Goal: Transaction & Acquisition: Purchase product/service

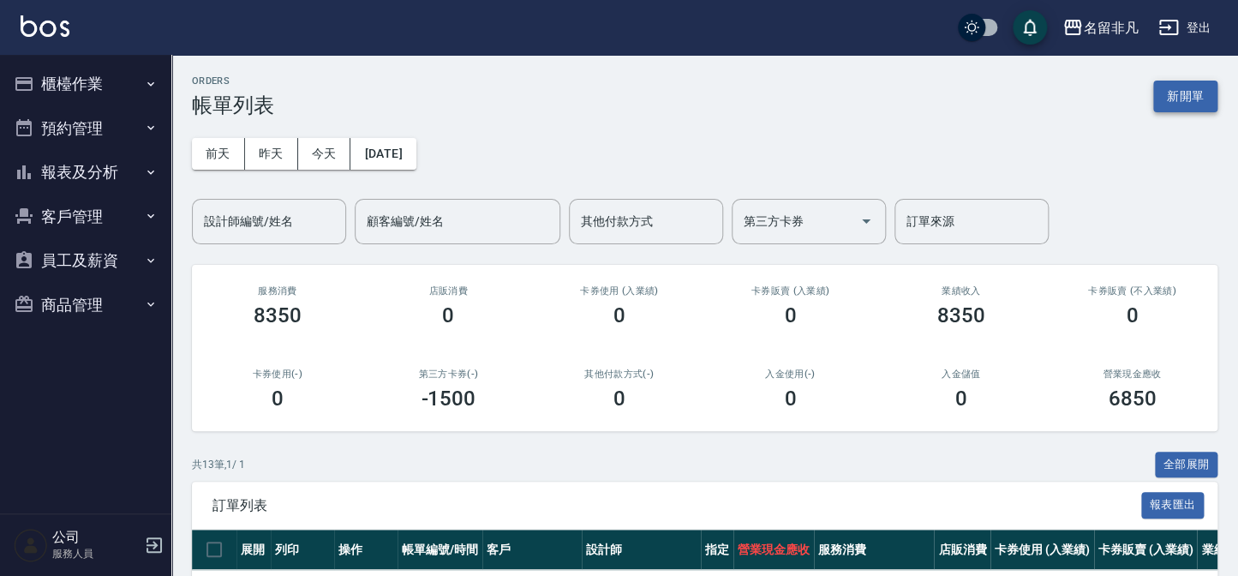
click at [1204, 91] on button "新開單" at bounding box center [1185, 97] width 64 height 32
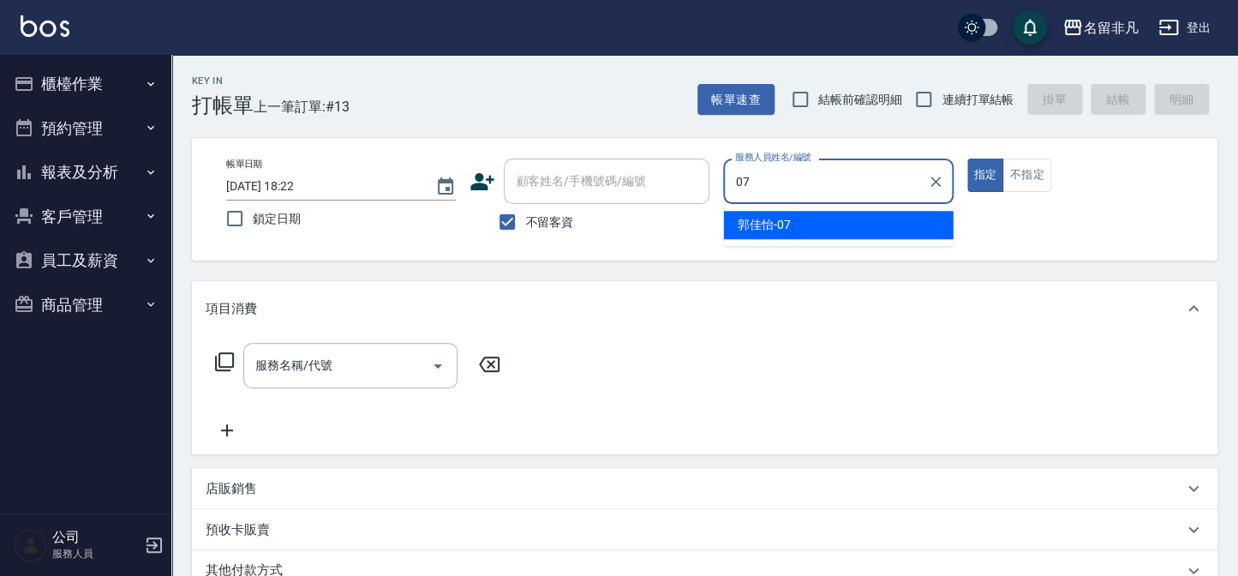
type input "[PERSON_NAME]-07"
type button "true"
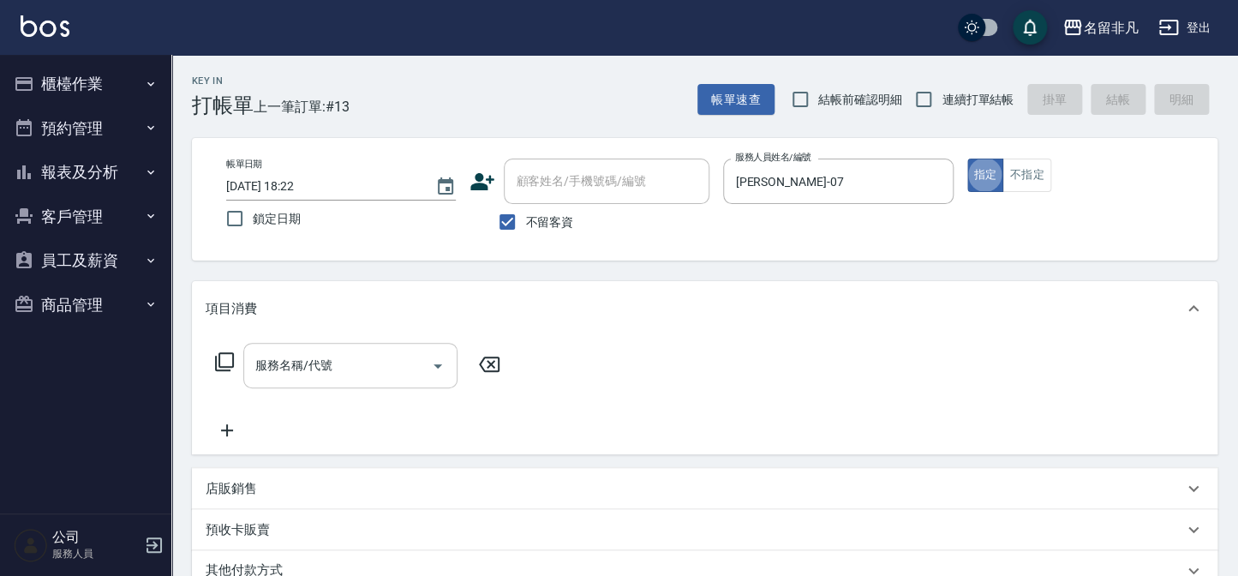
click at [422, 346] on div "服務名稱/代號" at bounding box center [350, 365] width 214 height 45
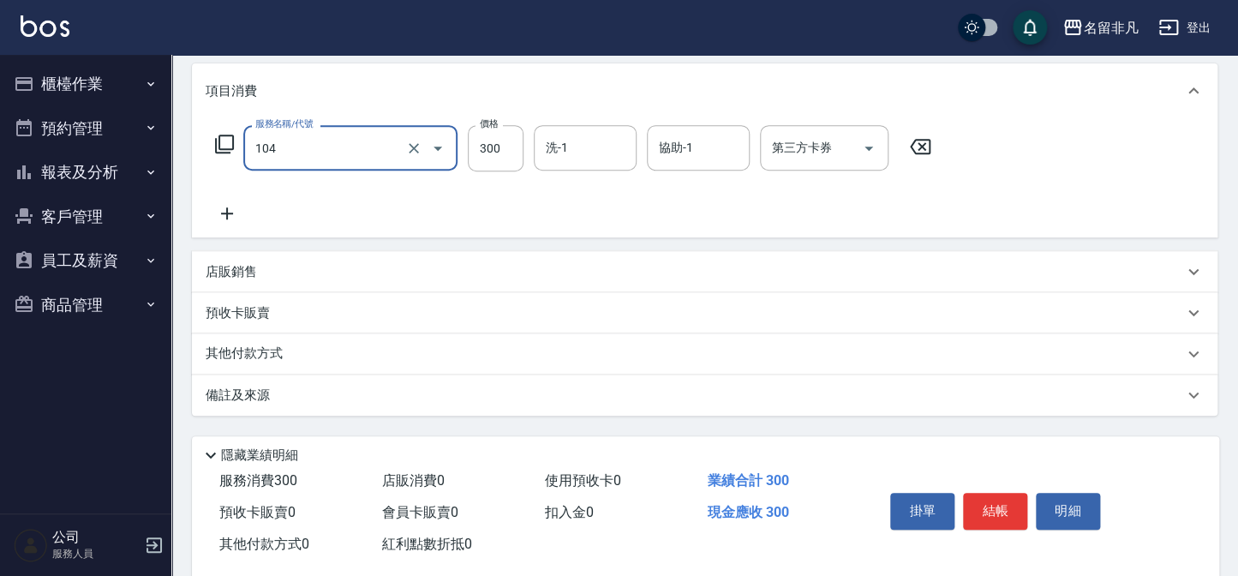
scroll to position [248, 0]
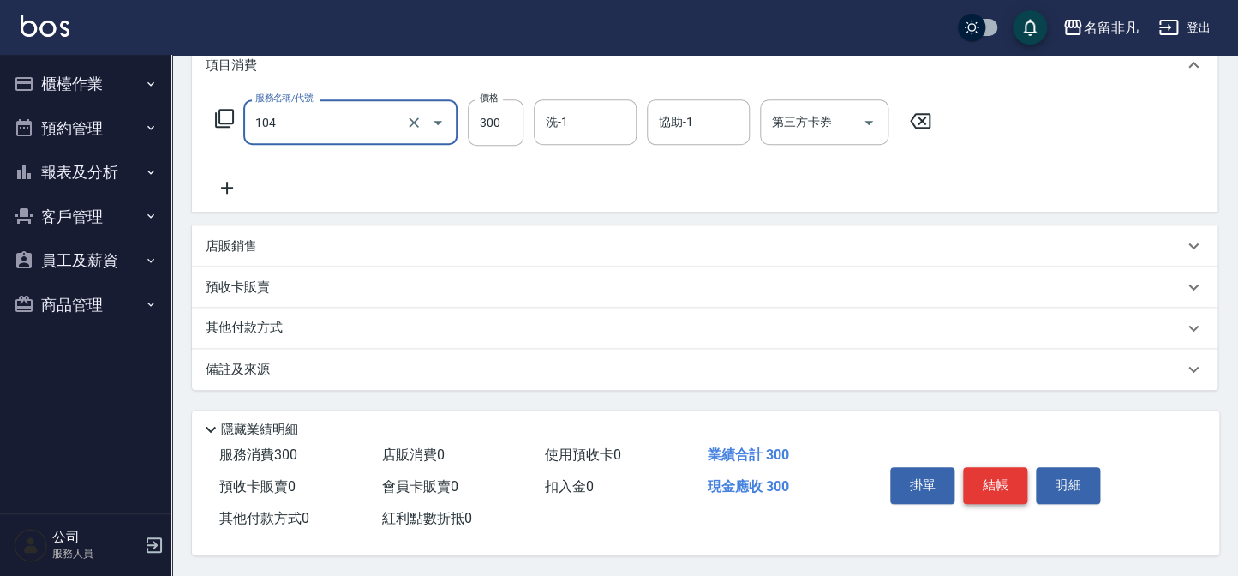
type input "洗髮(104)"
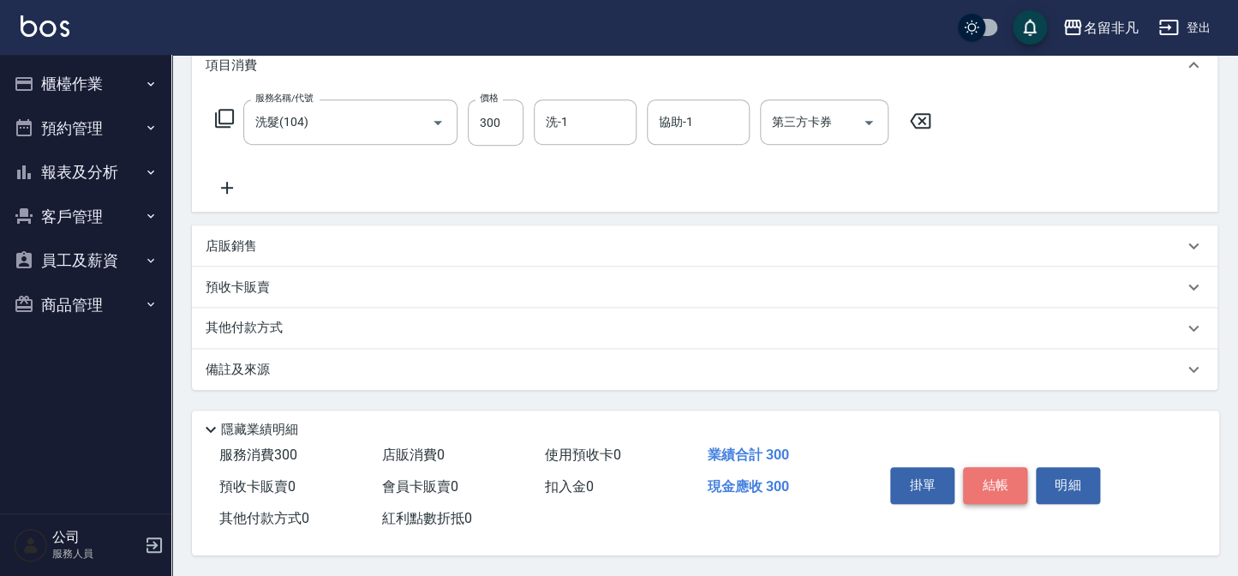
click at [968, 470] on button "結帳" at bounding box center [995, 485] width 64 height 36
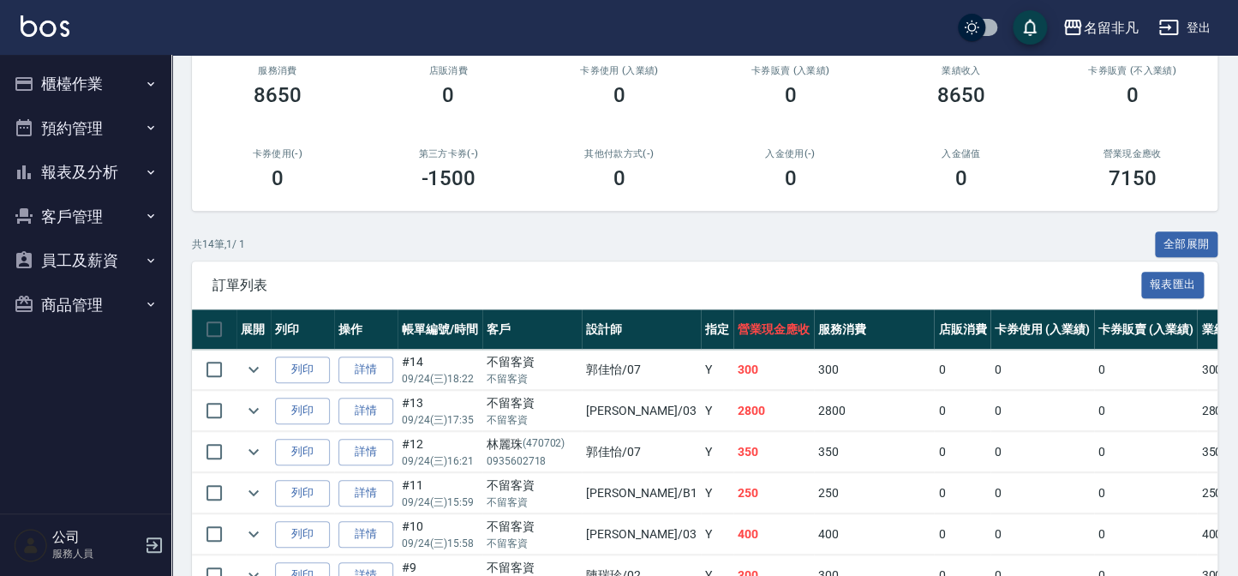
scroll to position [233, 0]
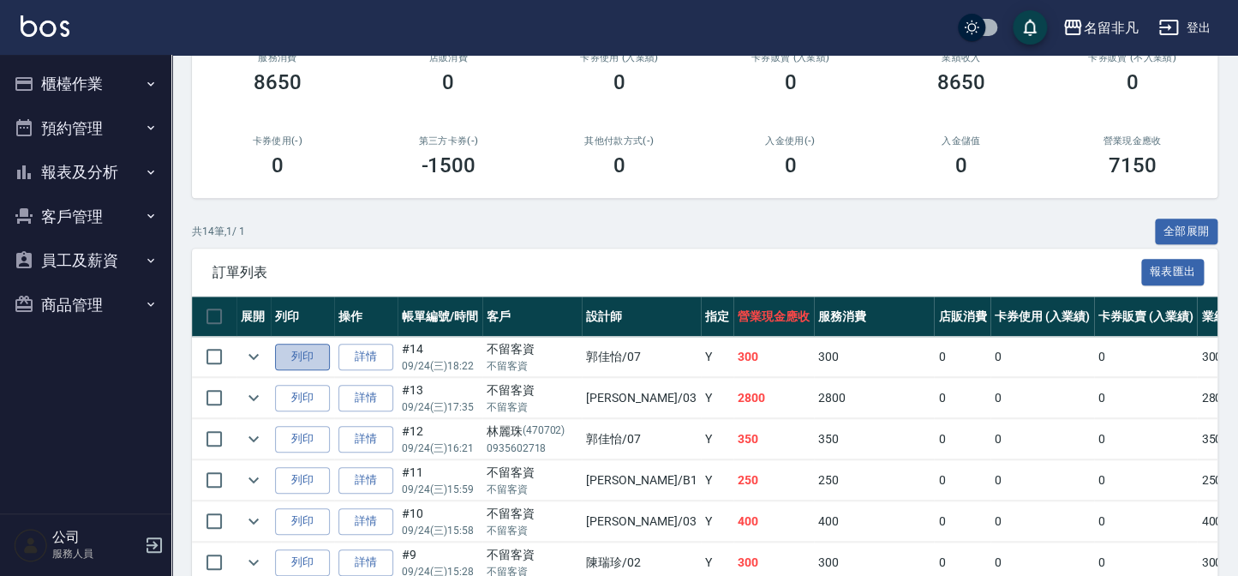
click at [310, 345] on button "列印" at bounding box center [302, 357] width 55 height 27
click at [75, 165] on button "報表及分析" at bounding box center [86, 172] width 158 height 45
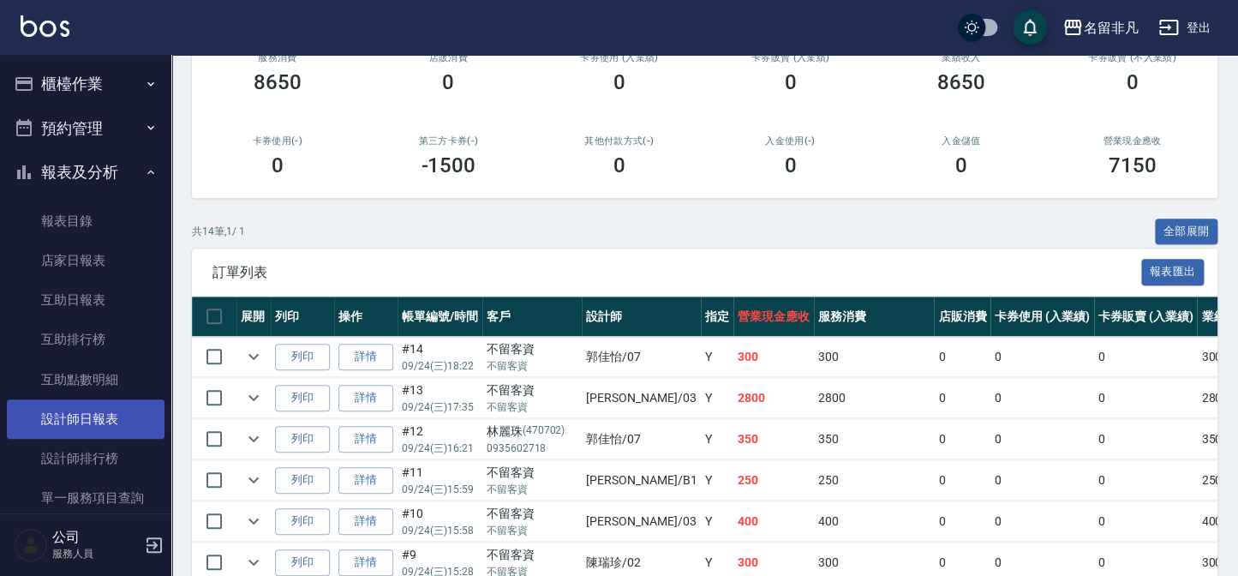
click at [111, 428] on link "設計師日報表" at bounding box center [86, 418] width 158 height 39
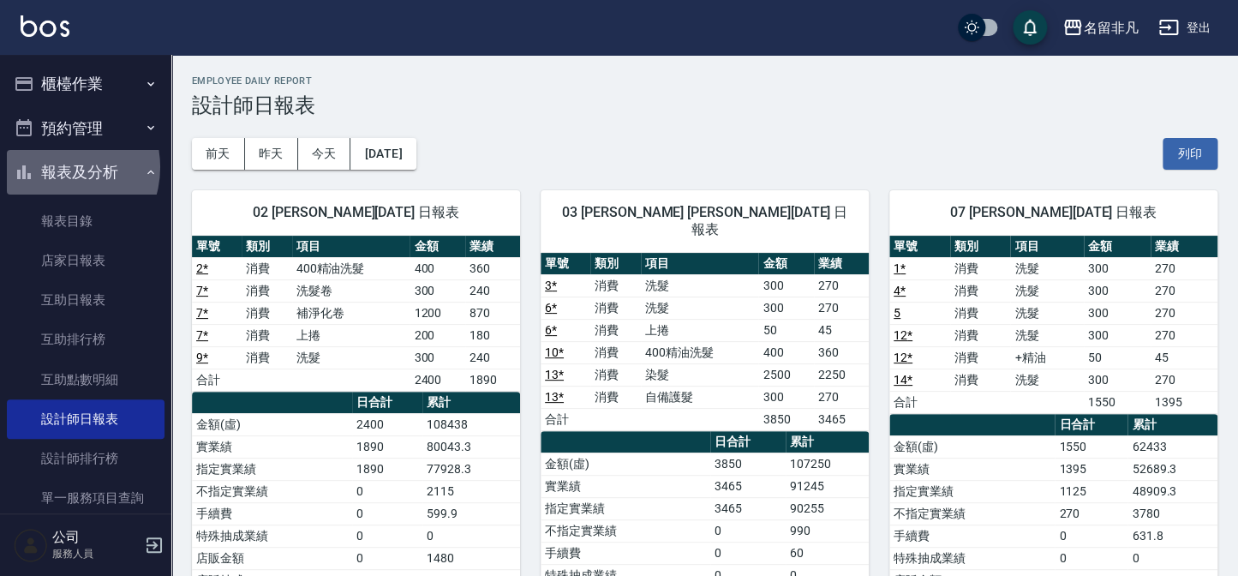
click at [55, 167] on button "報表及分析" at bounding box center [86, 172] width 158 height 45
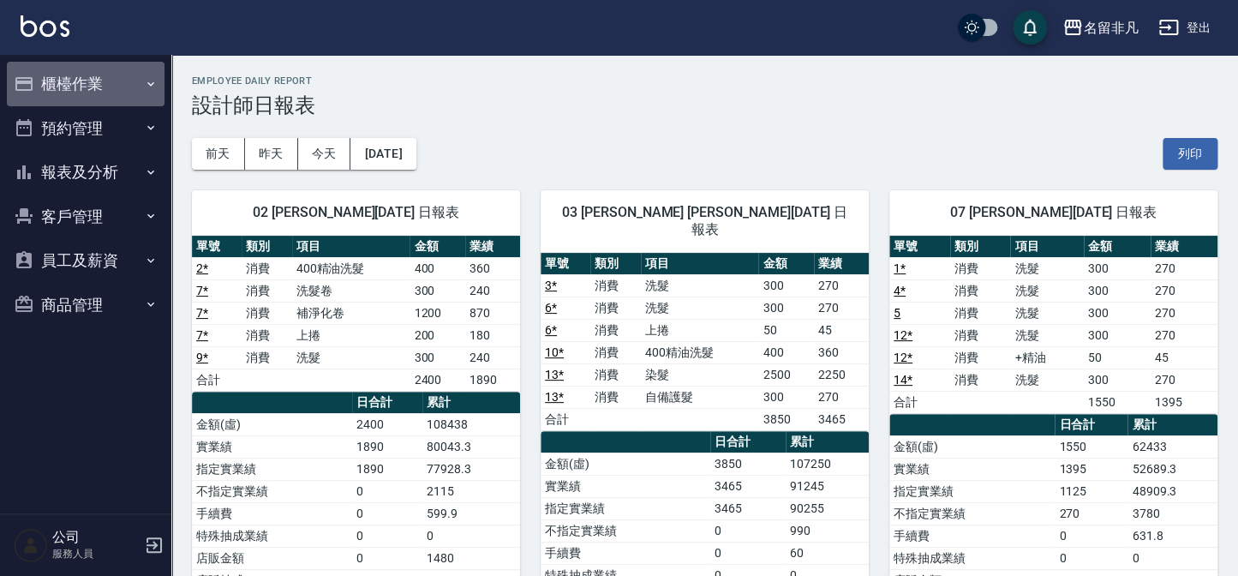
click at [47, 93] on button "櫃檯作業" at bounding box center [86, 84] width 158 height 45
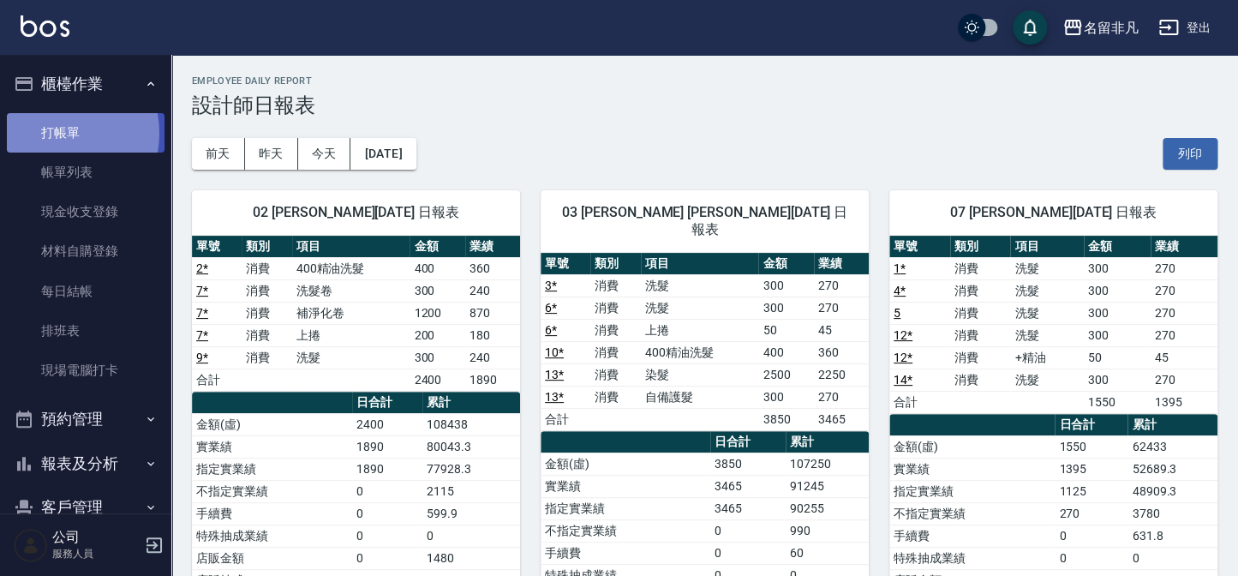
click at [51, 133] on link "打帳單" at bounding box center [86, 132] width 158 height 39
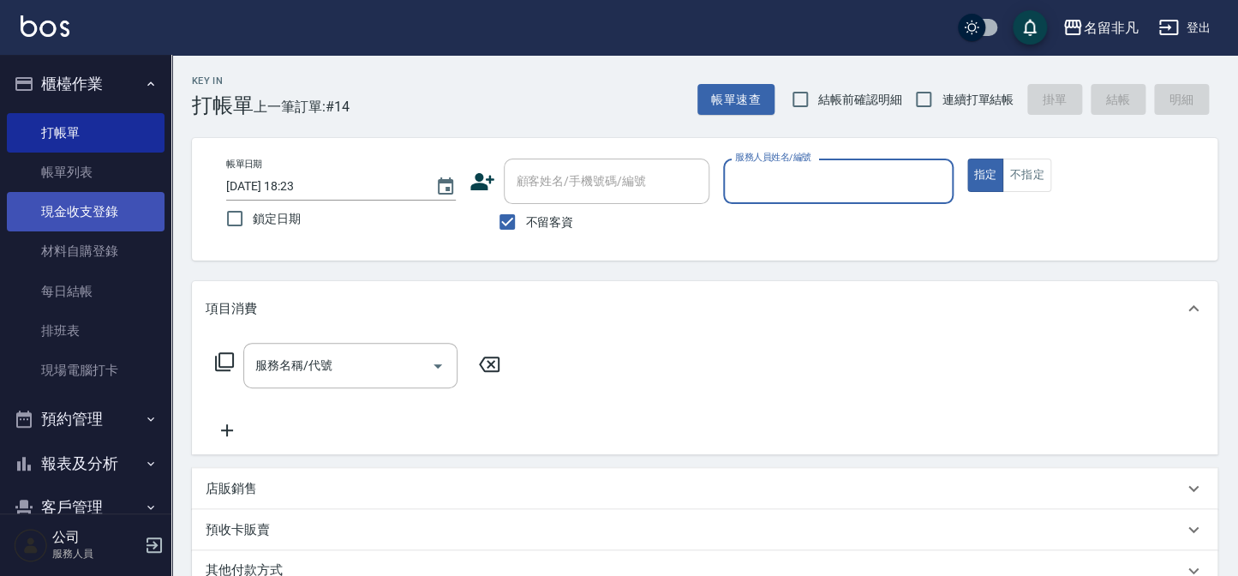
click at [63, 208] on link "現金收支登錄" at bounding box center [86, 211] width 158 height 39
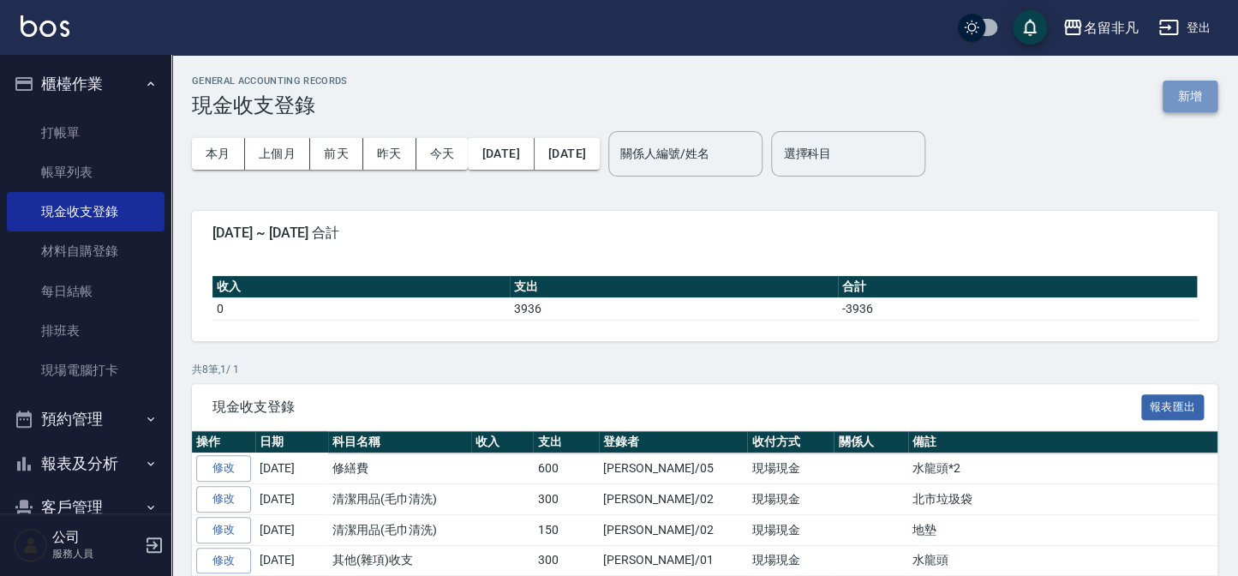
click at [1173, 96] on button "新增" at bounding box center [1190, 97] width 55 height 32
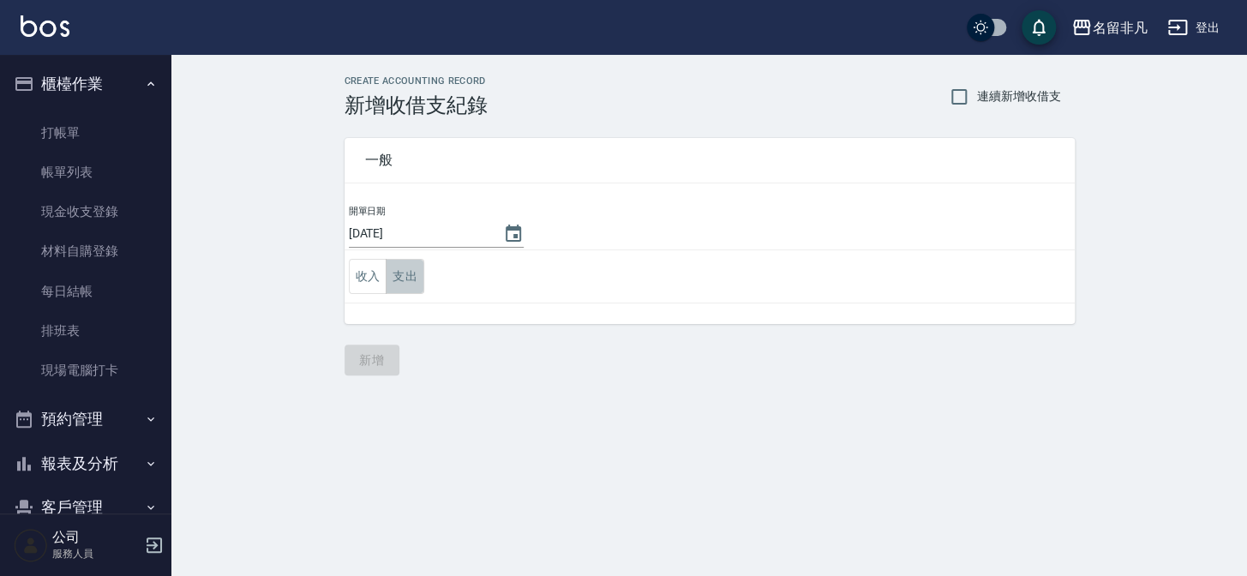
click at [422, 284] on button "支出" at bounding box center [405, 276] width 39 height 35
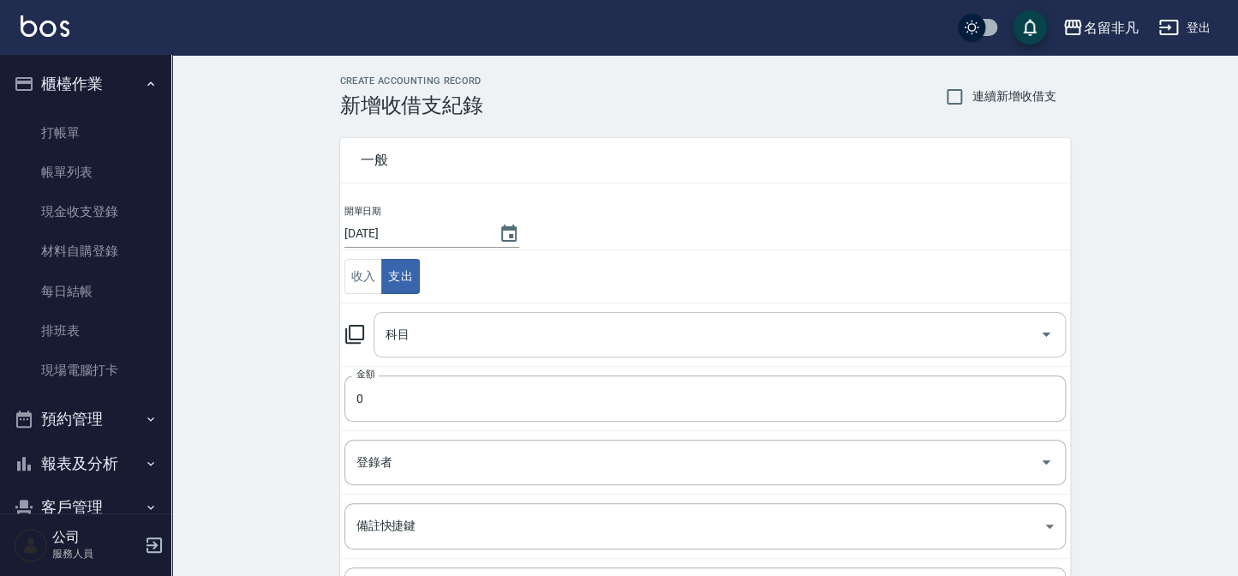
click at [430, 335] on input "科目" at bounding box center [706, 335] width 651 height 30
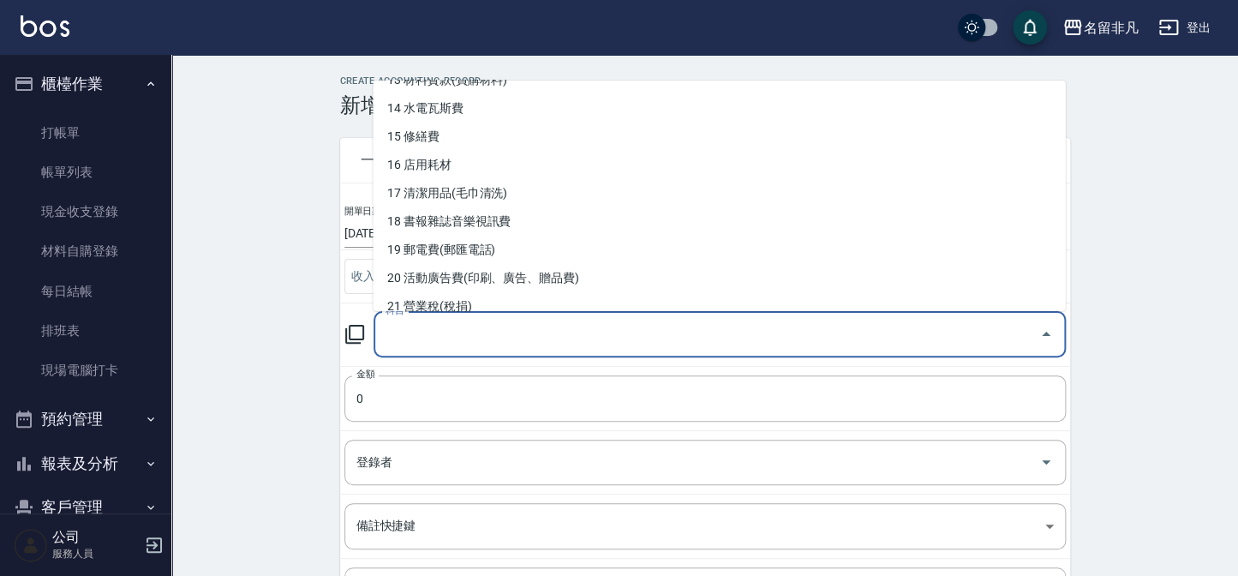
scroll to position [545, 0]
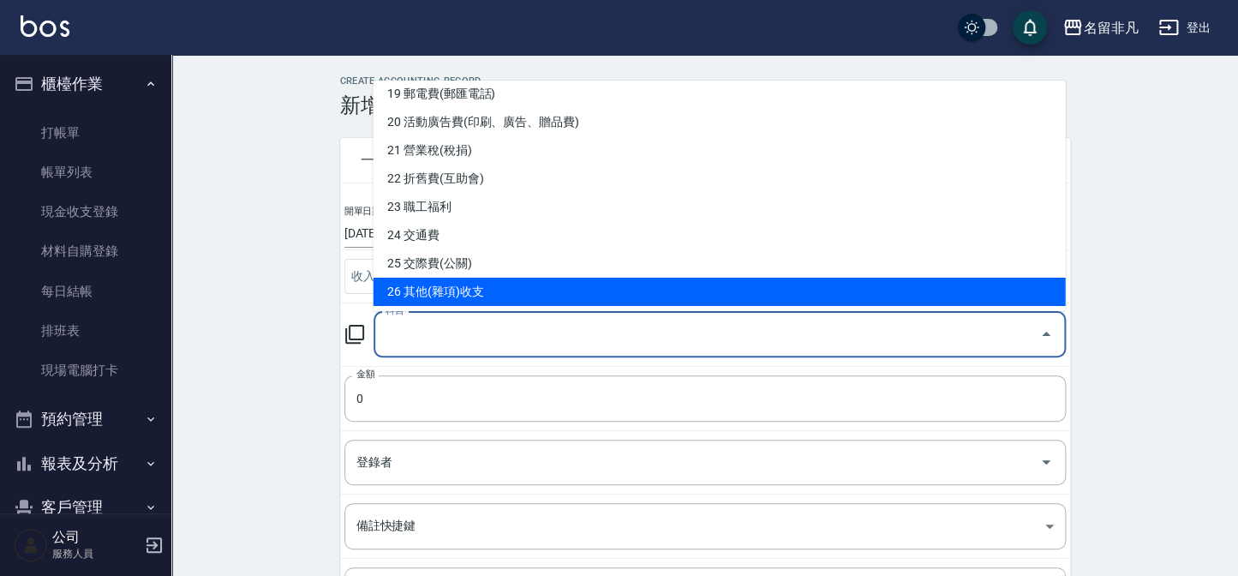
click at [508, 287] on li "26 其他(雜項)收支" at bounding box center [719, 292] width 692 height 28
type input "26 其他(雜項)收支"
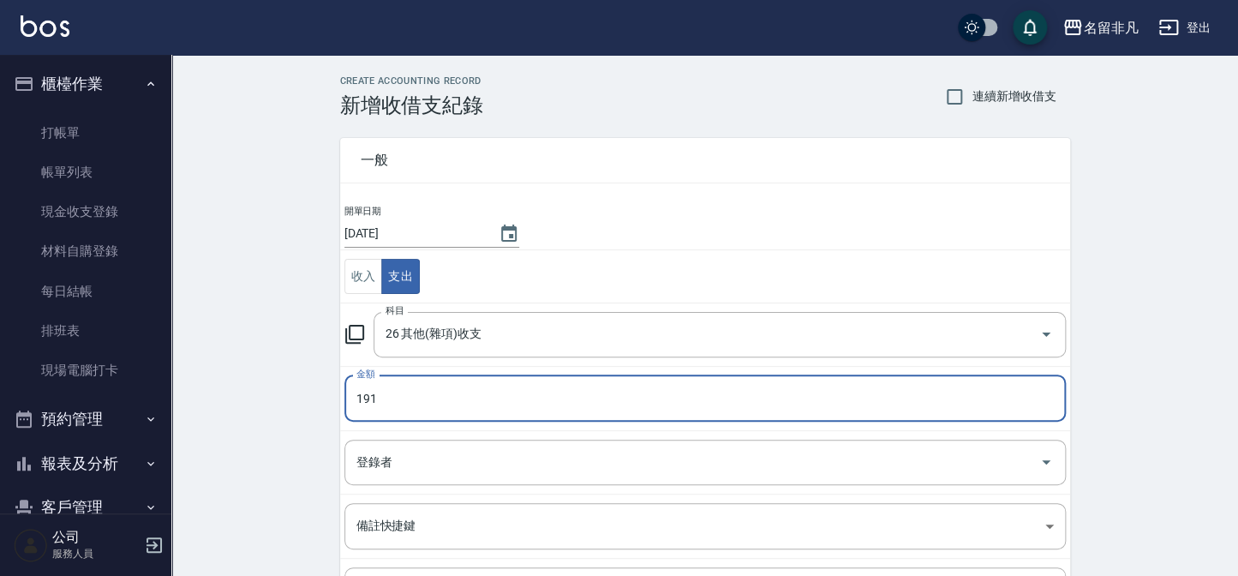
type input "191"
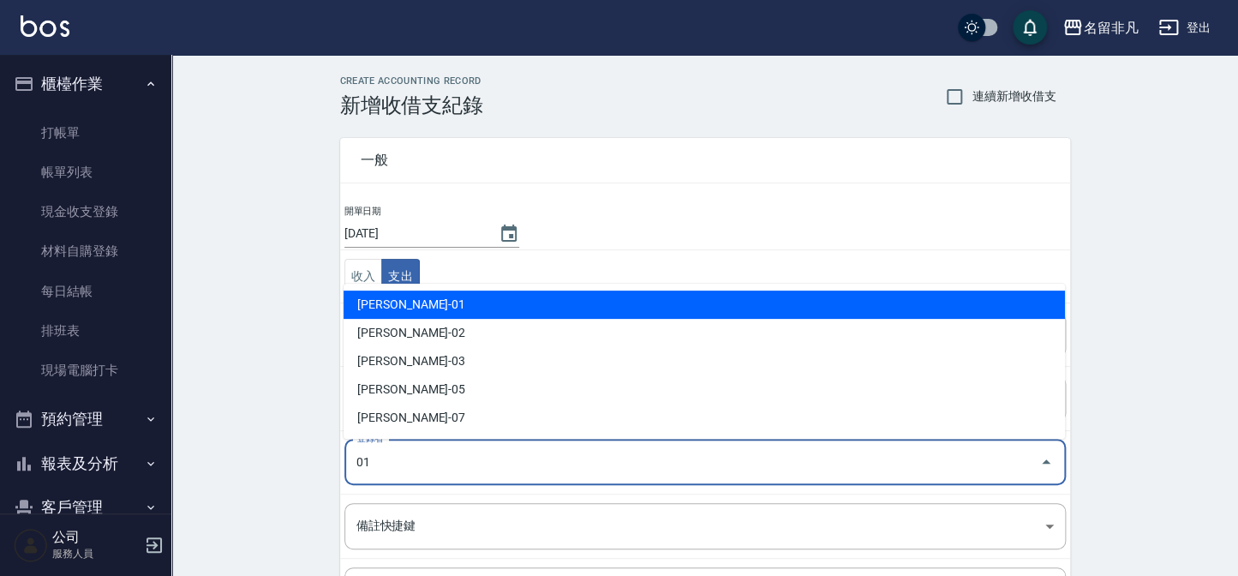
type input "[PERSON_NAME]-01"
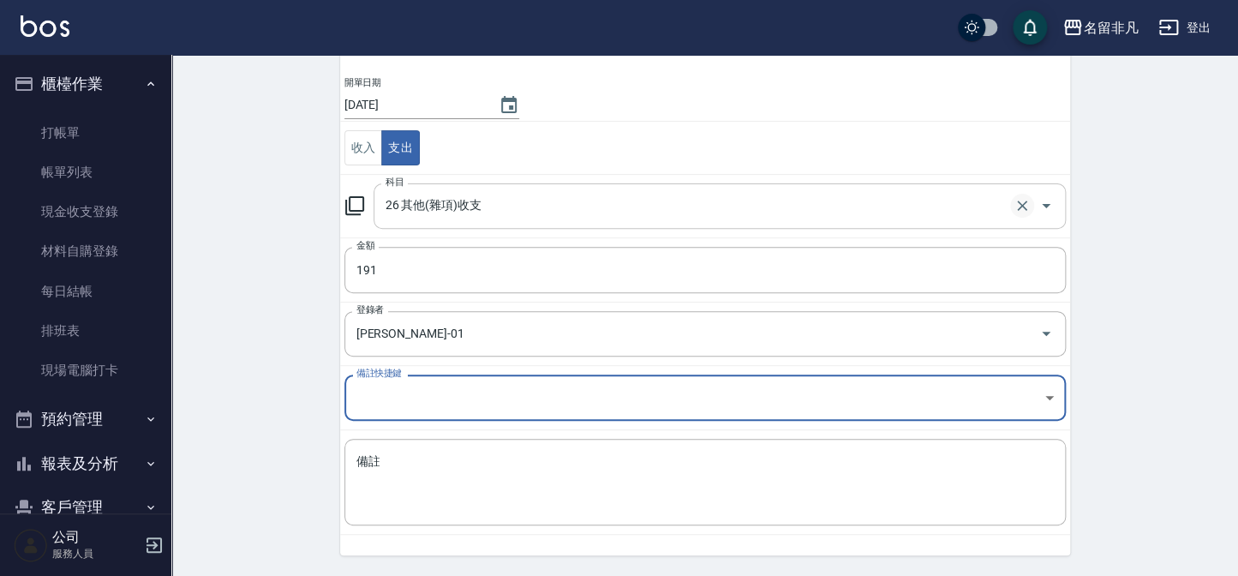
scroll to position [155, 0]
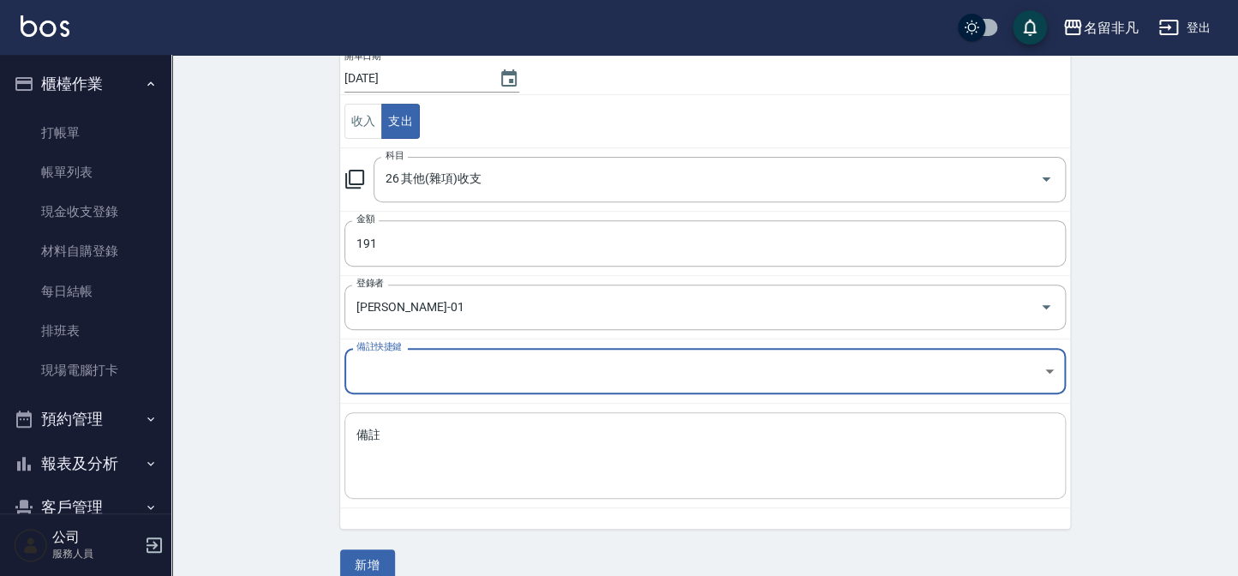
click at [697, 463] on textarea "備註" at bounding box center [705, 456] width 698 height 58
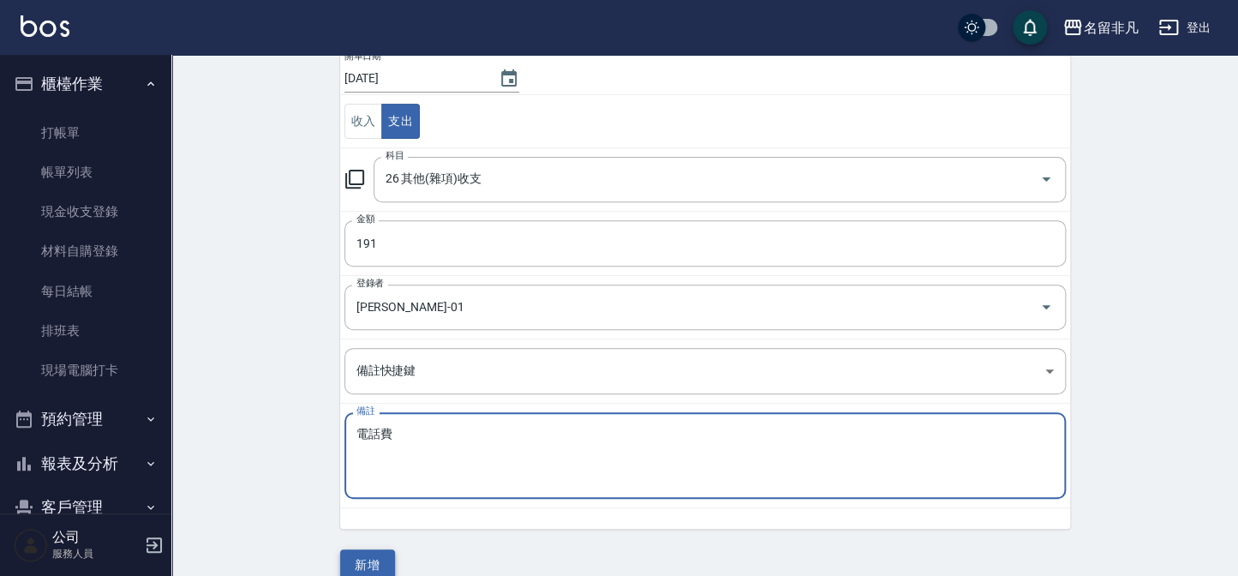
type textarea "電話費"
click at [363, 558] on button "新增" at bounding box center [367, 565] width 55 height 32
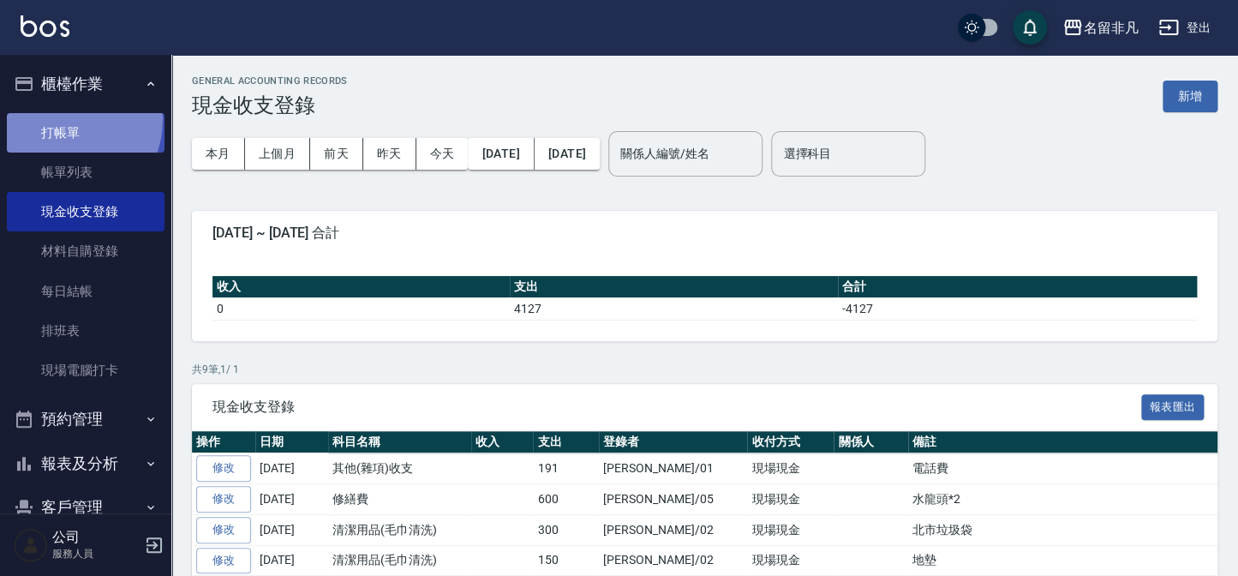
click at [62, 119] on link "打帳單" at bounding box center [86, 132] width 158 height 39
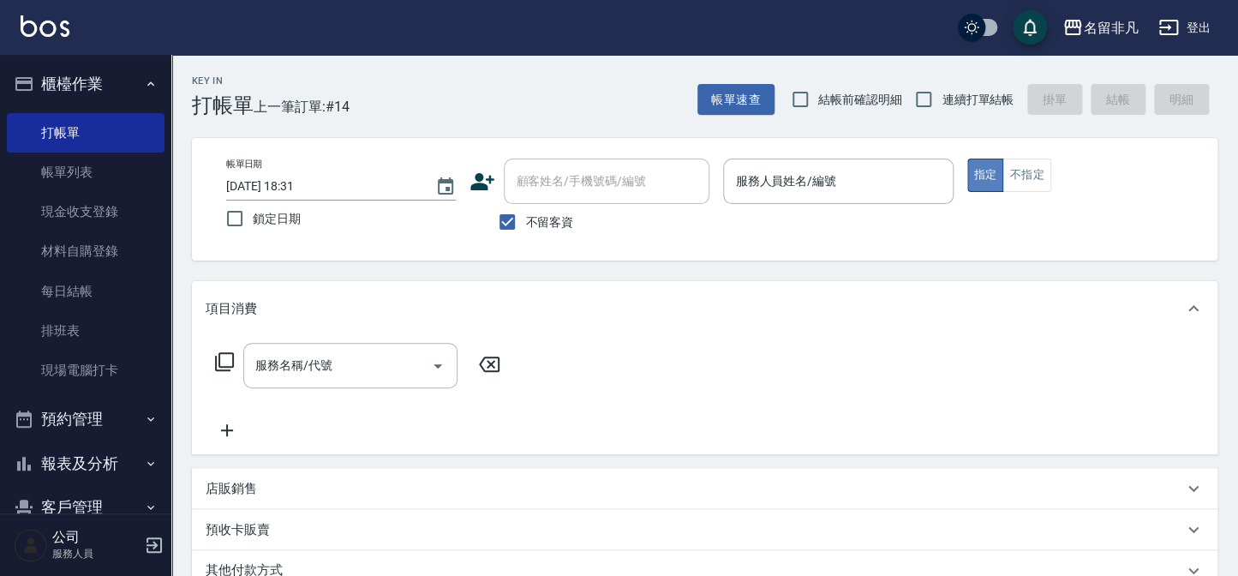
click at [981, 166] on button "指定" at bounding box center [985, 175] width 37 height 33
click at [805, 192] on input "服務人員姓名/編號" at bounding box center [838, 181] width 214 height 30
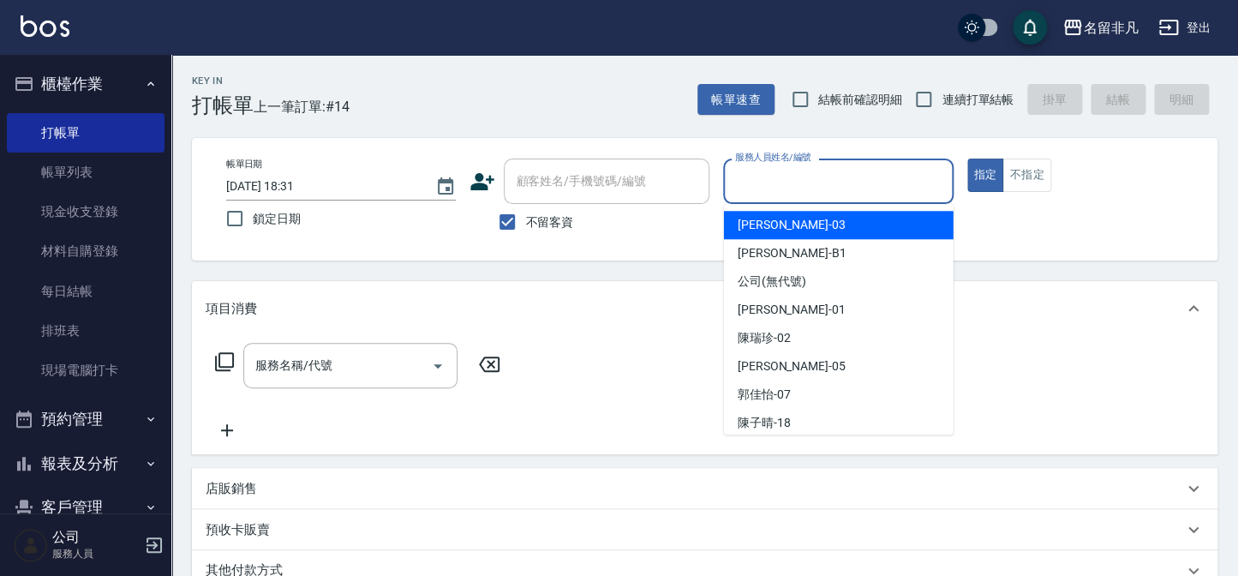
click at [838, 224] on div "[PERSON_NAME] -03" at bounding box center [839, 225] width 230 height 28
type input "[PERSON_NAME]-03"
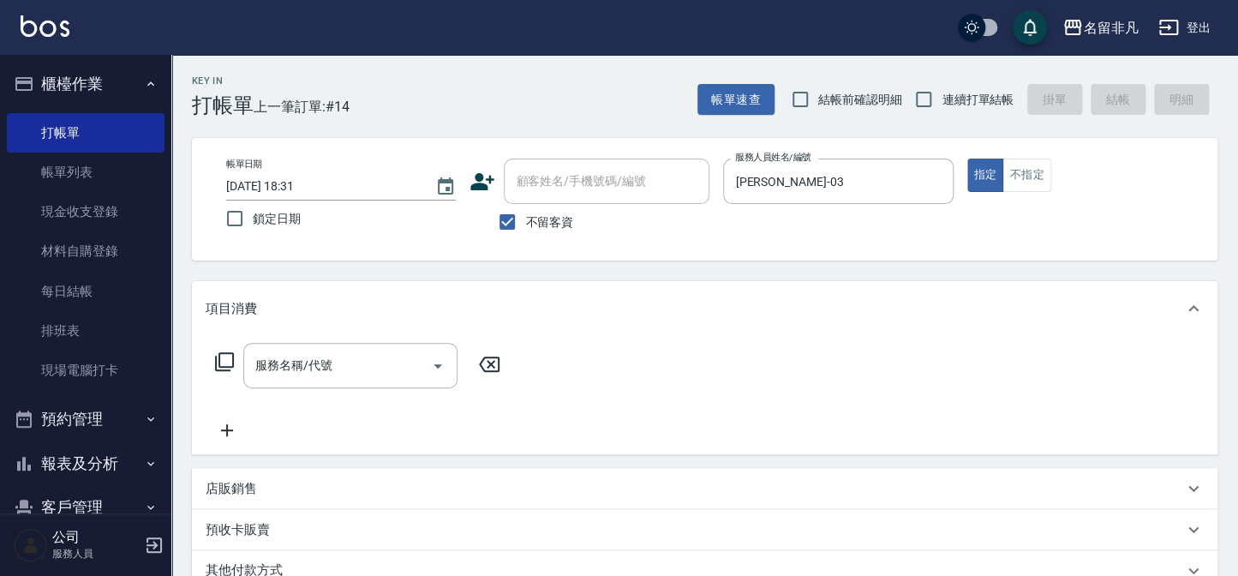
click at [225, 352] on icon at bounding box center [224, 361] width 19 height 19
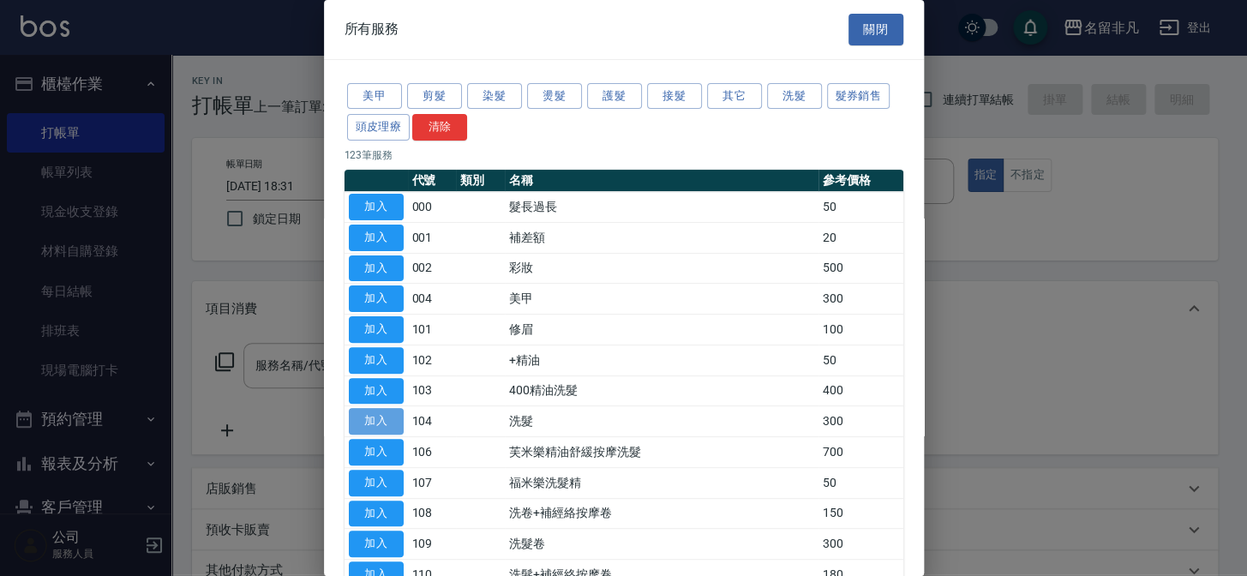
click at [365, 419] on button "加入" at bounding box center [376, 421] width 55 height 27
type input "洗髮(104)"
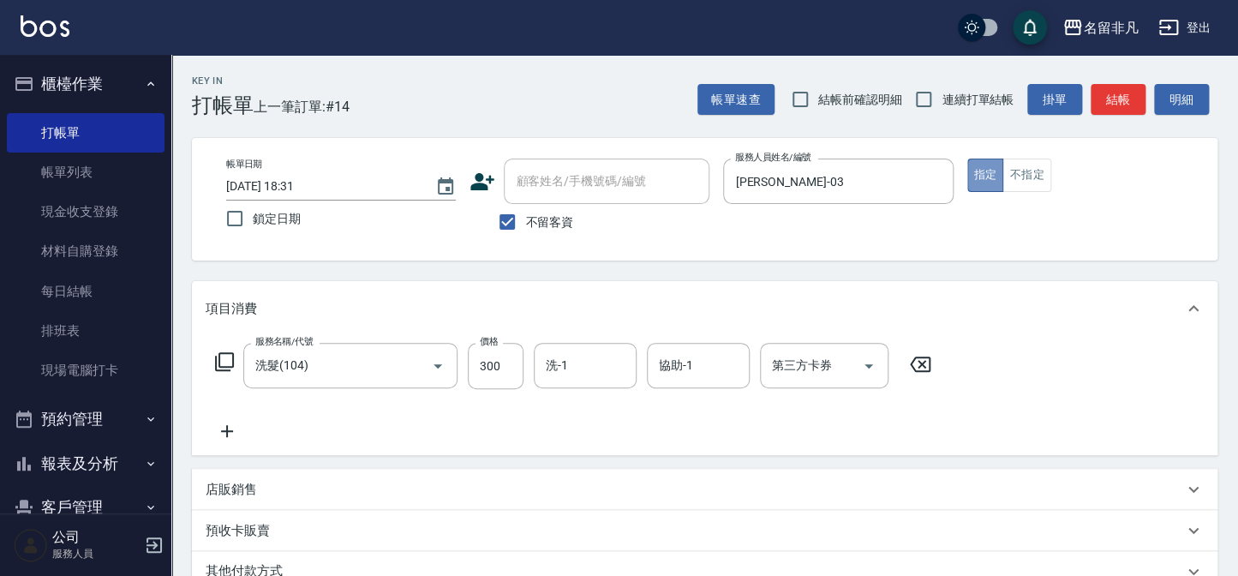
drag, startPoint x: 985, startPoint y: 171, endPoint x: 1032, endPoint y: 295, distance: 132.9
click at [984, 172] on button "指定" at bounding box center [985, 175] width 37 height 33
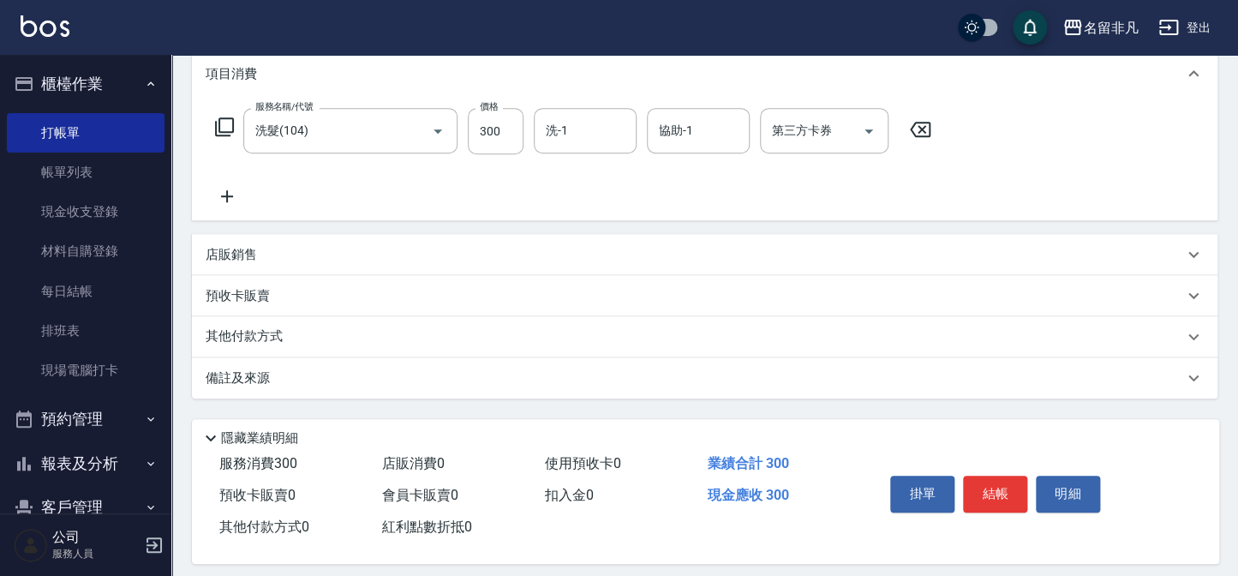
scroll to position [248, 0]
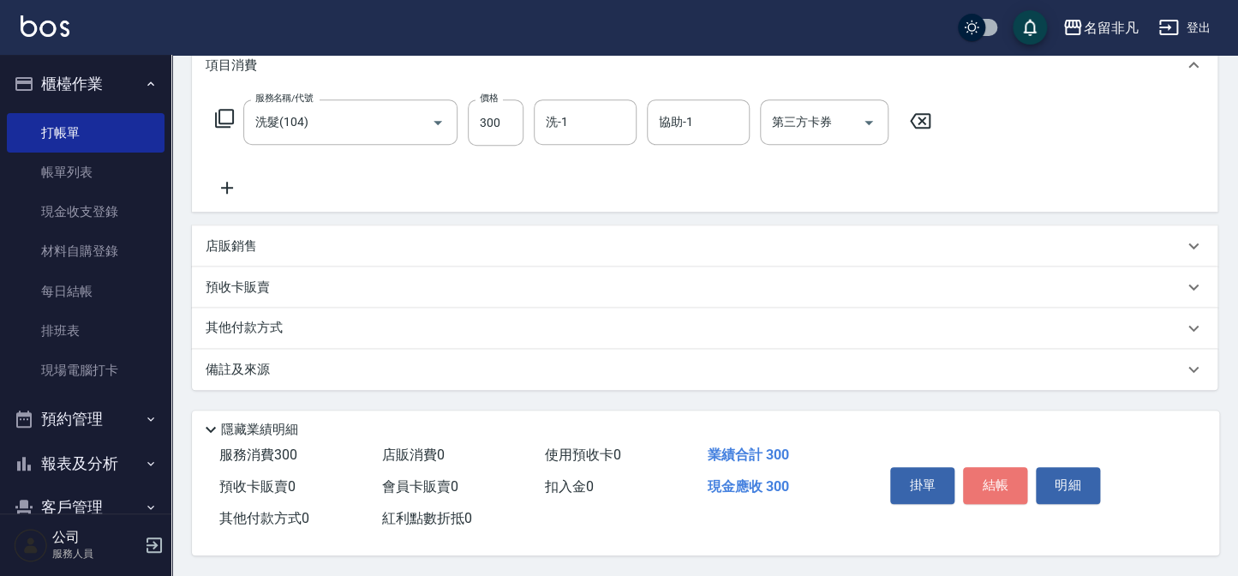
click at [996, 478] on button "結帳" at bounding box center [995, 485] width 64 height 36
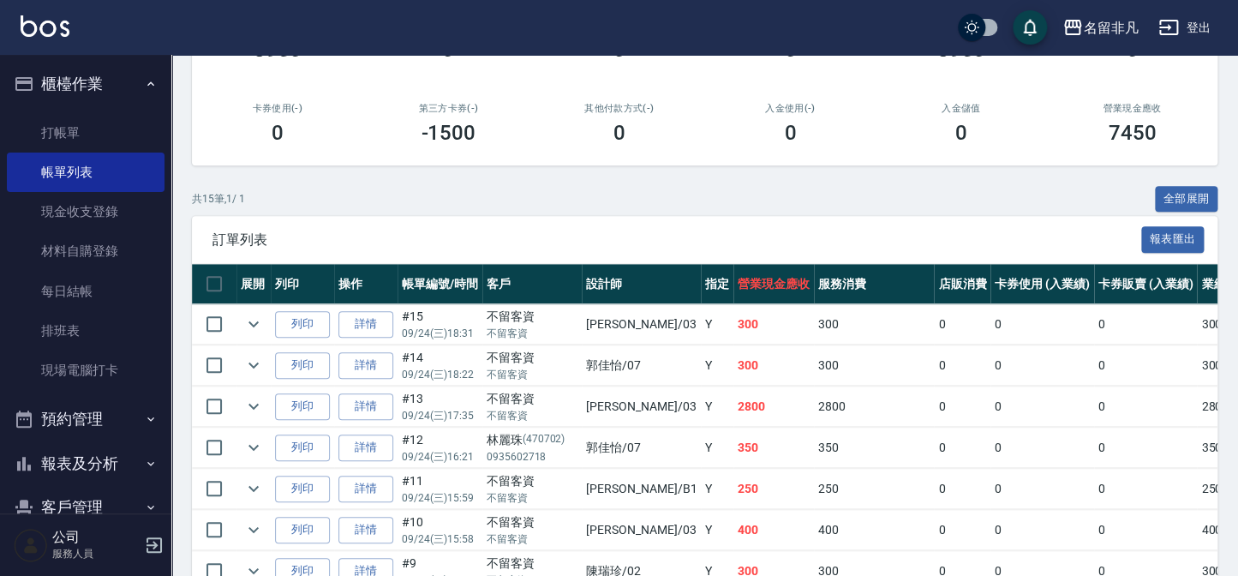
scroll to position [311, 0]
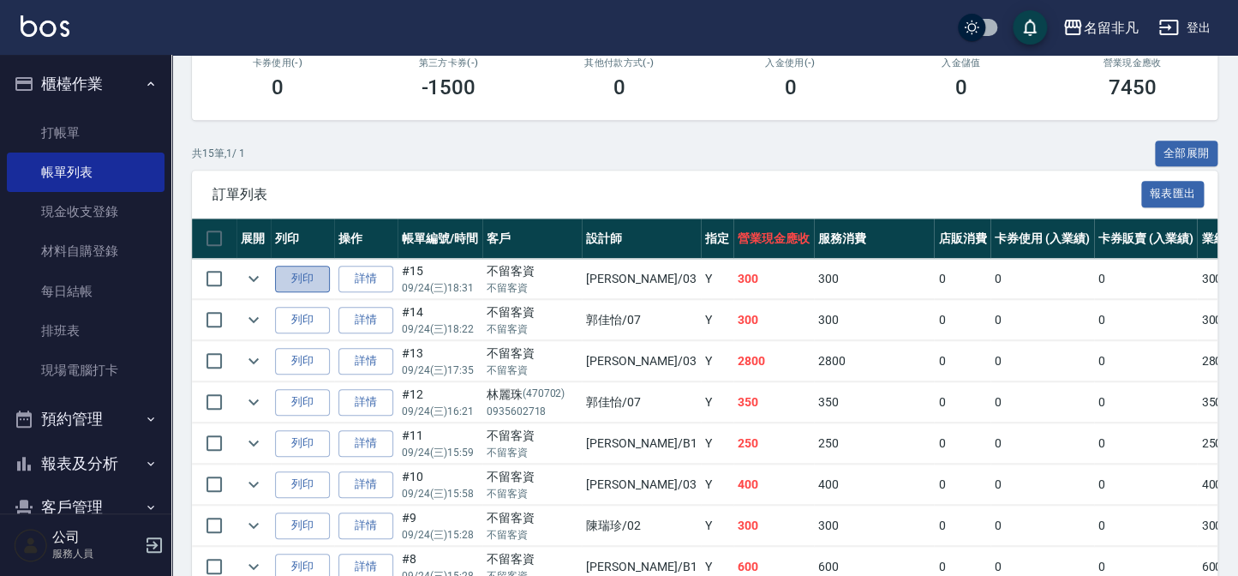
click at [306, 278] on button "列印" at bounding box center [302, 279] width 55 height 27
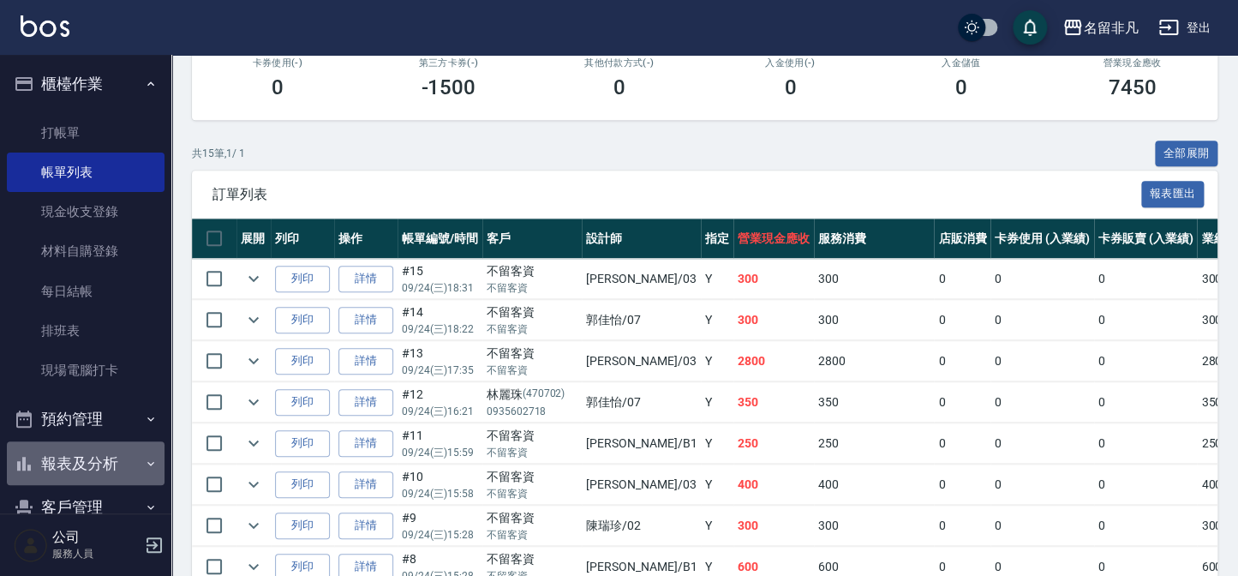
click at [104, 455] on button "報表及分析" at bounding box center [86, 463] width 158 height 45
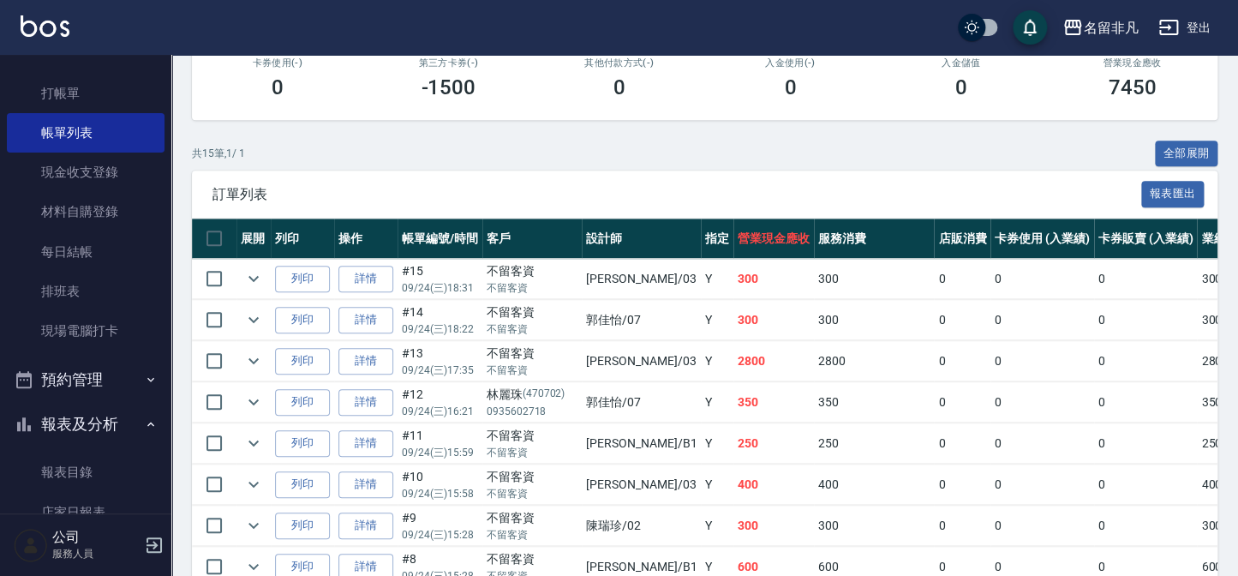
scroll to position [77, 0]
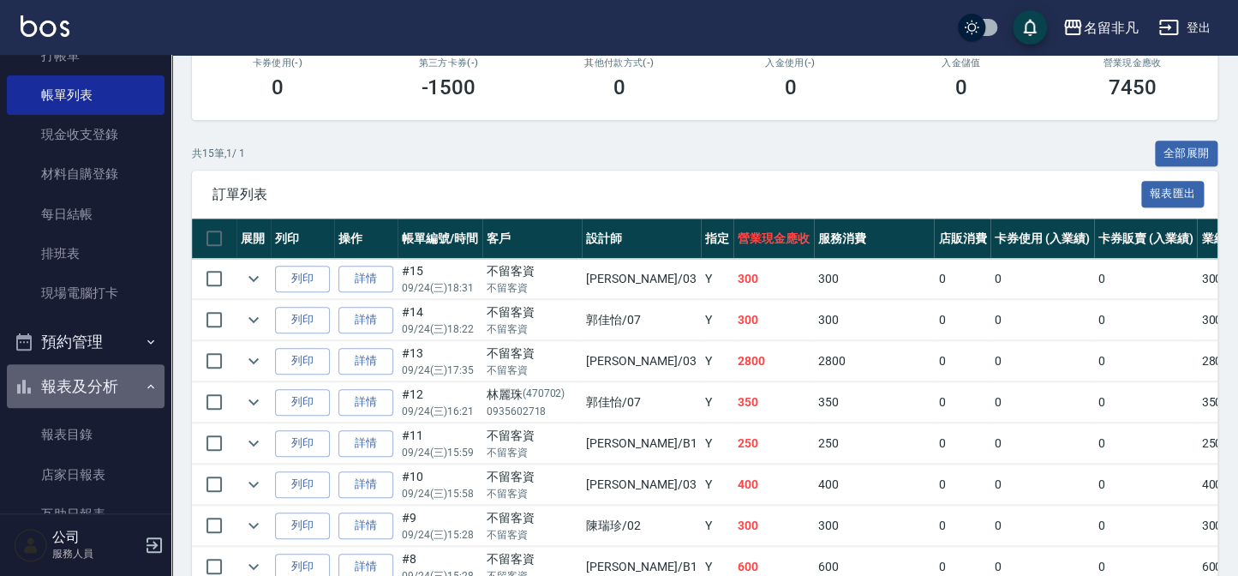
click at [87, 381] on button "報表及分析" at bounding box center [86, 386] width 158 height 45
click at [81, 382] on button "報表及分析" at bounding box center [86, 386] width 158 height 45
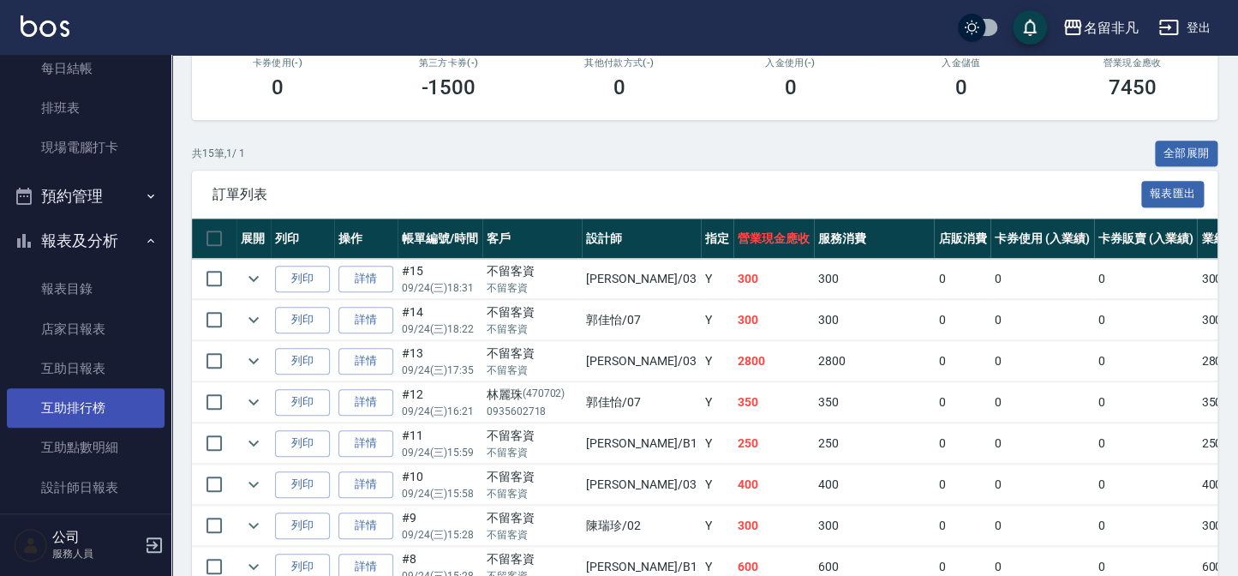
scroll to position [233, 0]
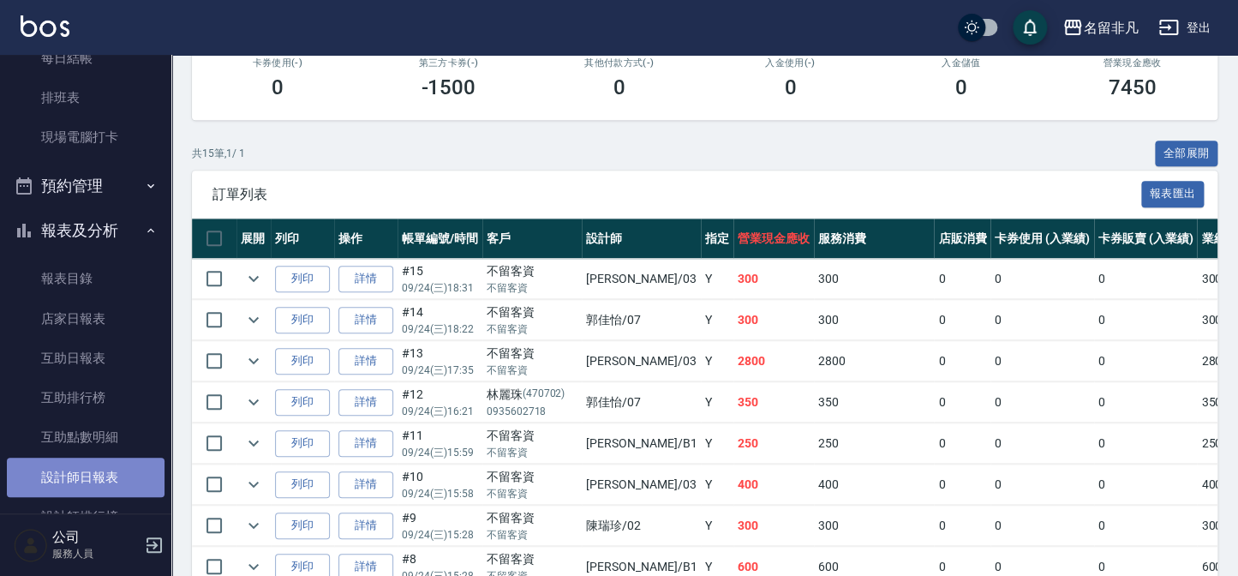
click at [87, 476] on link "設計師日報表" at bounding box center [86, 477] width 158 height 39
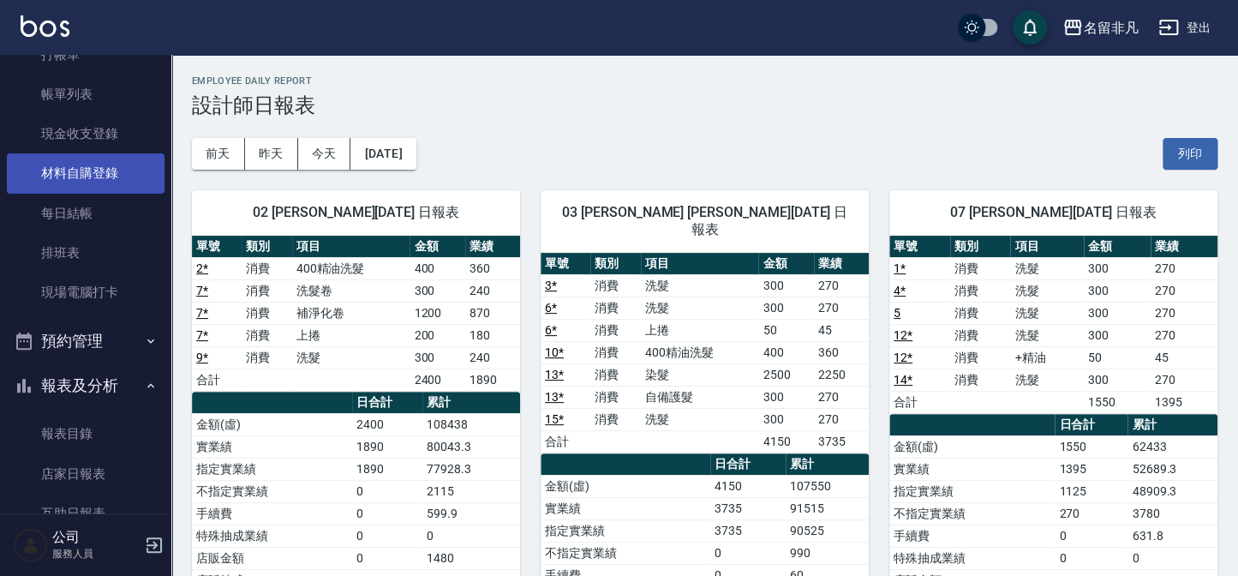
scroll to position [77, 0]
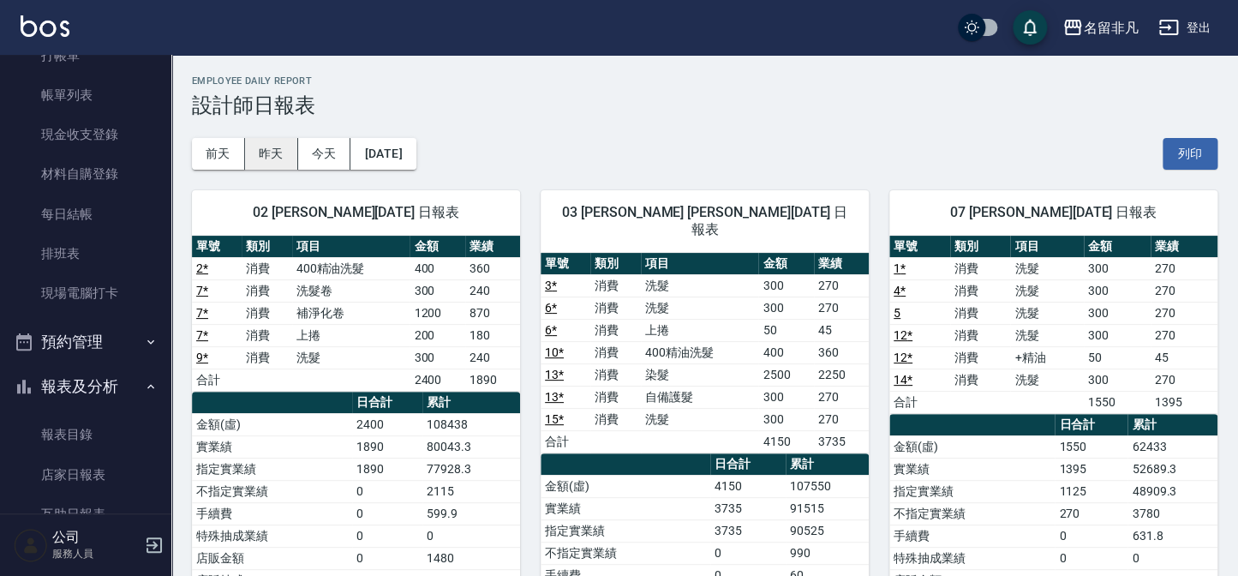
click at [282, 151] on button "昨天" at bounding box center [271, 154] width 53 height 32
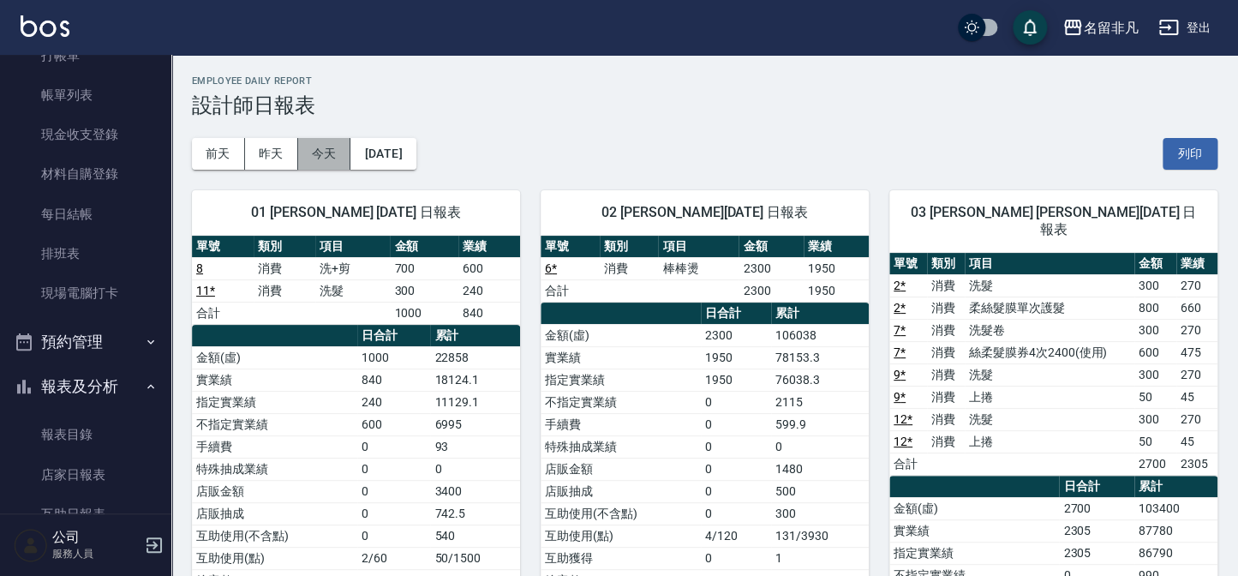
click at [309, 152] on button "今天" at bounding box center [324, 154] width 53 height 32
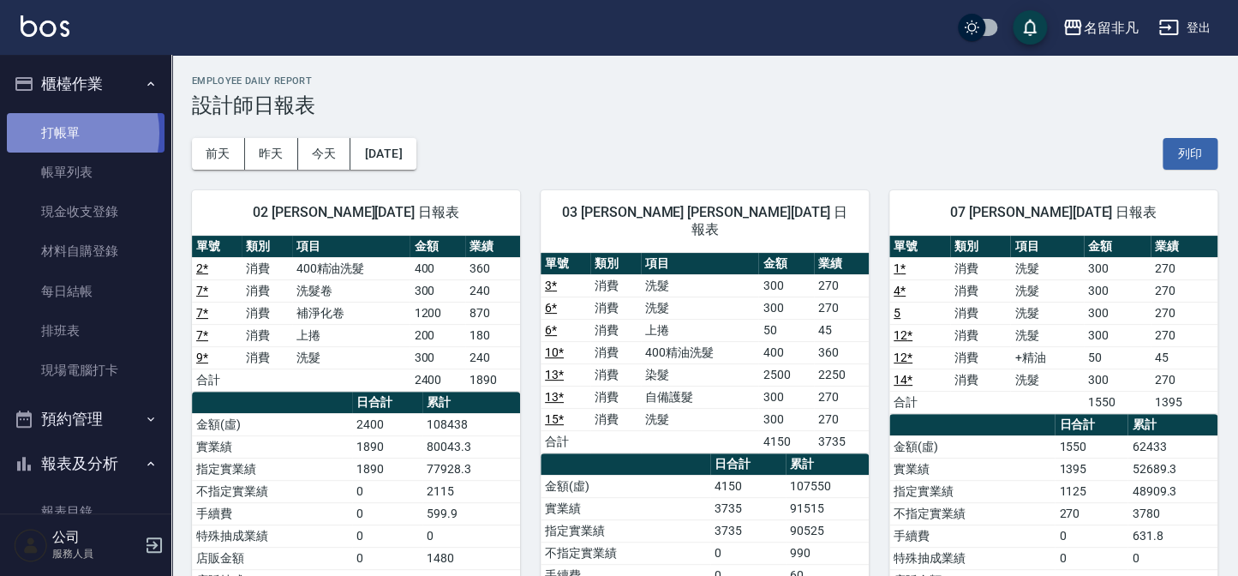
click at [54, 133] on link "打帳單" at bounding box center [86, 132] width 158 height 39
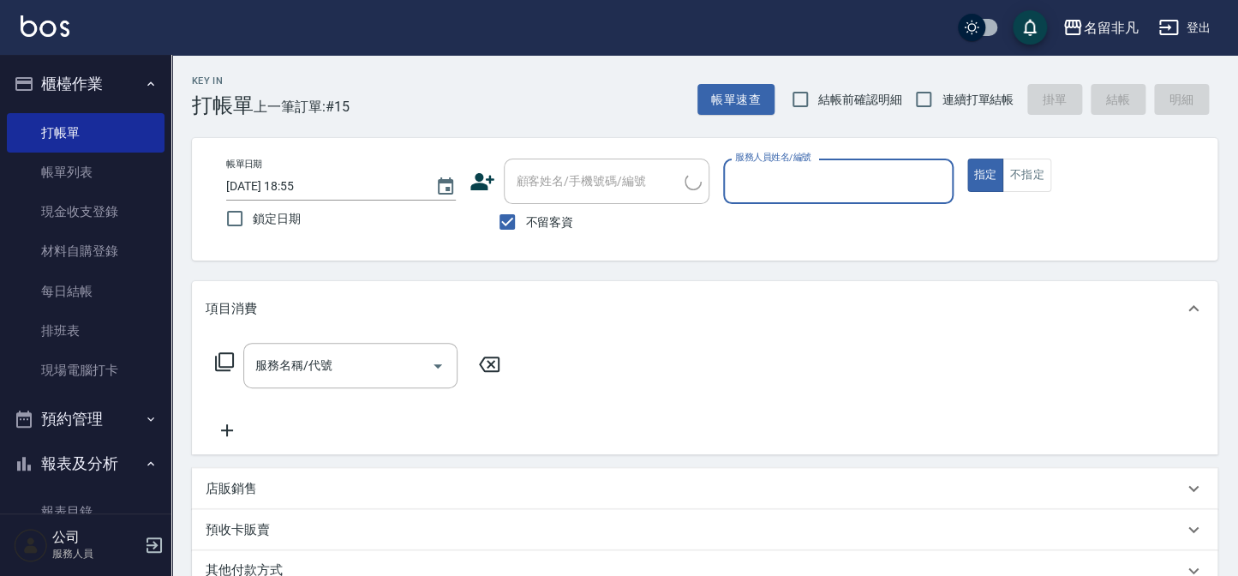
click at [507, 210] on input "不留客資" at bounding box center [507, 222] width 36 height 36
checkbox input "false"
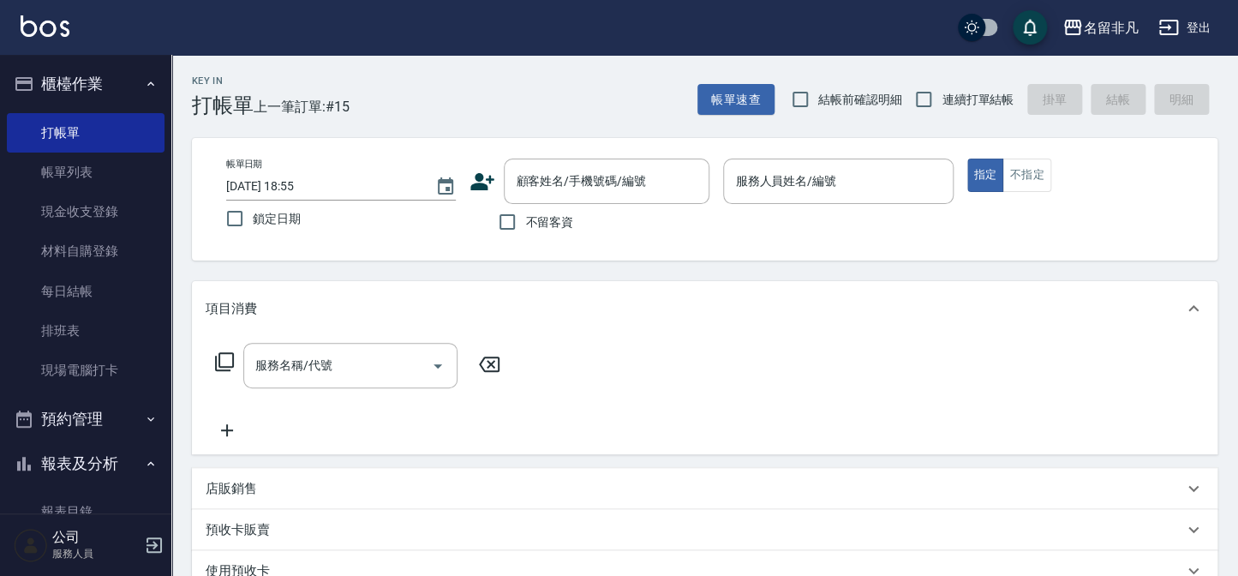
click at [460, 171] on div "帳單日期 [DATE] 18:55 鎖定日期 顧客姓名/手機號碼/編號 顧客姓名/手機號碼/編號 不留客資 服務人員姓名/編號 服務人員姓名/編號 指定 不指定" at bounding box center [705, 199] width 985 height 81
click at [464, 173] on div "帳單日期 [DATE] 18:55 鎖定日期 顧客姓名/手機號碼/編號 顧客姓名/手機號碼/編號 不留客資 服務人員姓名/編號 服務人員姓名/編號 指定 不指定" at bounding box center [705, 199] width 985 height 81
click at [464, 174] on div "帳單日期 [DATE] 18:55 鎖定日期 顧客姓名/手機號碼/編號 顧客姓名/手機號碼/編號 不留客資 服務人員姓名/編號 服務人員姓名/編號 指定 不指定" at bounding box center [705, 199] width 985 height 81
click at [470, 177] on icon at bounding box center [483, 182] width 26 height 26
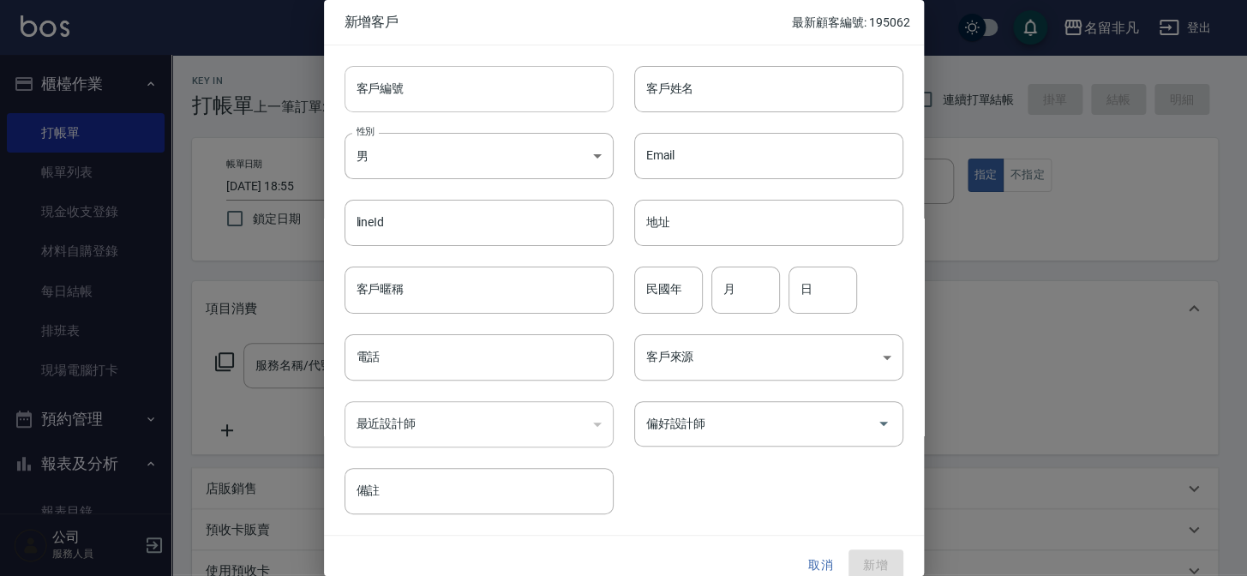
click at [464, 99] on input "客戶編號" at bounding box center [478, 89] width 269 height 46
type input "823389"
drag, startPoint x: 805, startPoint y: 78, endPoint x: 796, endPoint y: 75, distance: 8.9
click at [805, 78] on input "客戶姓名" at bounding box center [768, 89] width 269 height 46
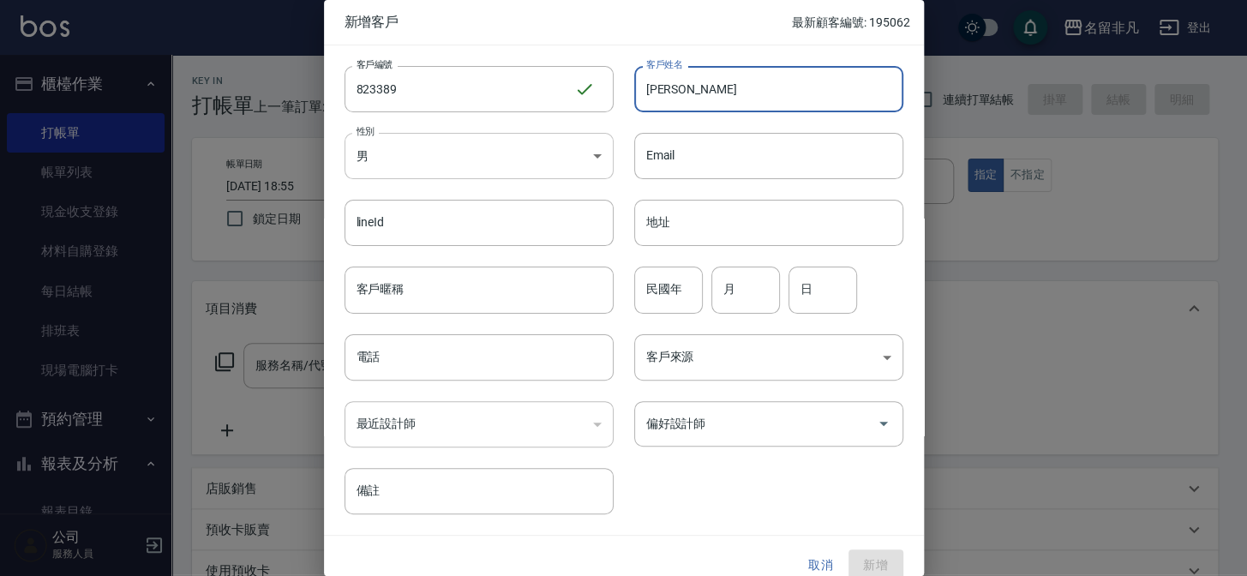
type input "[PERSON_NAME]"
click at [576, 145] on body "名留非凡 登出 櫃檯作業 打帳單 帳單列表 現金收支登錄 材料自購登錄 每日結帳 排班表 現場電腦打卡 預約管理 預約管理 單日預約紀錄 單週預約紀錄 報表及…" at bounding box center [623, 429] width 1247 height 859
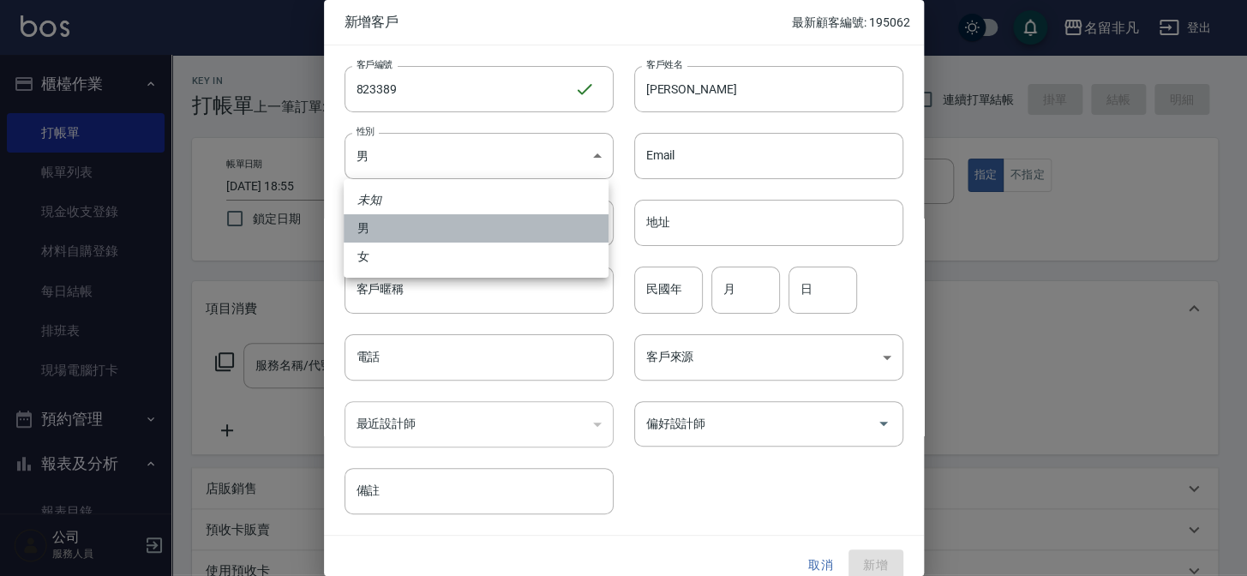
click at [514, 237] on li "男" at bounding box center [476, 228] width 265 height 28
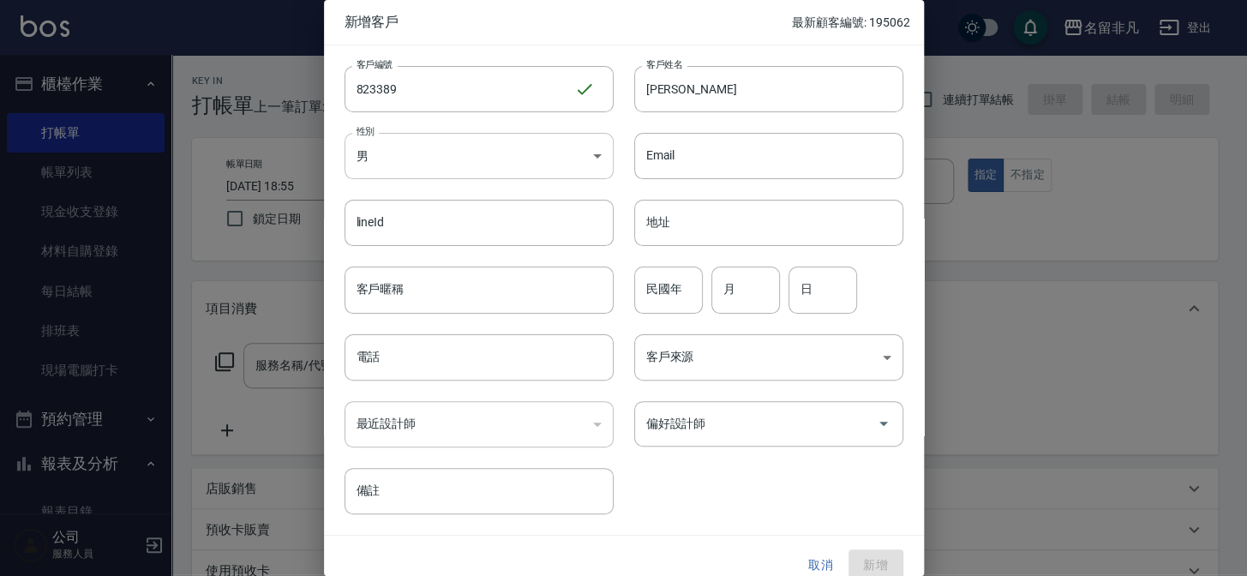
click at [500, 150] on body "名留非凡 登出 櫃檯作業 打帳單 帳單列表 現金收支登錄 材料自購登錄 每日結帳 排班表 現場電腦打卡 預約管理 預約管理 單日預約紀錄 單週預約紀錄 報表及…" at bounding box center [623, 429] width 1247 height 859
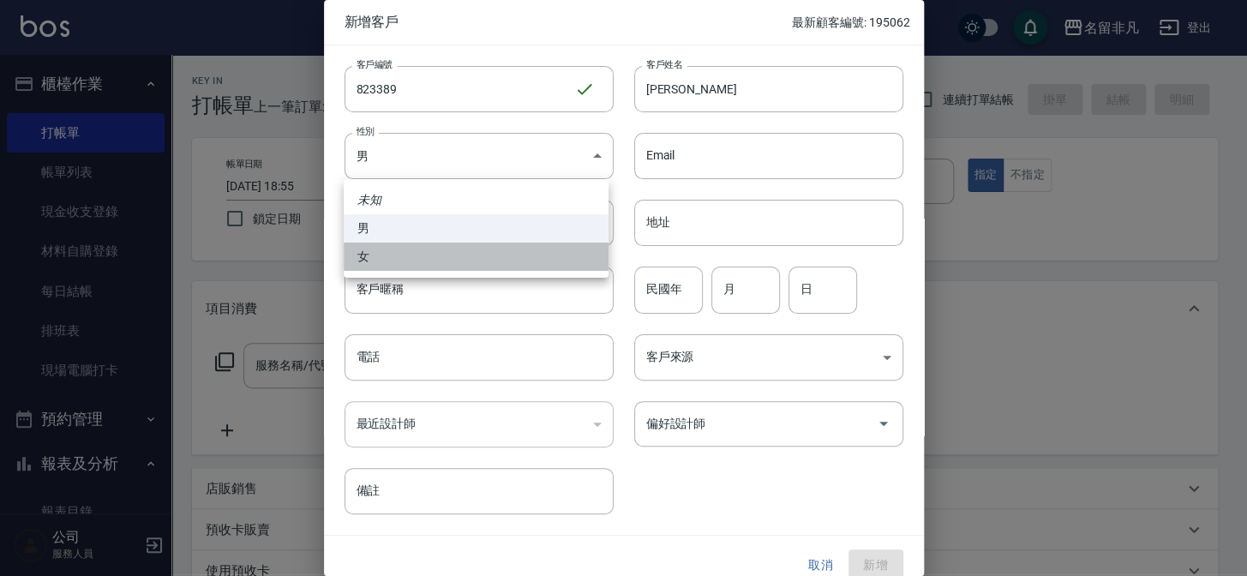
click at [445, 254] on li "女" at bounding box center [476, 257] width 265 height 28
type input "[DEMOGRAPHIC_DATA]"
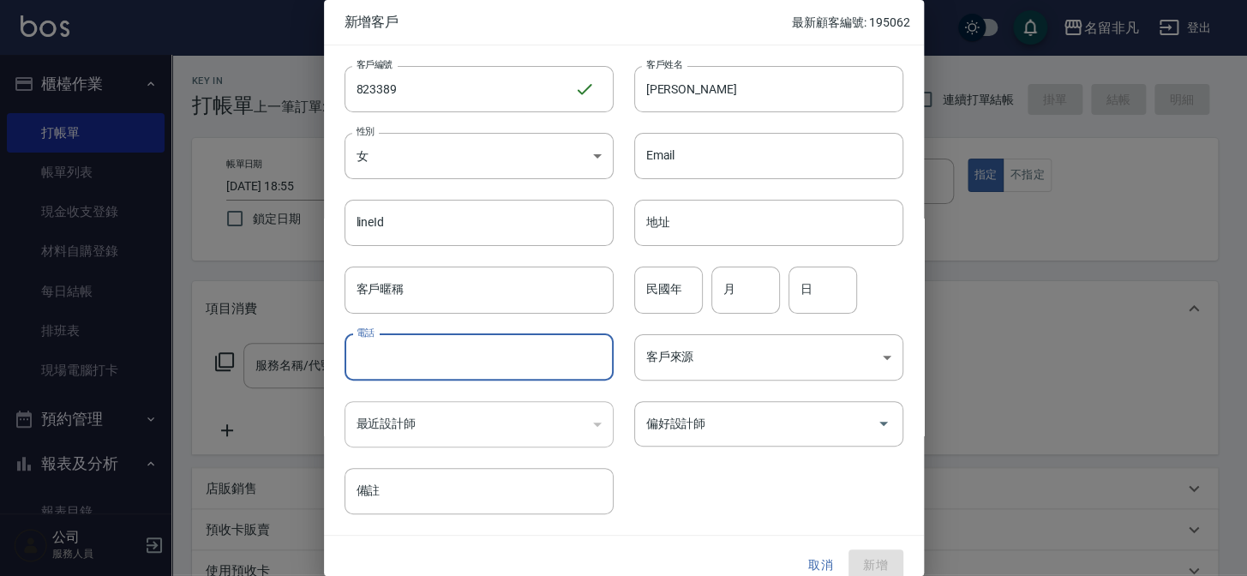
click at [467, 378] on input "電話" at bounding box center [478, 357] width 269 height 46
type input "0920823389"
click at [701, 414] on input "偏好設計師" at bounding box center [756, 424] width 228 height 30
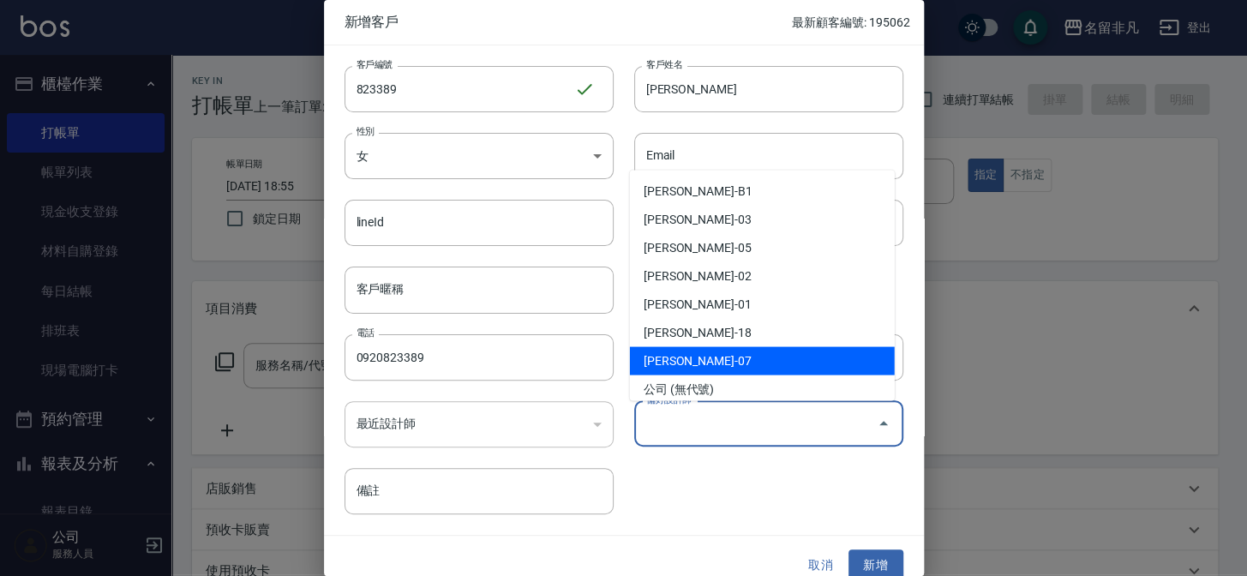
click at [698, 364] on li "[PERSON_NAME]-07" at bounding box center [762, 361] width 265 height 28
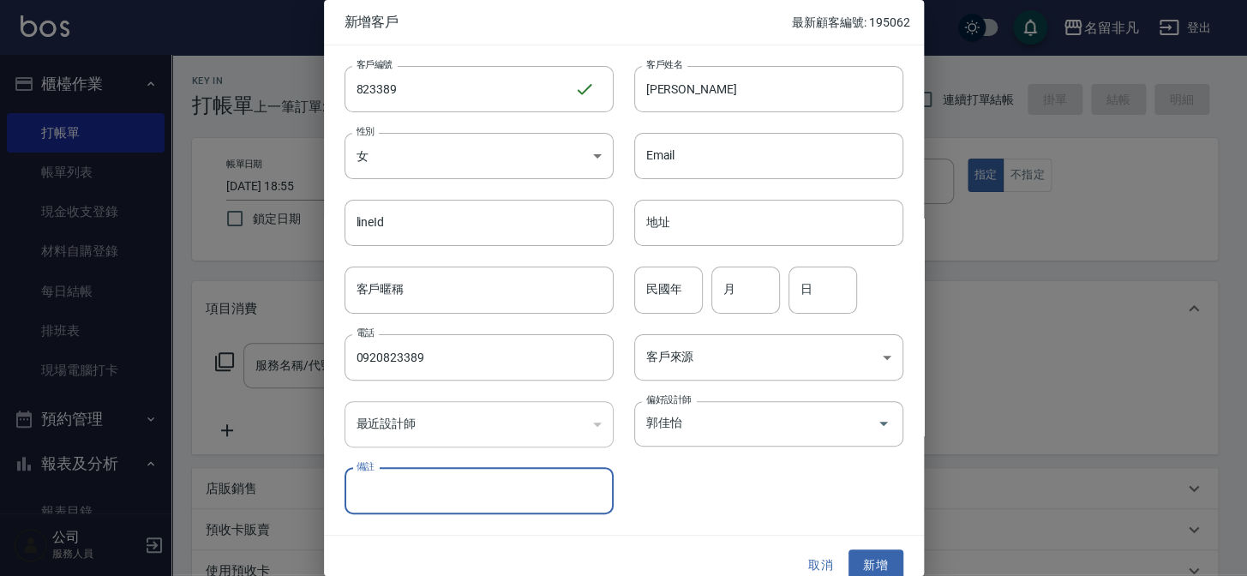
type input "郭佳怡"
click at [865, 558] on button "新增" at bounding box center [875, 565] width 55 height 32
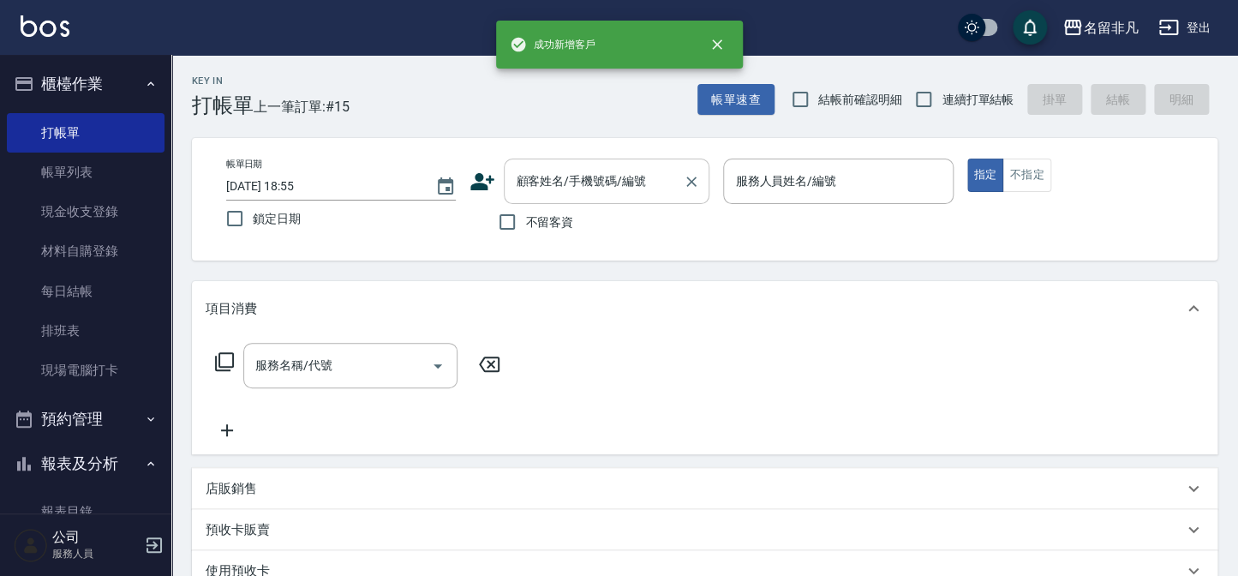
click at [643, 180] on div "顧客姓名/手機號碼/編號 顧客姓名/手機號碼/編號" at bounding box center [607, 181] width 206 height 45
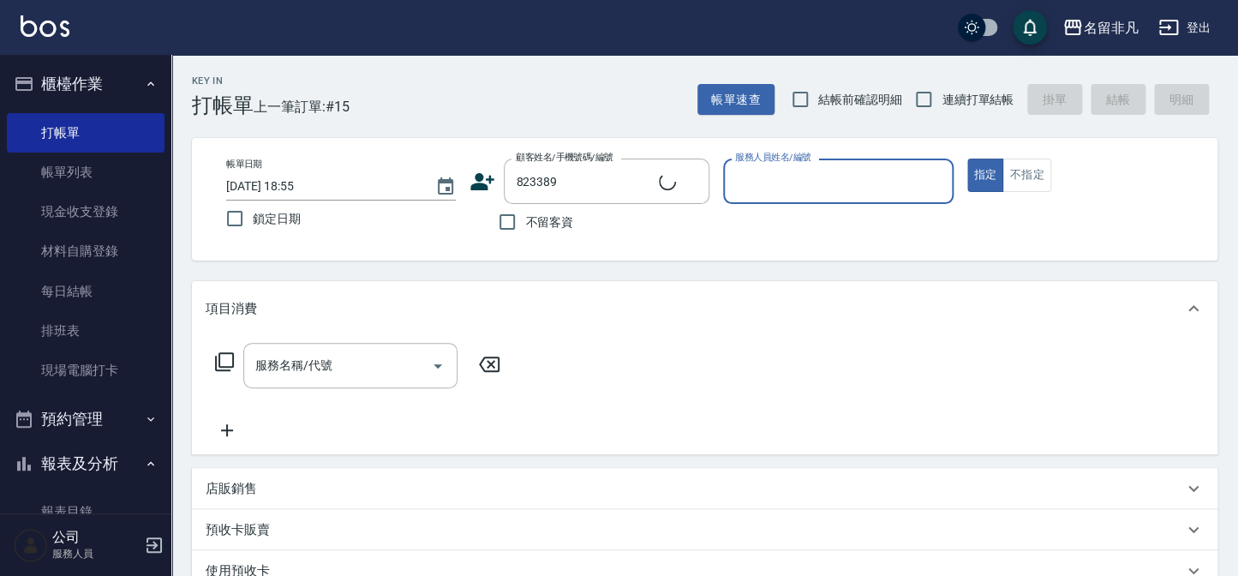
type input "[PERSON_NAME]/0920823389/823389"
type input "[PERSON_NAME]-07"
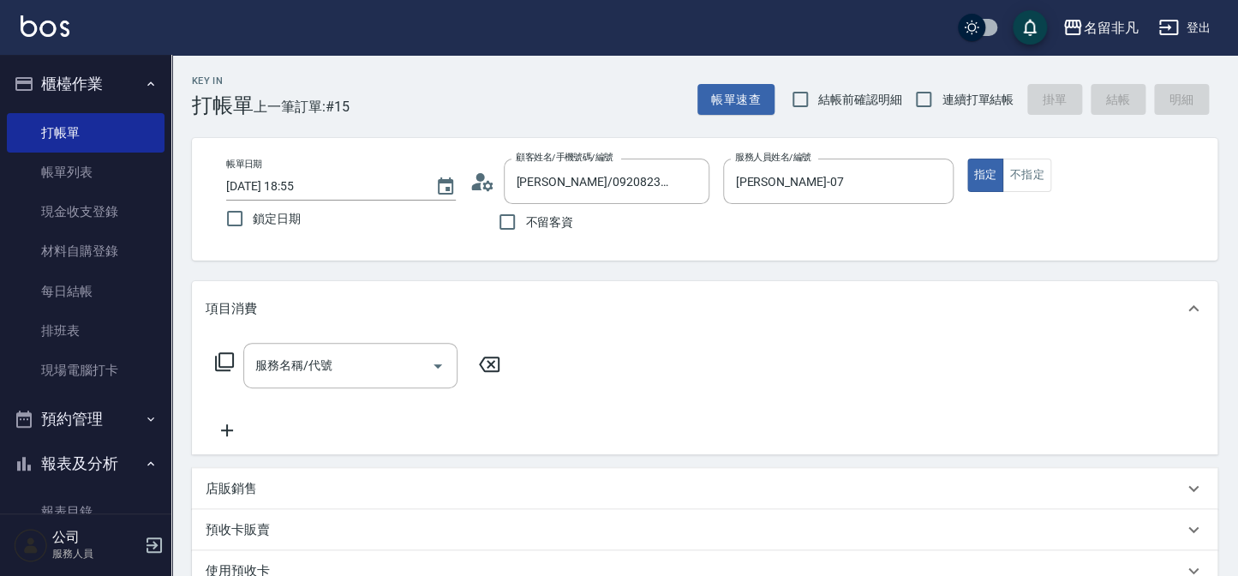
click at [223, 358] on icon at bounding box center [224, 361] width 21 height 21
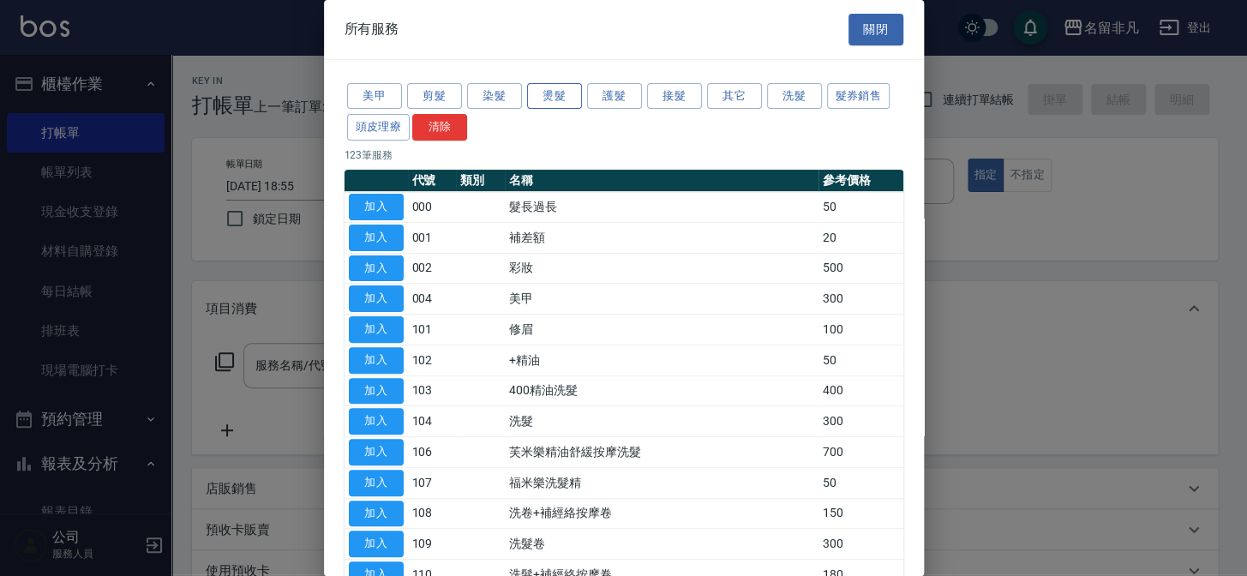
click at [565, 91] on button "燙髮" at bounding box center [554, 96] width 55 height 27
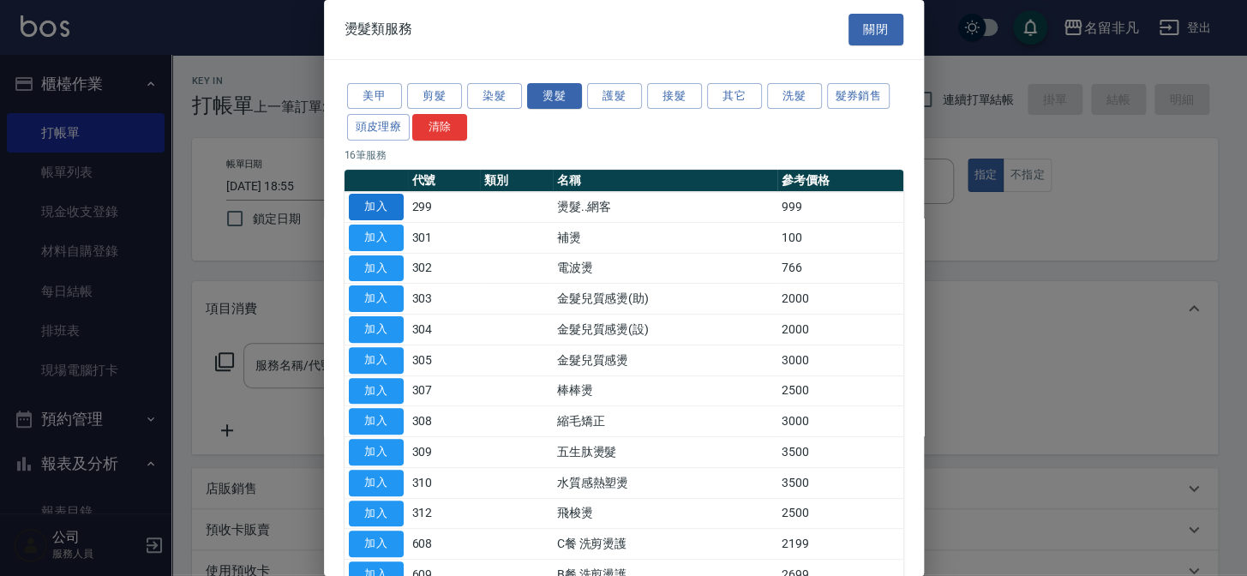
click at [385, 211] on button "加入" at bounding box center [376, 207] width 55 height 27
type input "燙髮..網客(299)"
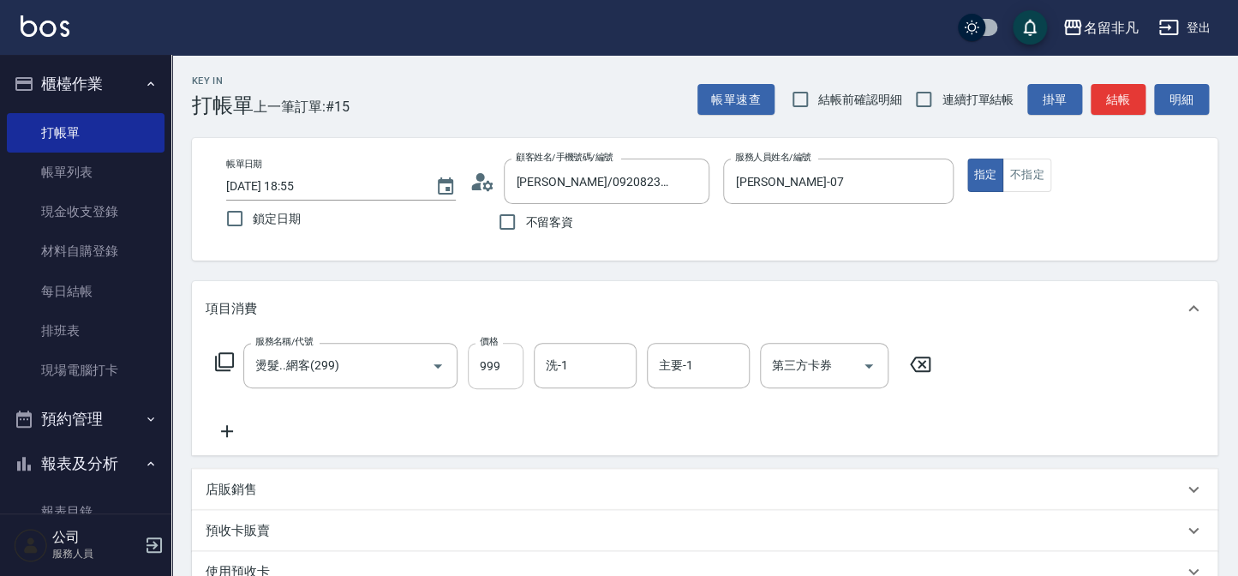
click at [494, 374] on input "999" at bounding box center [496, 366] width 56 height 46
type input "1500"
type input "[PERSON_NAME]-18"
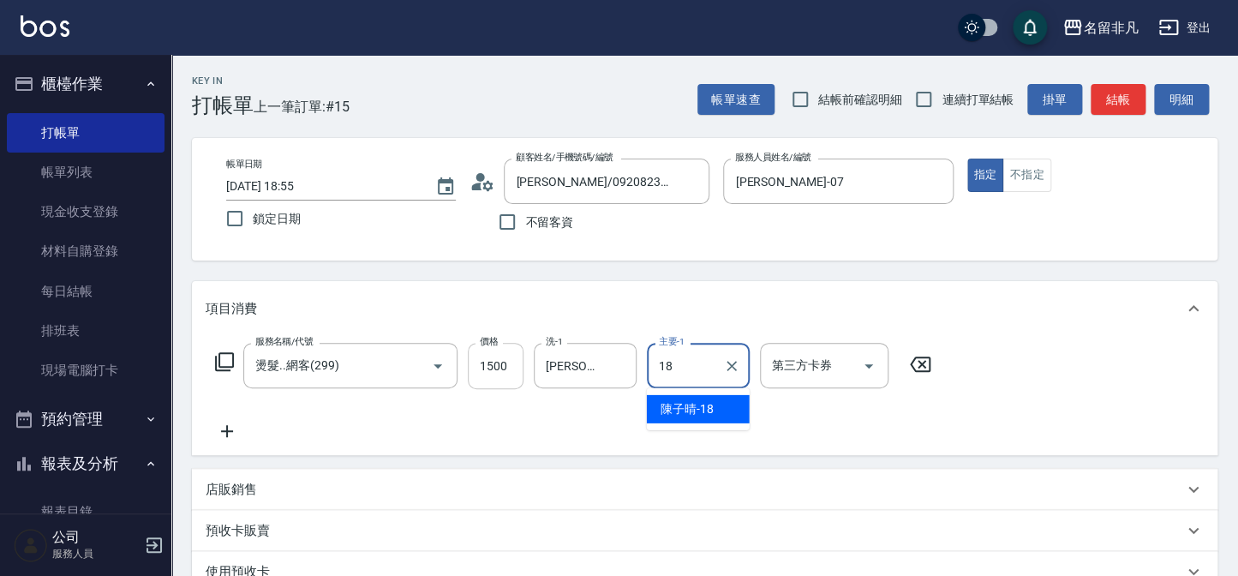
type input "[PERSON_NAME]-18"
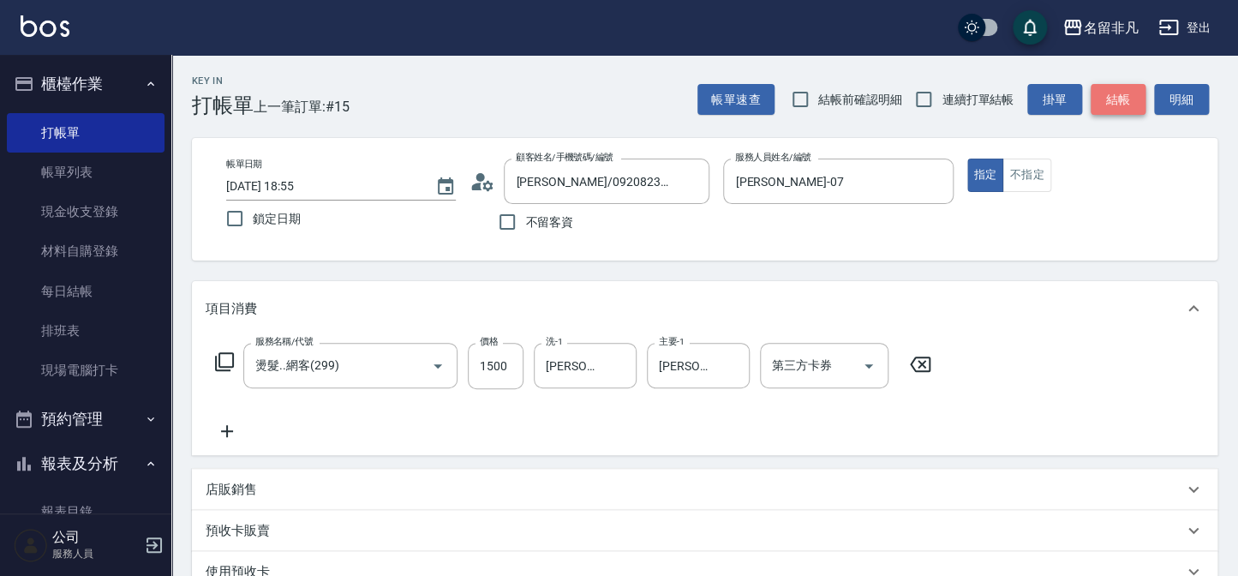
click at [1118, 96] on button "結帳" at bounding box center [1118, 100] width 55 height 32
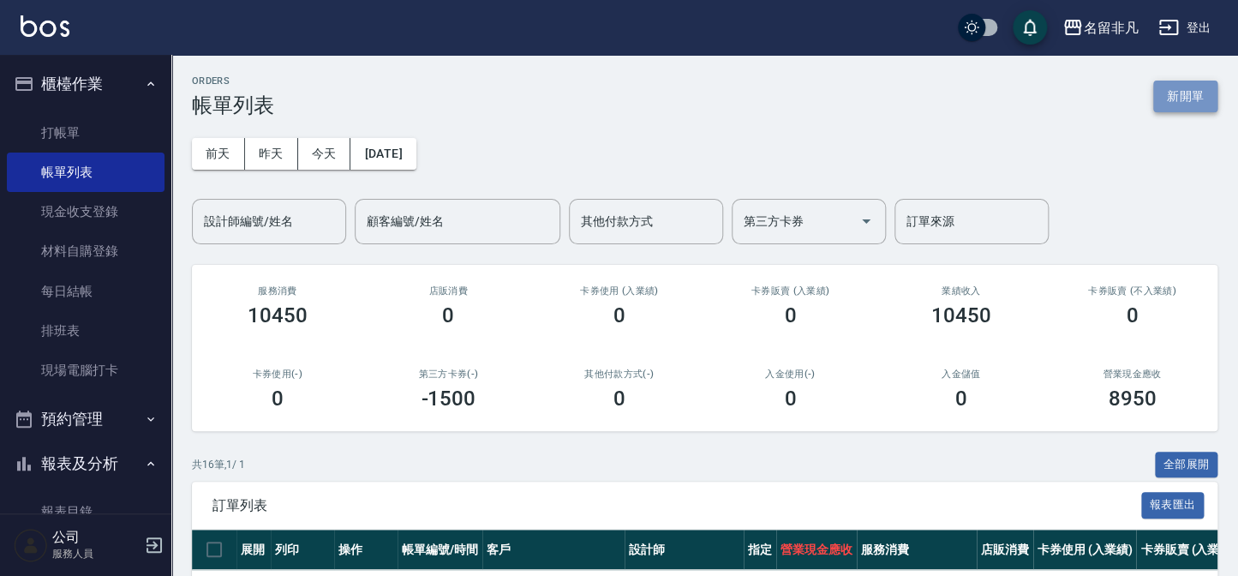
click at [1189, 111] on button "新開單" at bounding box center [1185, 97] width 64 height 32
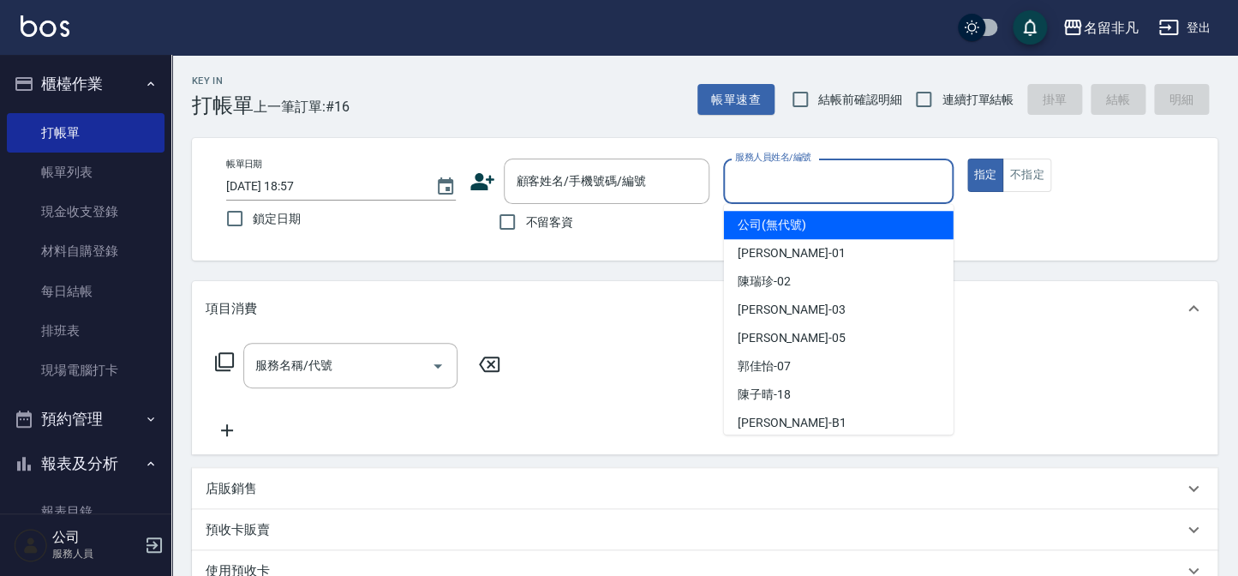
click at [805, 184] on input "服務人員姓名/編號" at bounding box center [838, 181] width 214 height 30
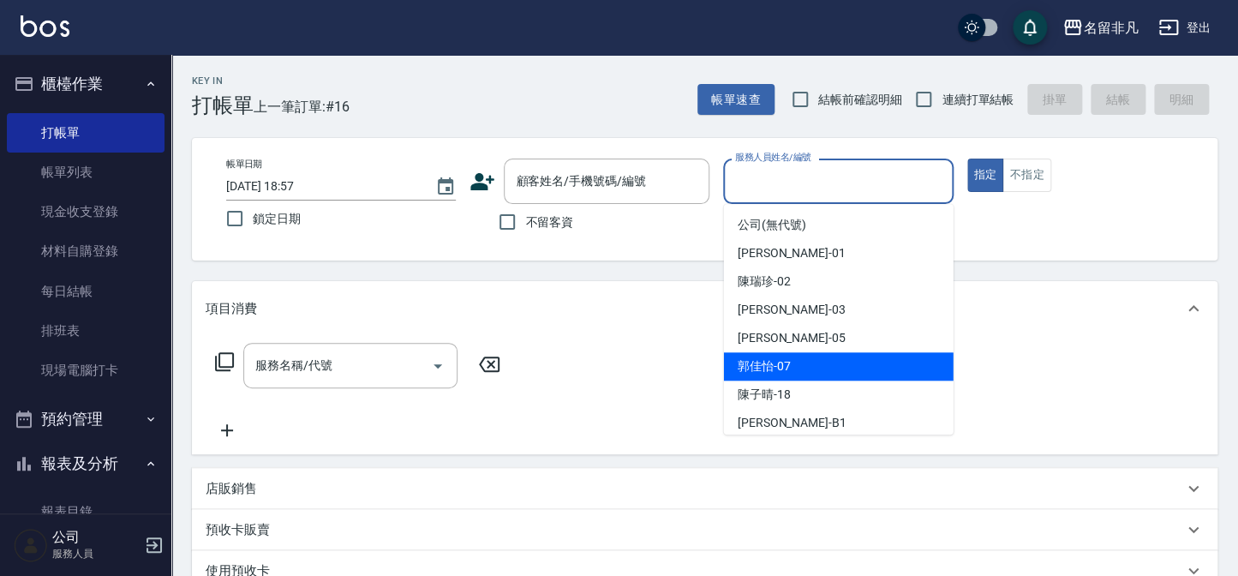
click at [796, 370] on div "[PERSON_NAME]-07" at bounding box center [839, 366] width 230 height 28
type input "[PERSON_NAME]-07"
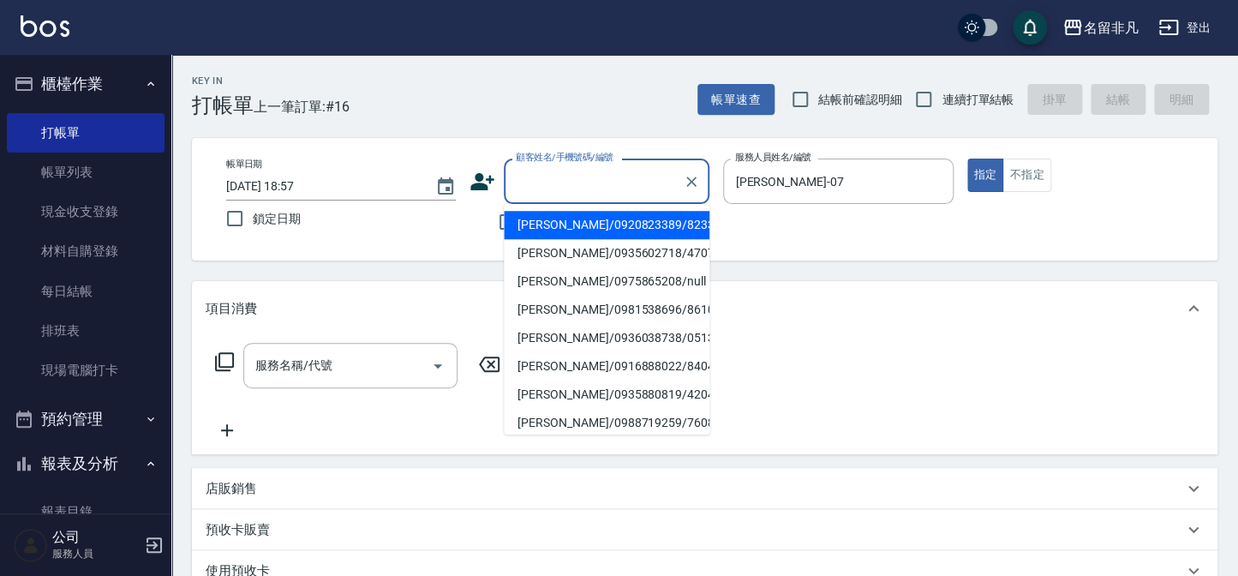
click at [583, 190] on input "顧客姓名/手機號碼/編號" at bounding box center [594, 181] width 165 height 30
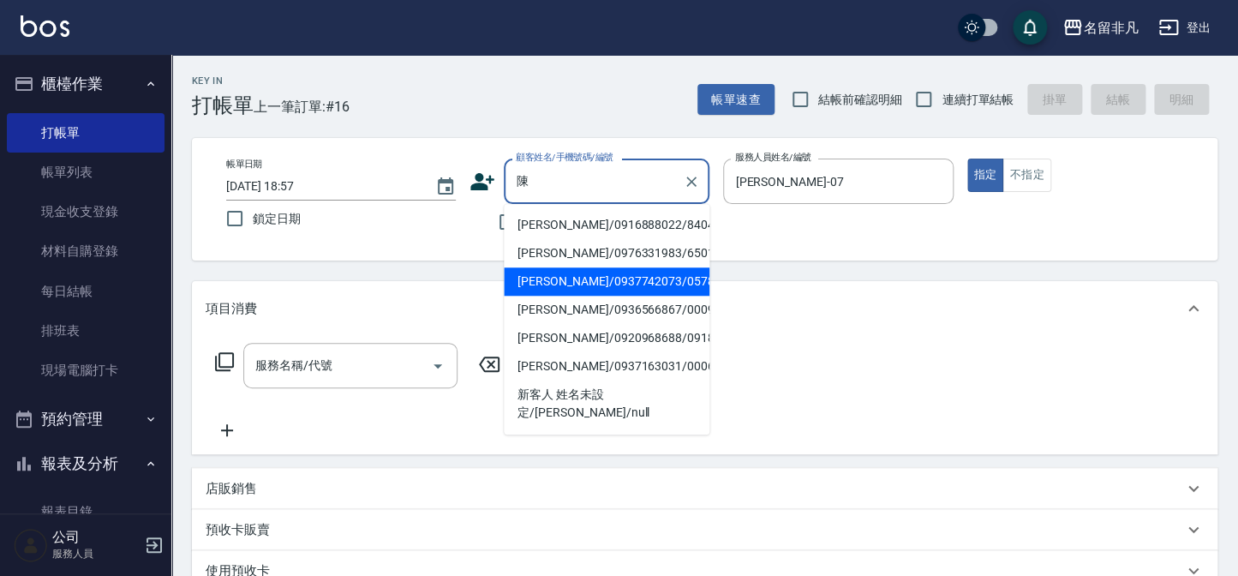
click at [569, 281] on li "[PERSON_NAME]/0937742073/05784" at bounding box center [607, 281] width 206 height 28
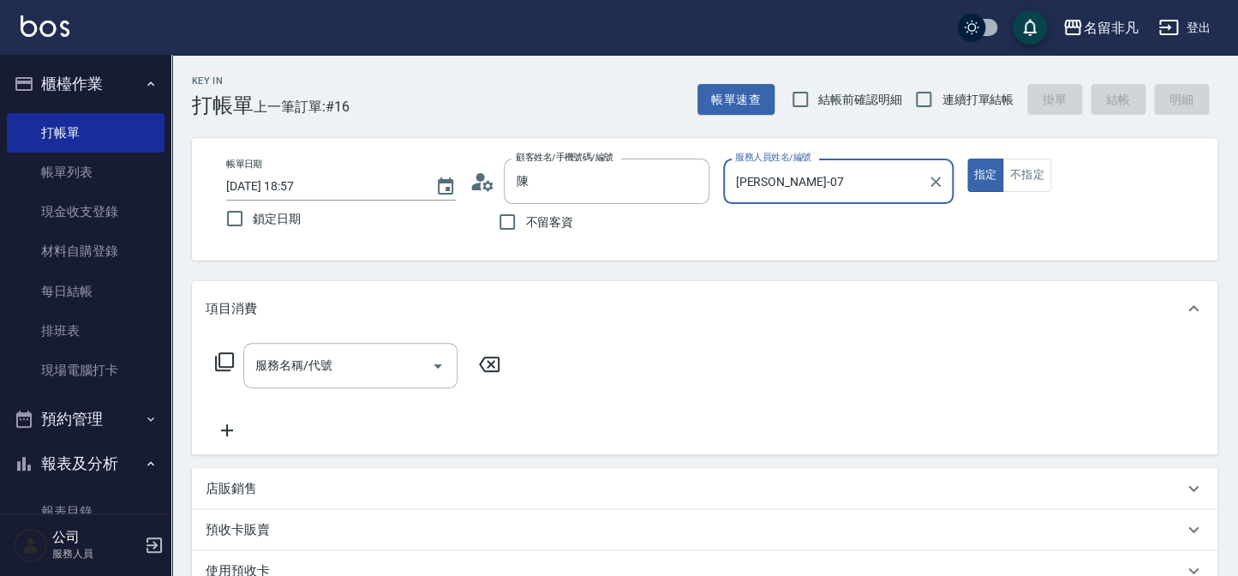
type input "[PERSON_NAME]/0937742073/05784"
click at [227, 361] on icon at bounding box center [224, 361] width 21 height 21
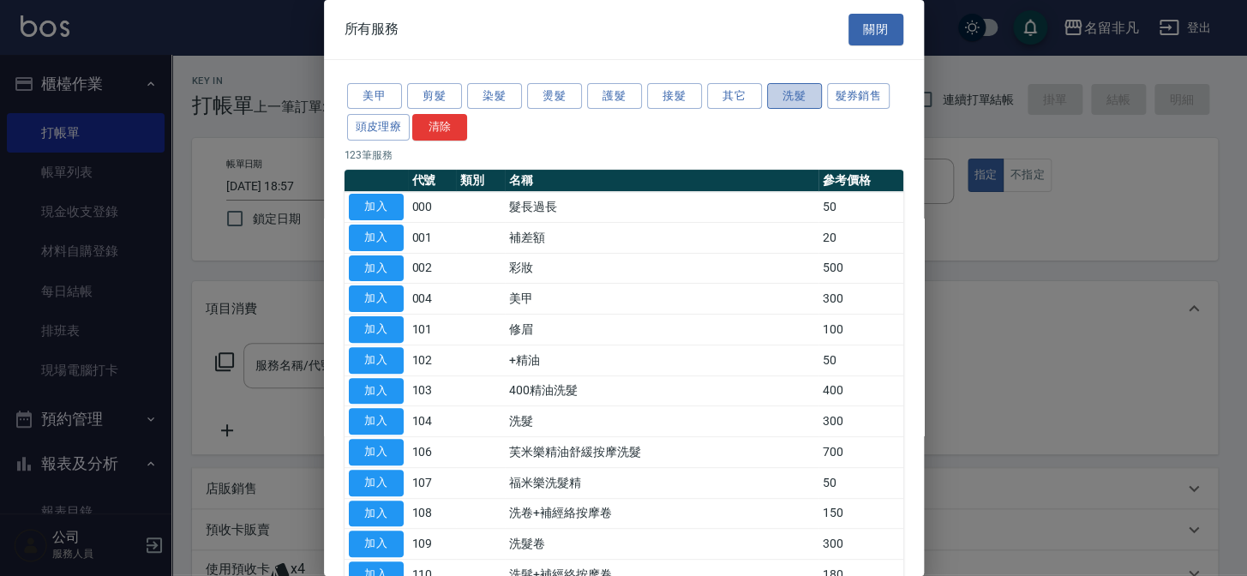
click at [792, 100] on button "洗髮" at bounding box center [794, 96] width 55 height 27
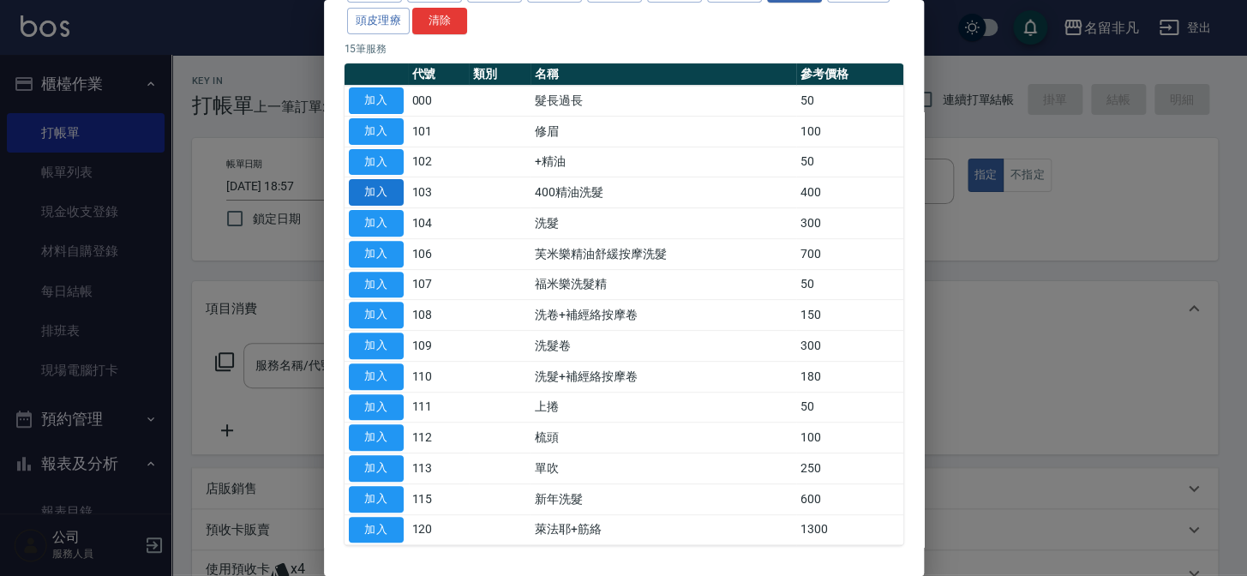
scroll to position [11, 0]
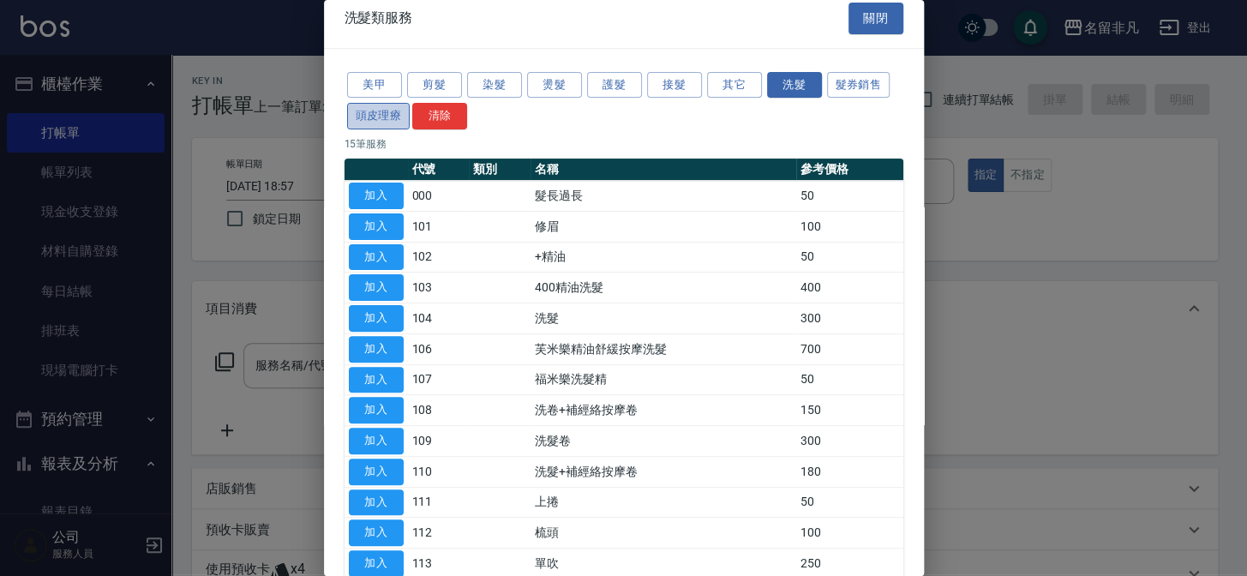
click at [380, 112] on button "頭皮理療" at bounding box center [378, 116] width 63 height 27
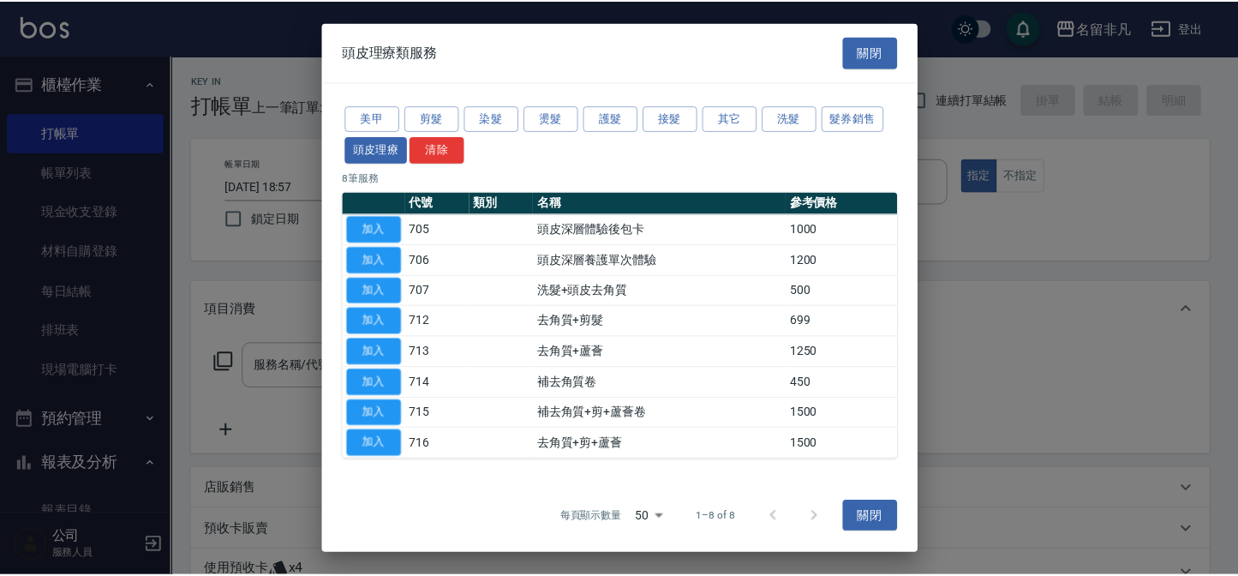
scroll to position [0, 0]
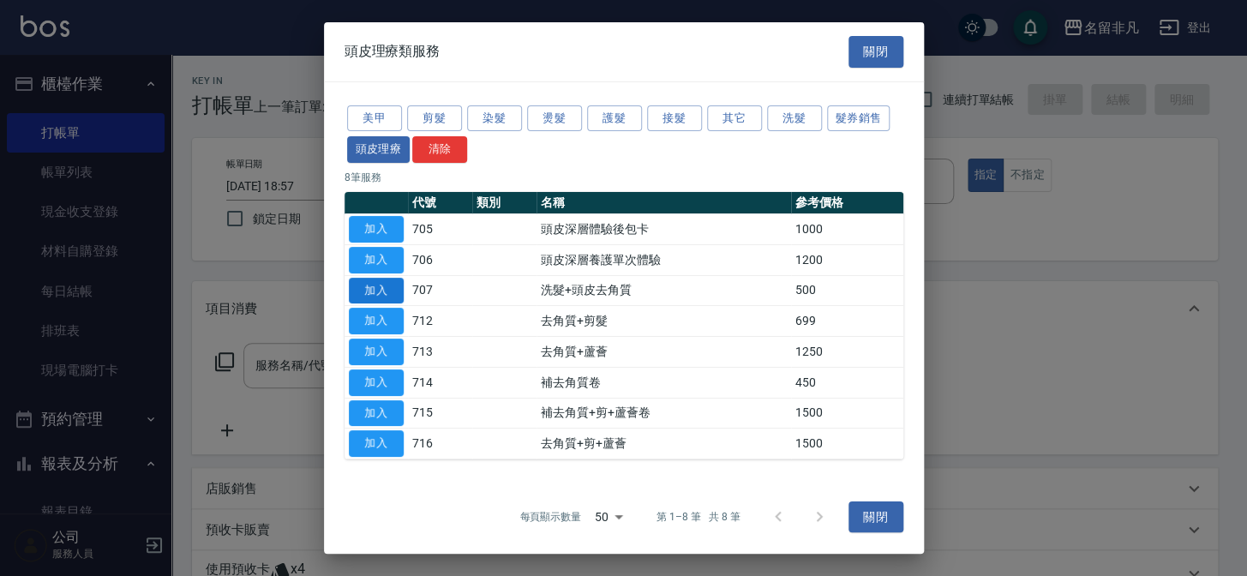
click at [360, 287] on button "加入" at bounding box center [376, 290] width 55 height 27
type input "洗髮+頭皮去角質(707)"
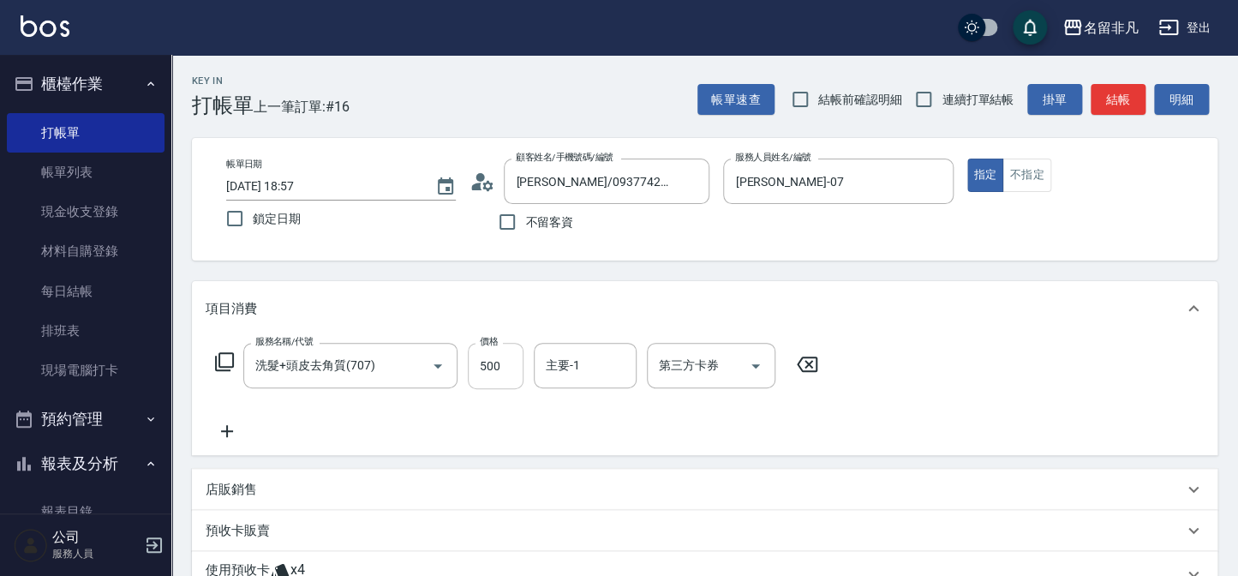
click at [483, 367] on input "500" at bounding box center [496, 366] width 56 height 46
type input "600"
click at [1107, 92] on button "結帳" at bounding box center [1118, 100] width 55 height 32
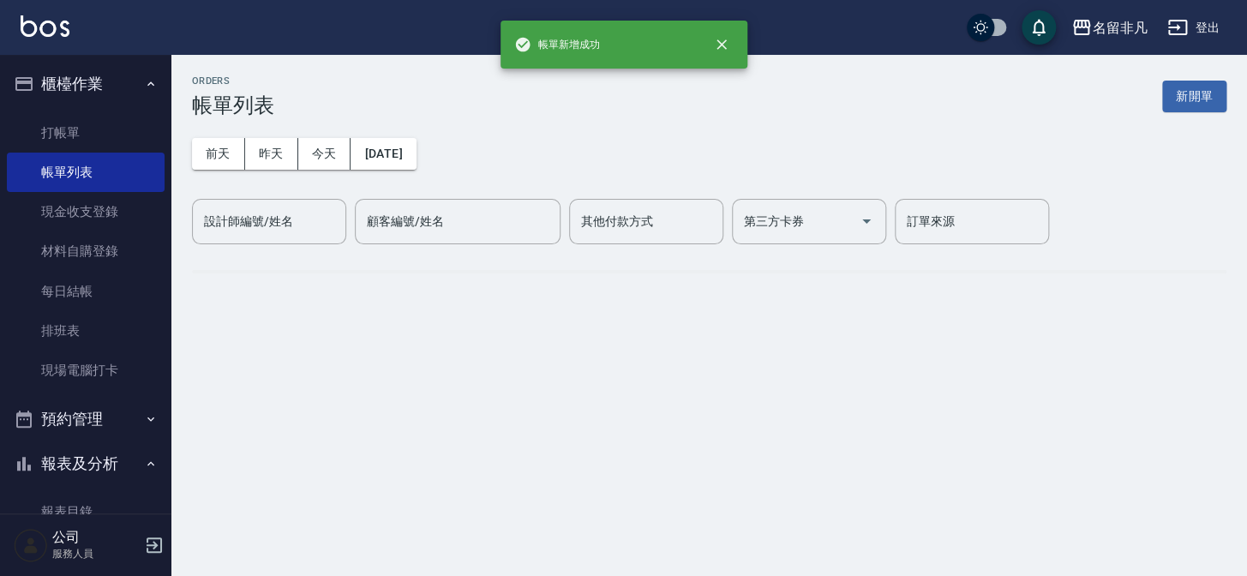
drag, startPoint x: 1168, startPoint y: 104, endPoint x: 1121, endPoint y: 146, distance: 63.1
click at [1168, 104] on button "新開單" at bounding box center [1194, 97] width 64 height 32
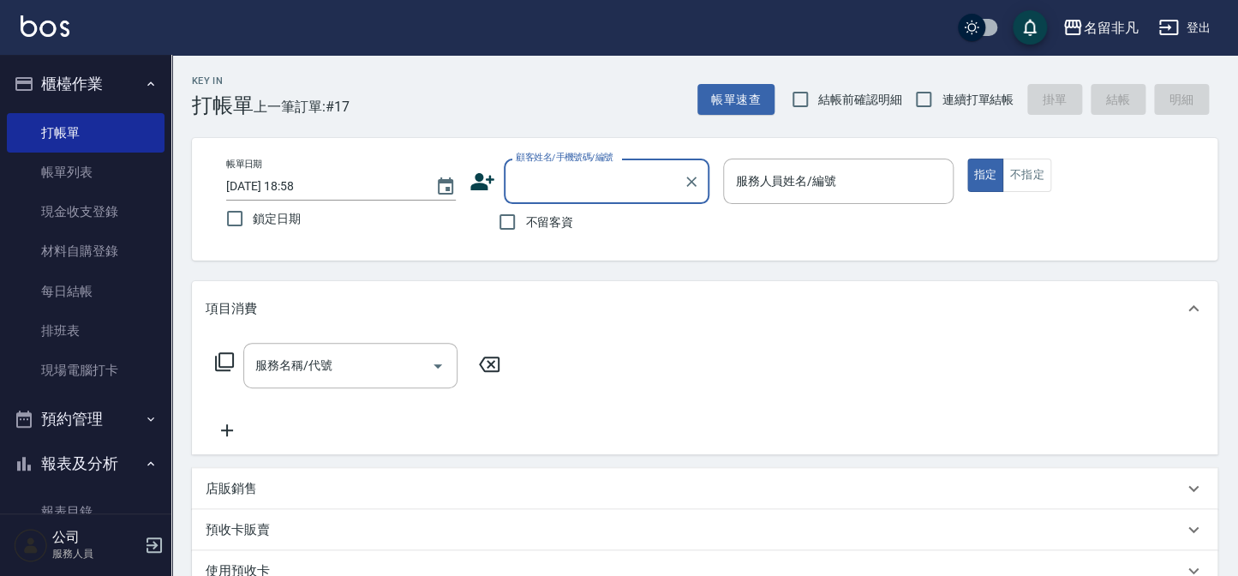
click at [548, 223] on span "不留客資" at bounding box center [549, 222] width 48 height 18
click at [525, 223] on input "不留客資" at bounding box center [507, 222] width 36 height 36
checkbox input "true"
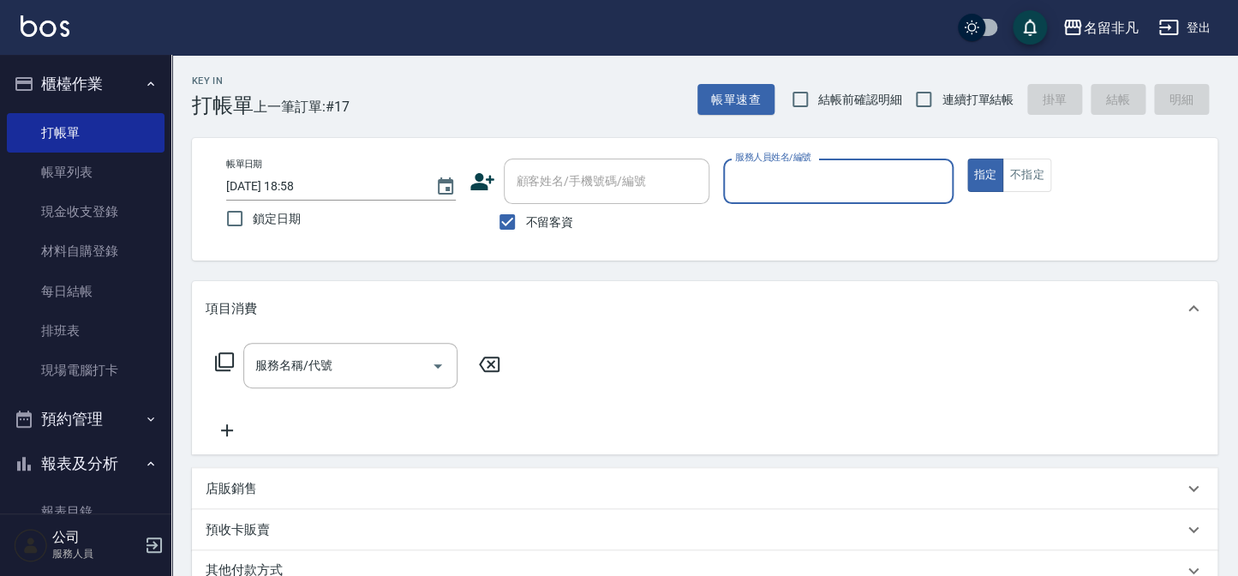
click at [917, 180] on input "服務人員姓名/編號" at bounding box center [838, 181] width 214 height 30
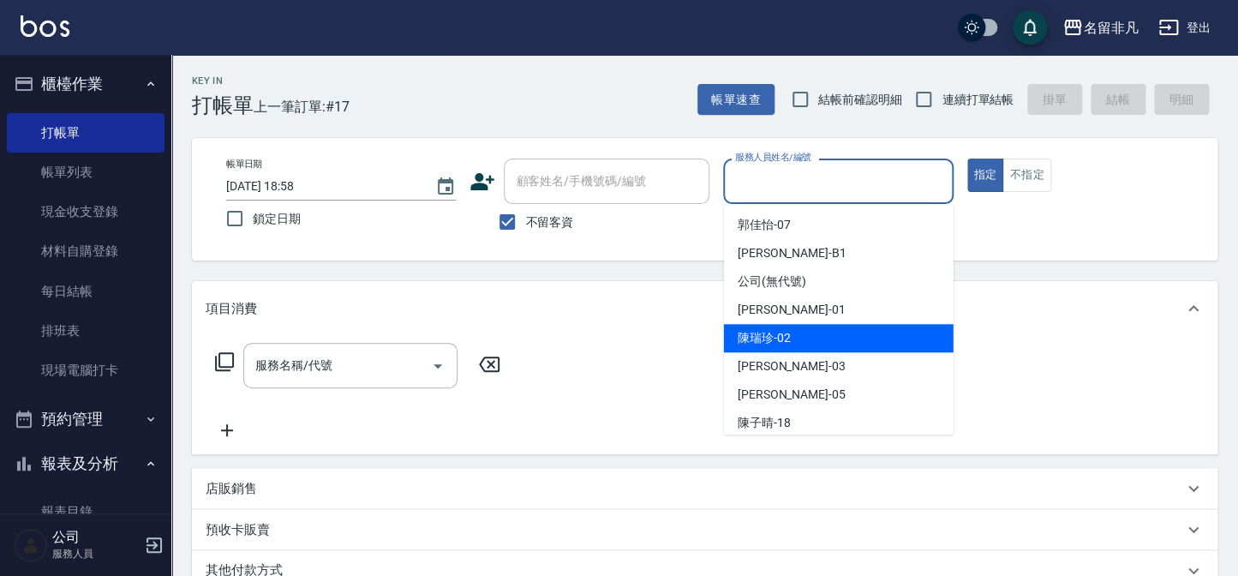
click at [818, 343] on div "[PERSON_NAME]-02" at bounding box center [839, 338] width 230 height 28
type input "[PERSON_NAME]-02"
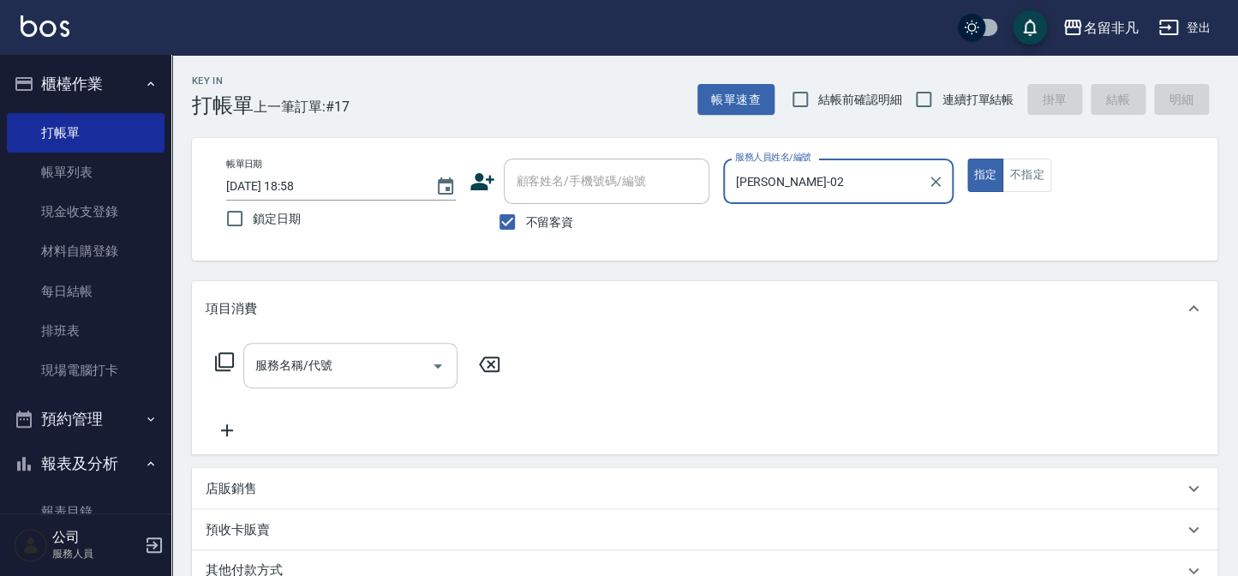
click at [396, 387] on div "服務名稱/代號" at bounding box center [350, 365] width 214 height 45
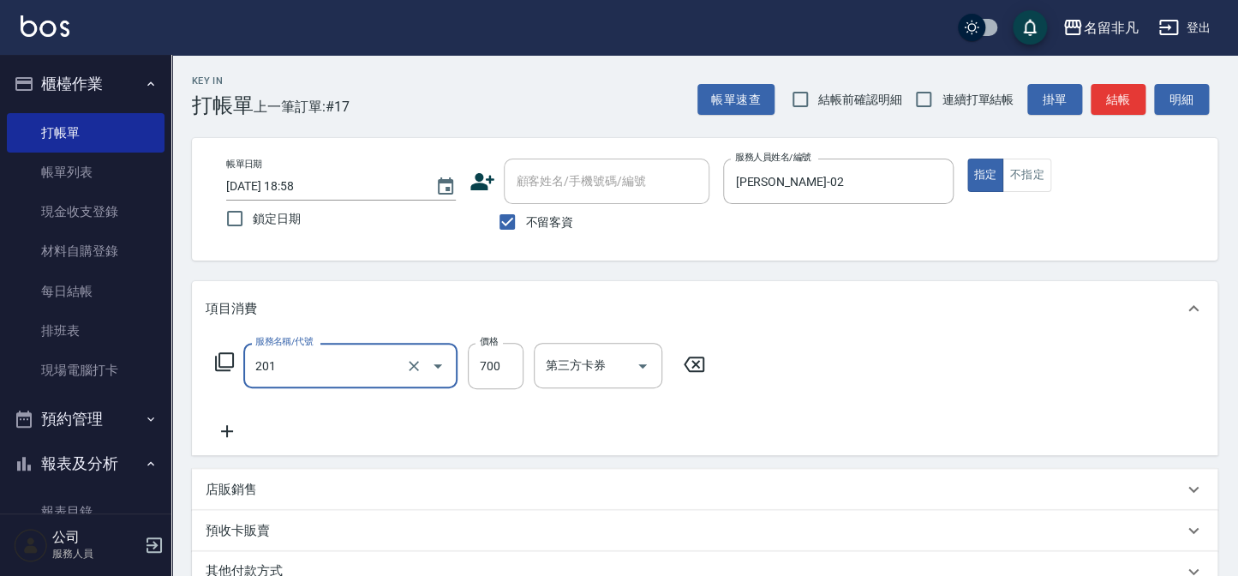
type input "洗+剪(201)"
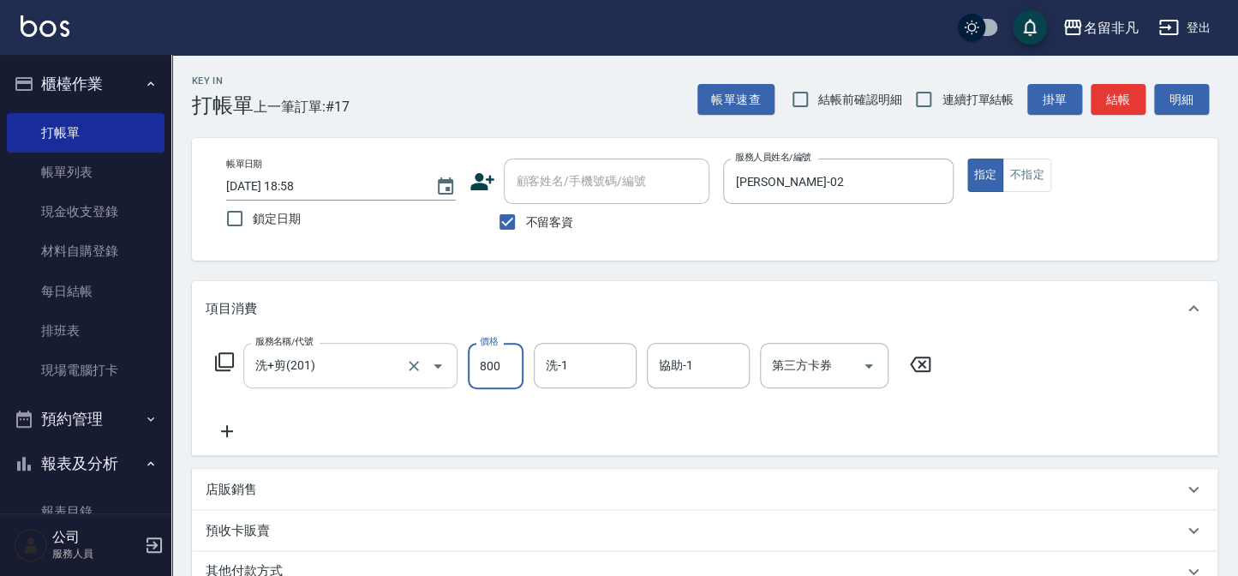
type input "800"
click at [1103, 93] on button "結帳" at bounding box center [1118, 100] width 55 height 32
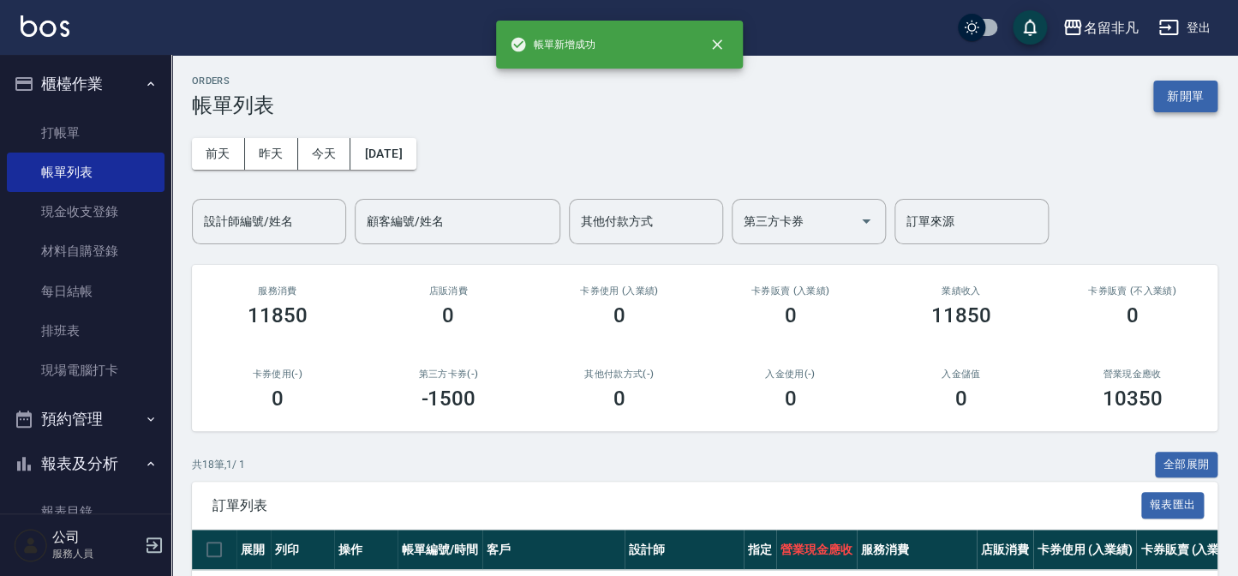
click at [1195, 103] on button "新開單" at bounding box center [1185, 97] width 64 height 32
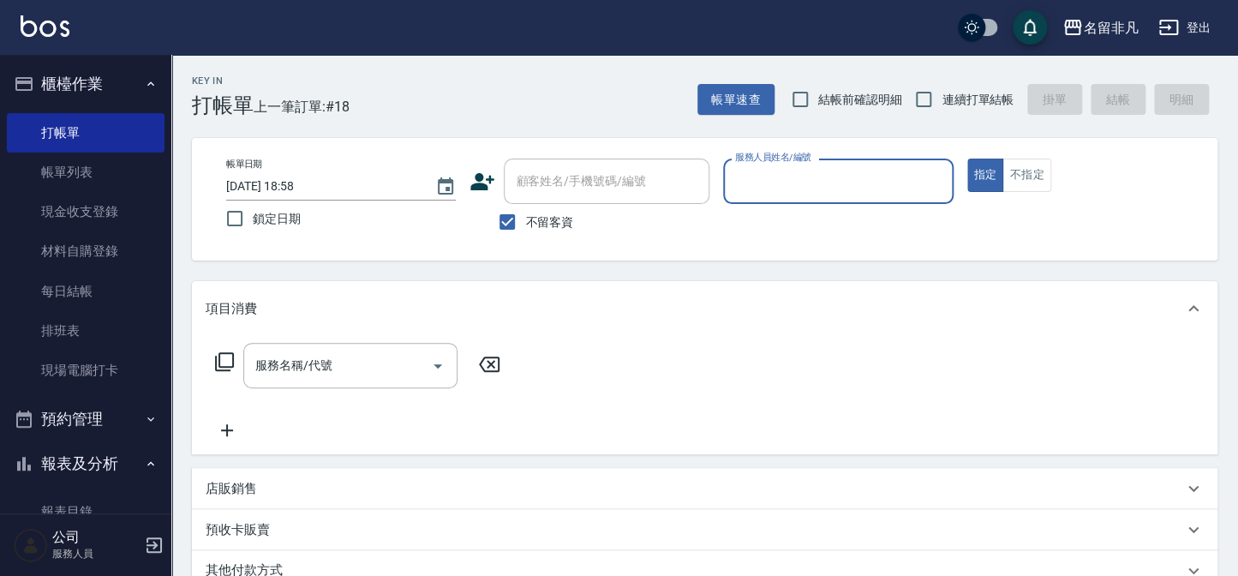
click at [886, 183] on input "服務人員姓名/編號" at bounding box center [838, 181] width 214 height 30
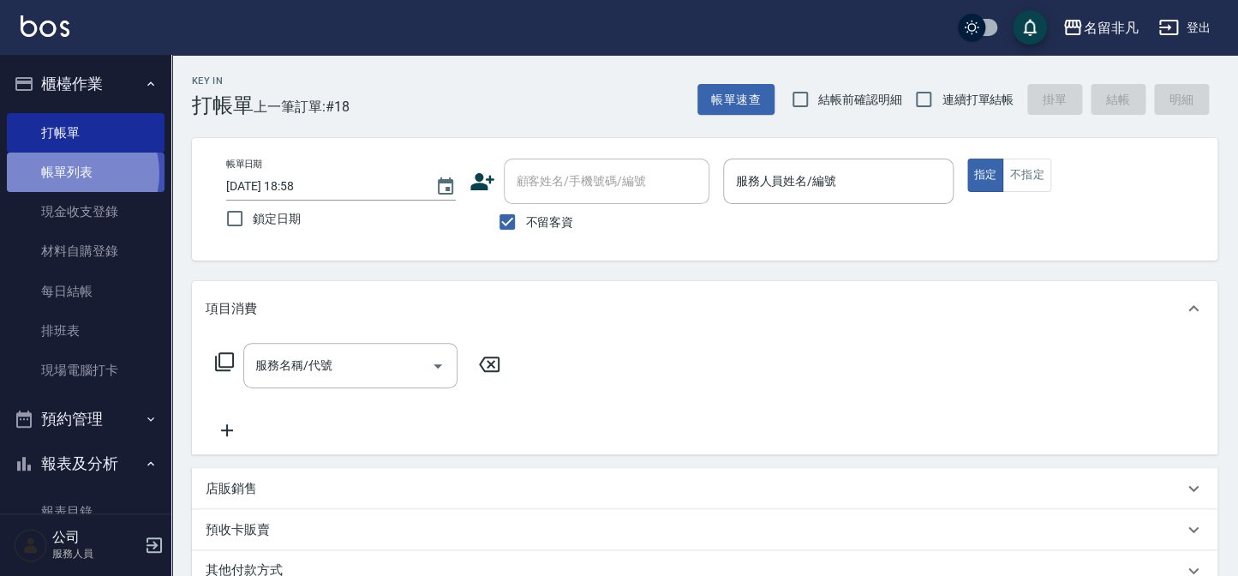
click at [67, 173] on link "帳單列表" at bounding box center [86, 172] width 158 height 39
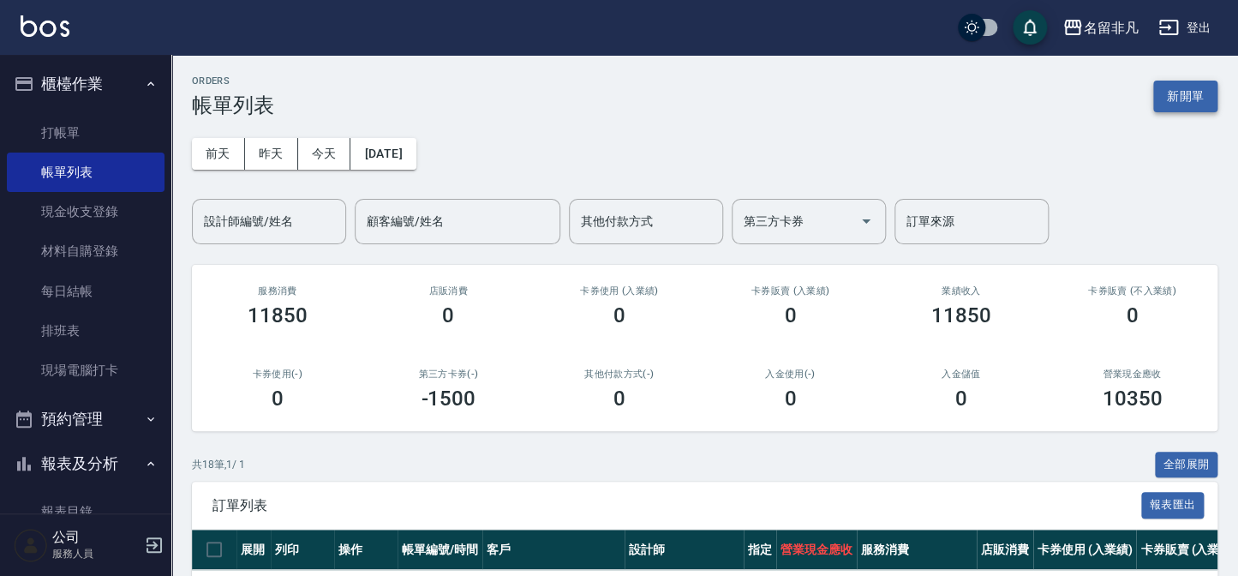
click at [1191, 88] on button "新開單" at bounding box center [1185, 97] width 64 height 32
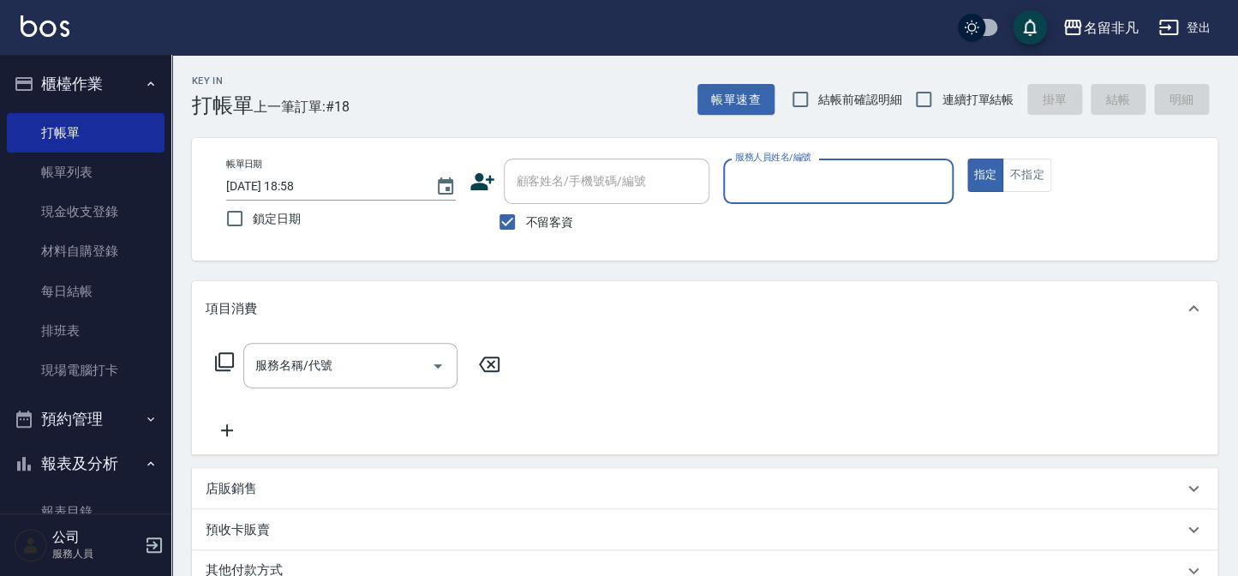
click at [891, 172] on input "服務人員姓名/編號" at bounding box center [838, 181] width 214 height 30
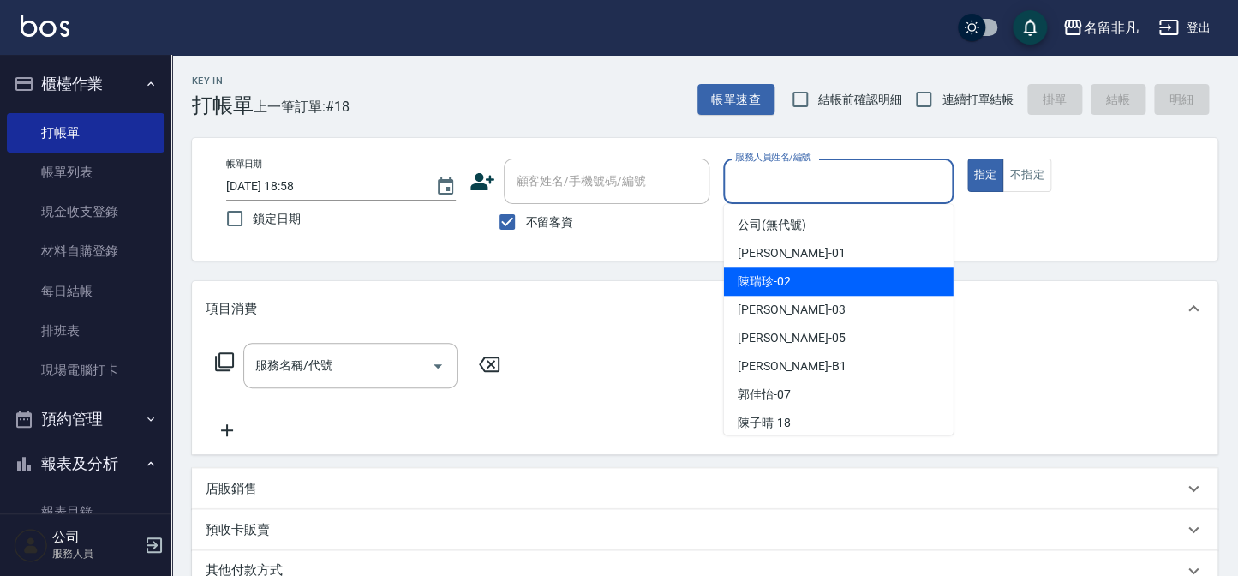
click at [811, 283] on div "[PERSON_NAME]-02" at bounding box center [839, 281] width 230 height 28
type input "[PERSON_NAME]-02"
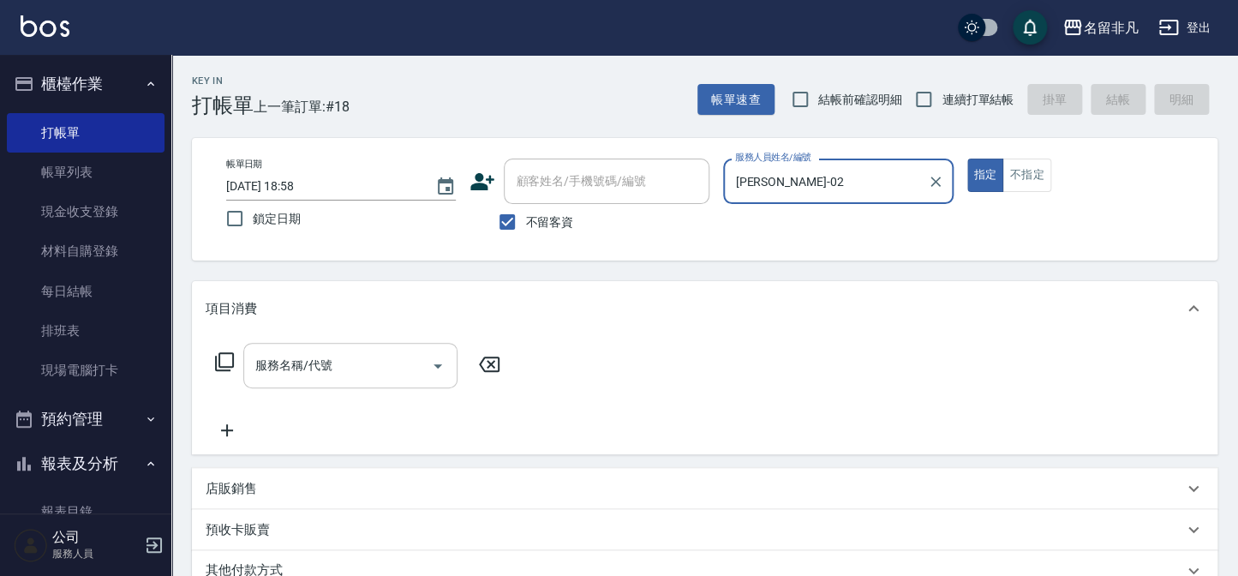
click at [356, 357] on input "服務名稱/代號" at bounding box center [337, 365] width 173 height 30
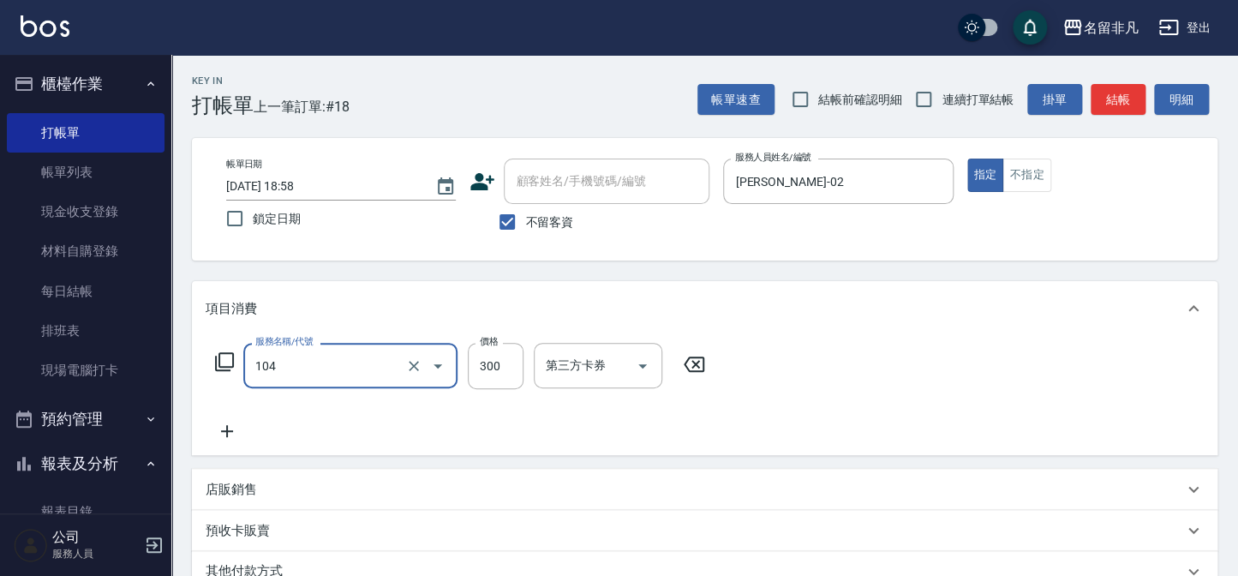
type input "洗髮(104)"
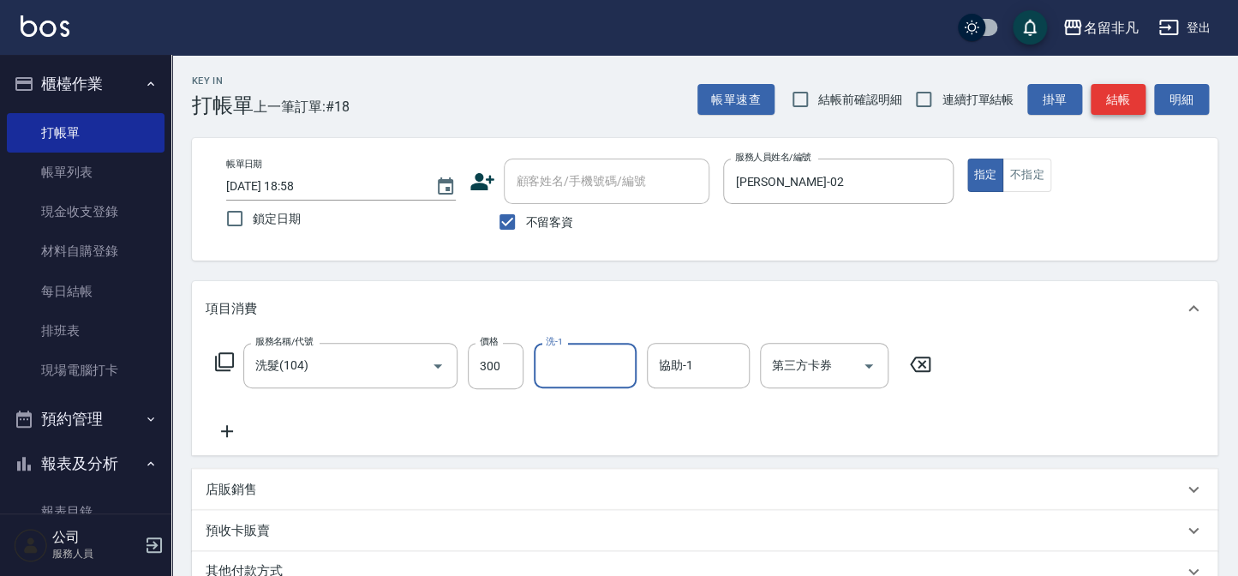
click at [1105, 98] on button "結帳" at bounding box center [1118, 100] width 55 height 32
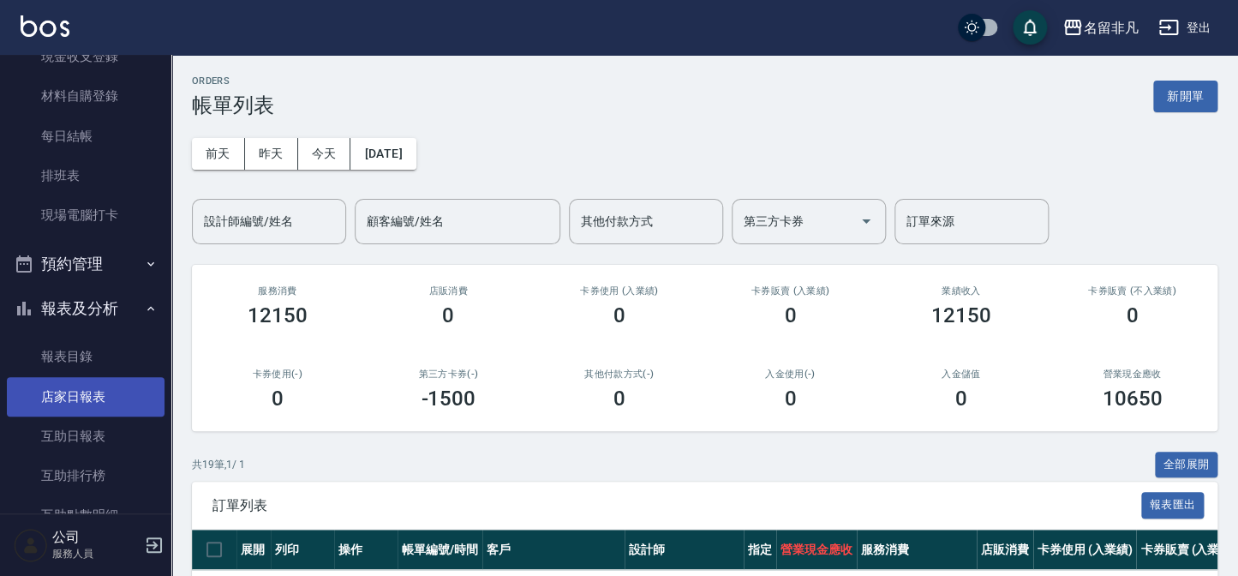
scroll to position [233, 0]
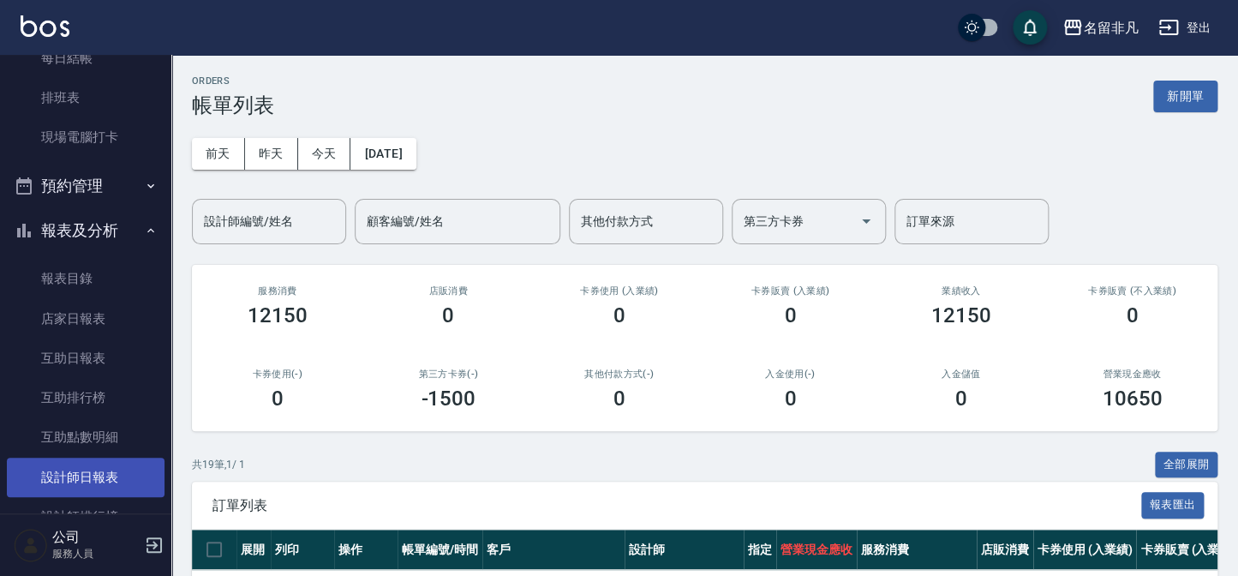
click at [88, 479] on link "設計師日報表" at bounding box center [86, 477] width 158 height 39
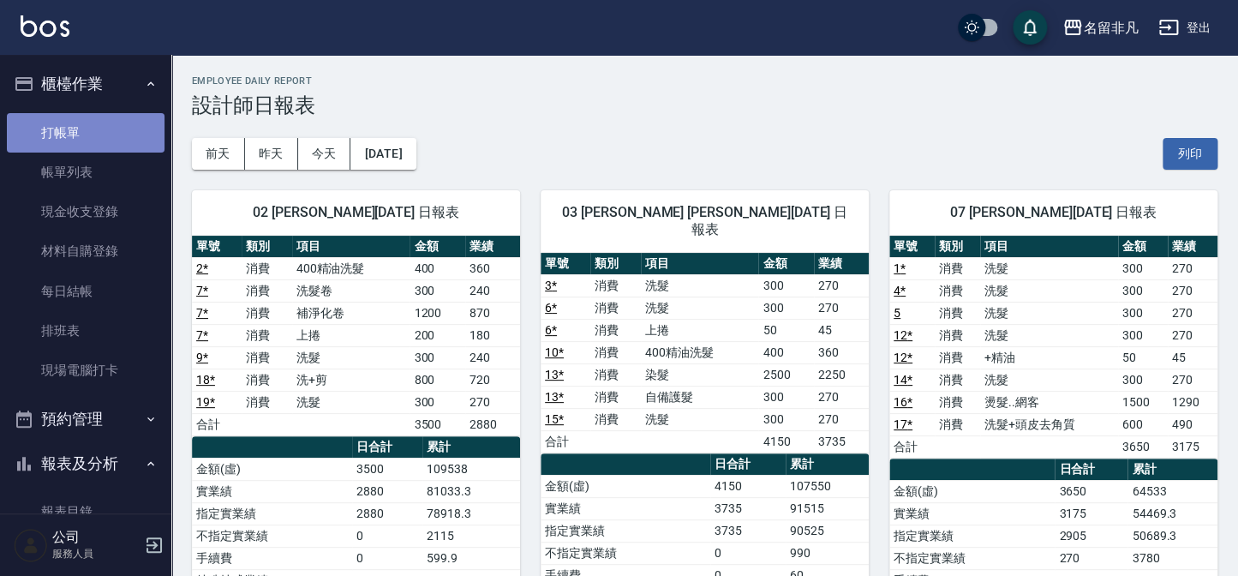
click at [86, 137] on link "打帳單" at bounding box center [86, 132] width 158 height 39
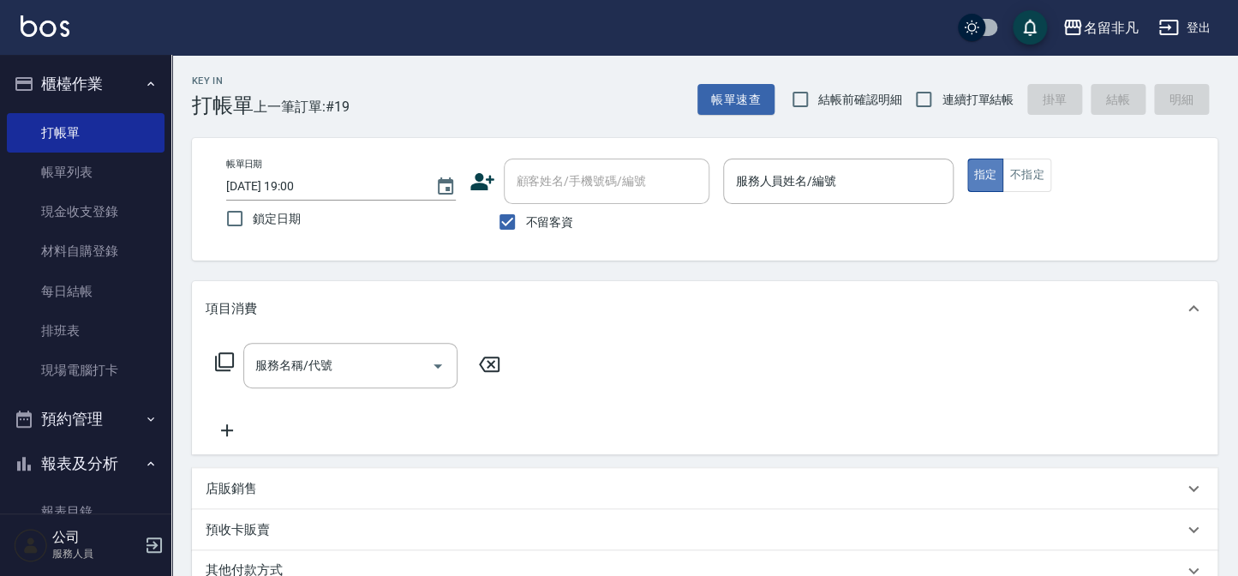
click at [977, 180] on button "指定" at bounding box center [985, 175] width 37 height 33
click at [853, 192] on input "服務人員姓名/編號" at bounding box center [838, 181] width 214 height 30
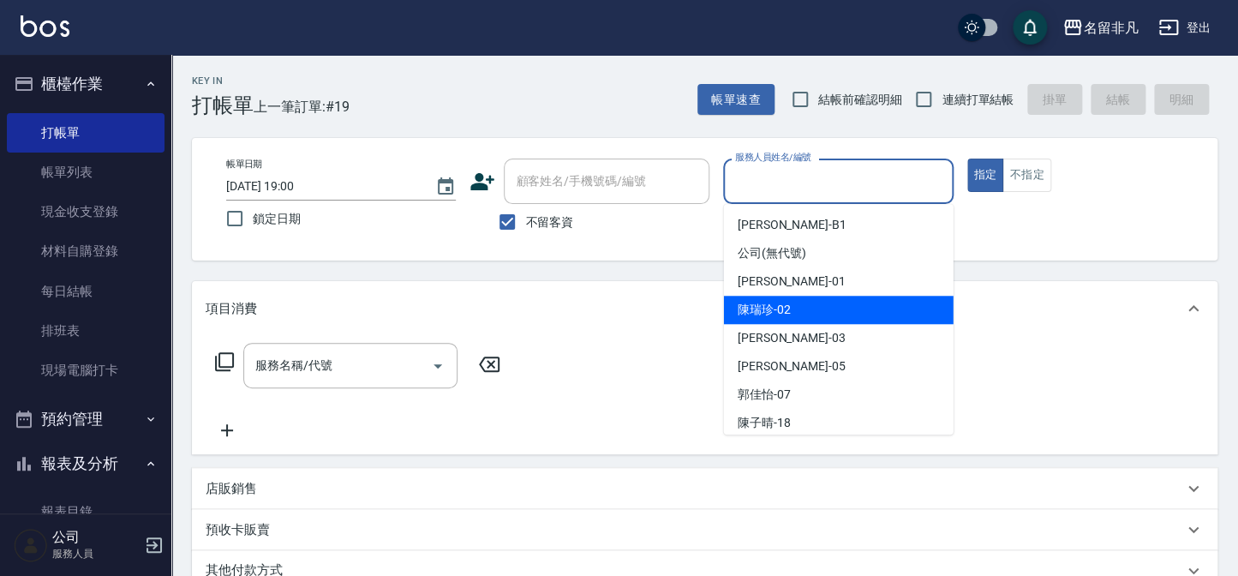
click at [753, 308] on span "[PERSON_NAME]-02" at bounding box center [764, 310] width 53 height 18
type input "[PERSON_NAME]-02"
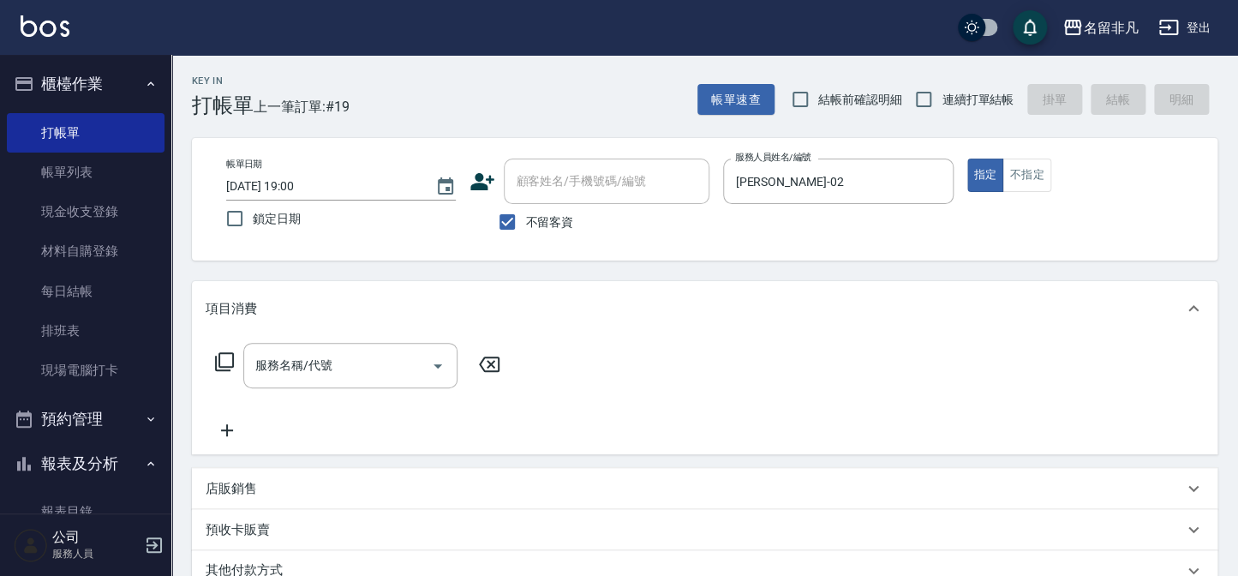
click at [221, 356] on icon at bounding box center [224, 361] width 21 height 21
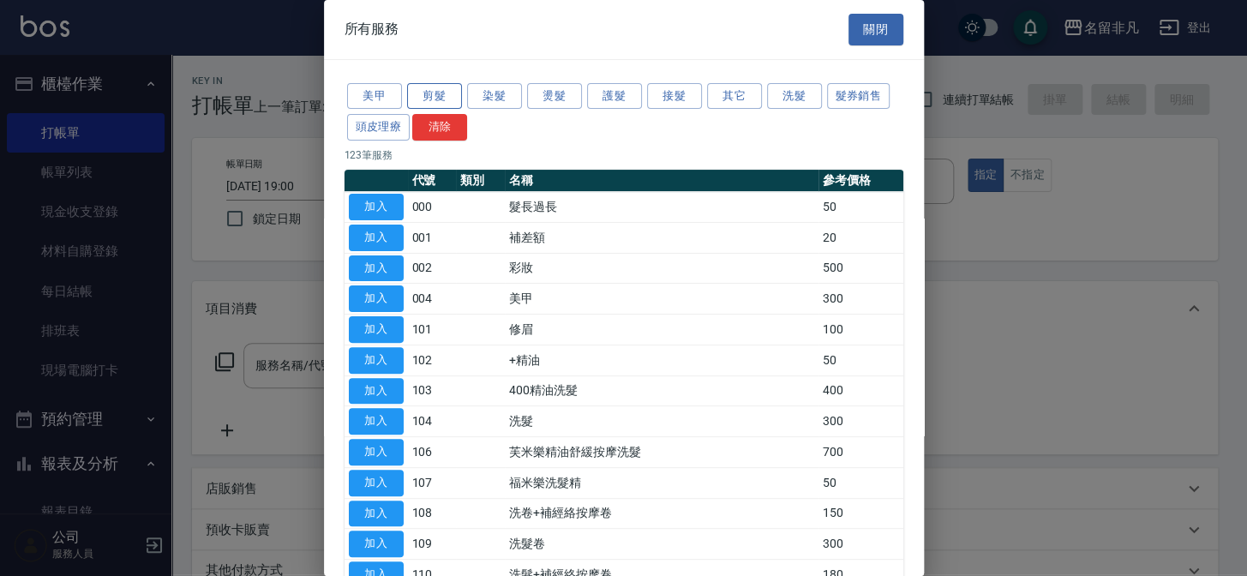
click at [416, 99] on button "剪髮" at bounding box center [434, 96] width 55 height 27
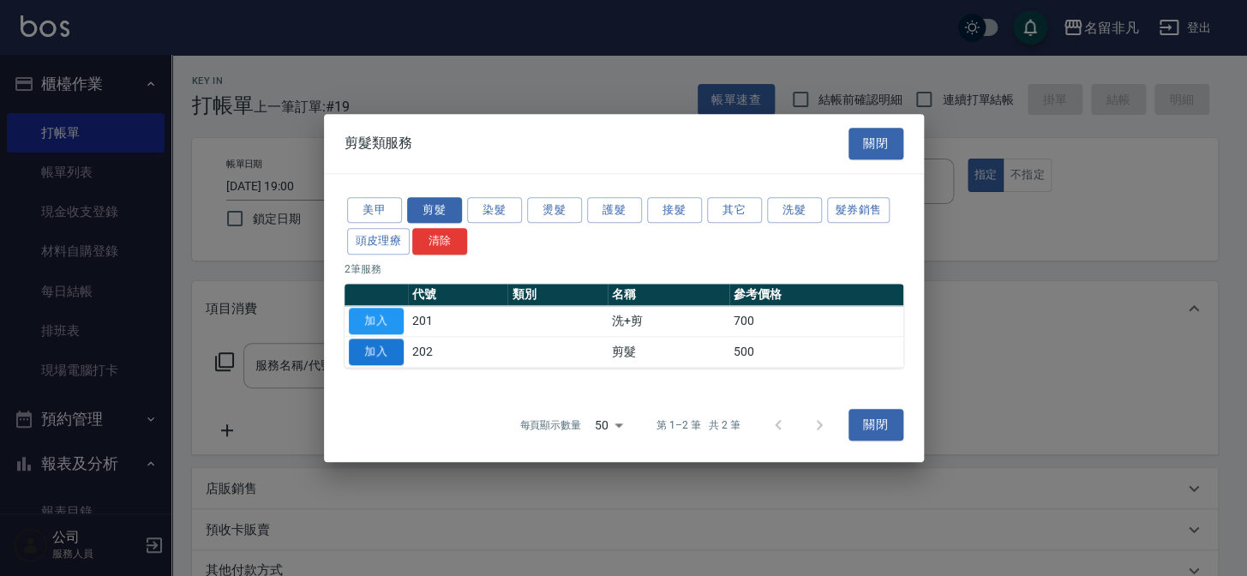
click at [394, 350] on button "加入" at bounding box center [376, 351] width 55 height 27
type input "剪髮(202)"
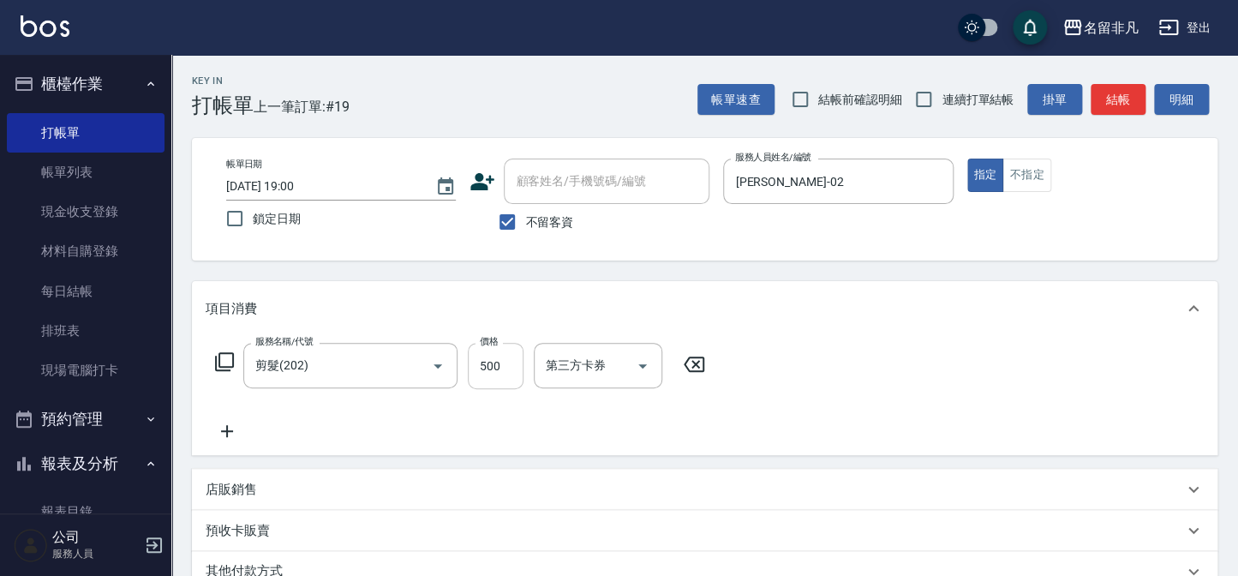
click at [500, 367] on input "500" at bounding box center [496, 366] width 56 height 46
click at [482, 365] on input "1100" at bounding box center [496, 366] width 56 height 46
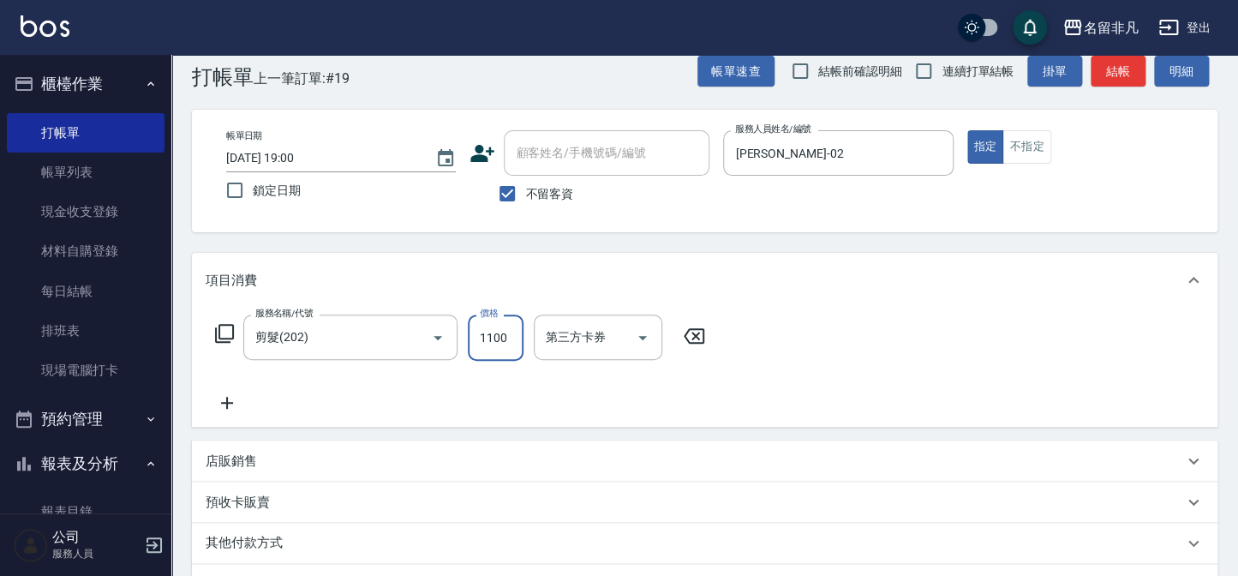
scroll to position [77, 0]
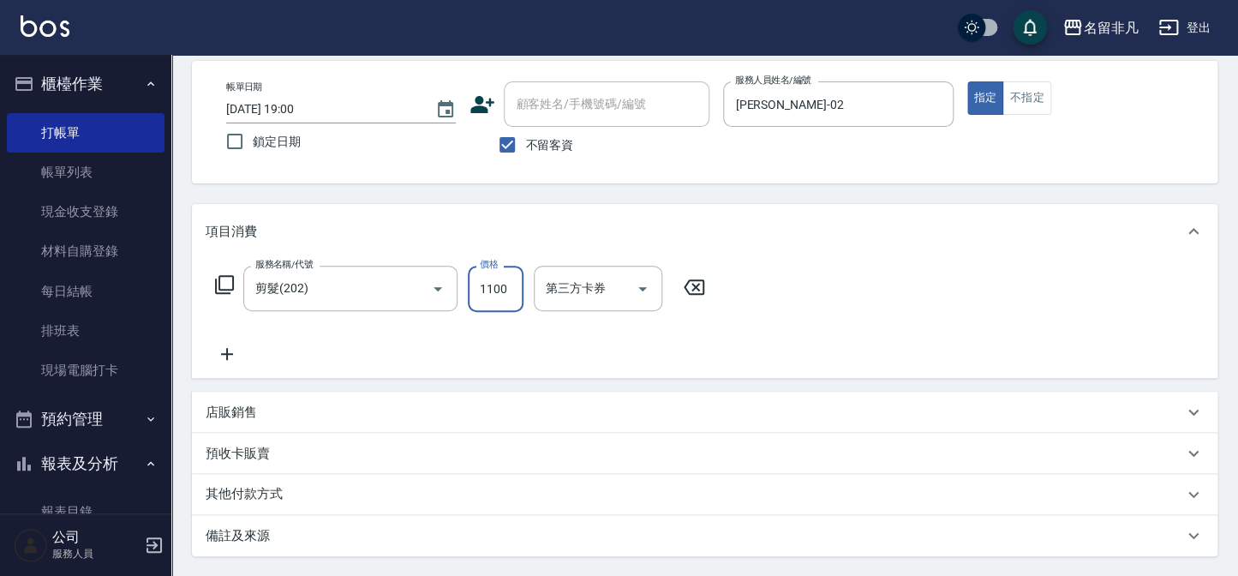
click at [485, 287] on input "1100" at bounding box center [496, 289] width 56 height 46
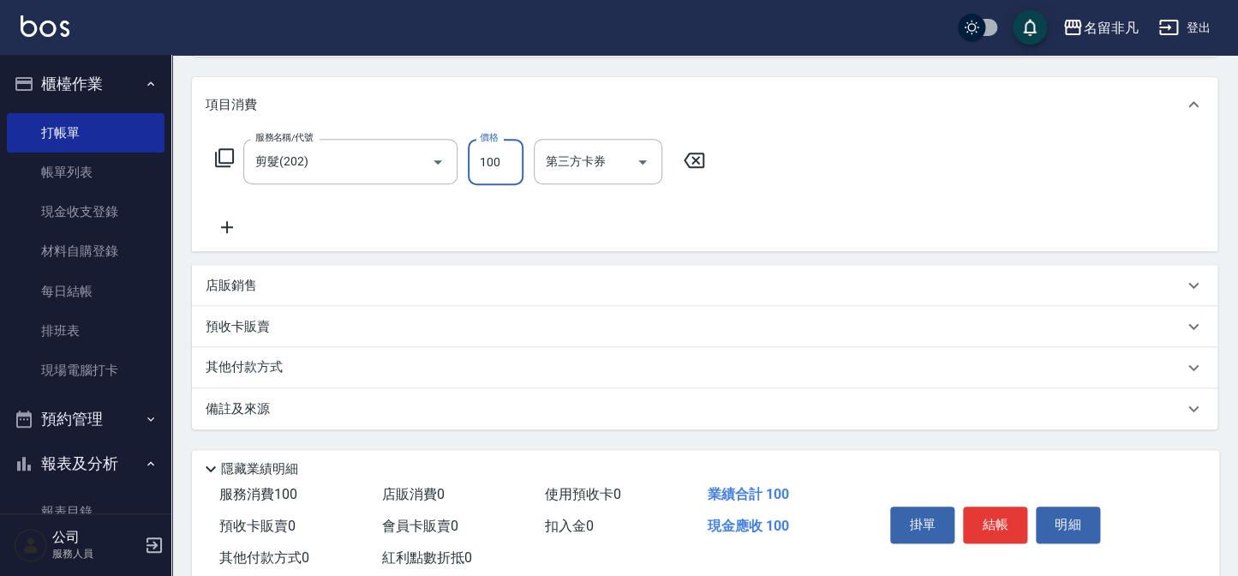
scroll to position [248, 0]
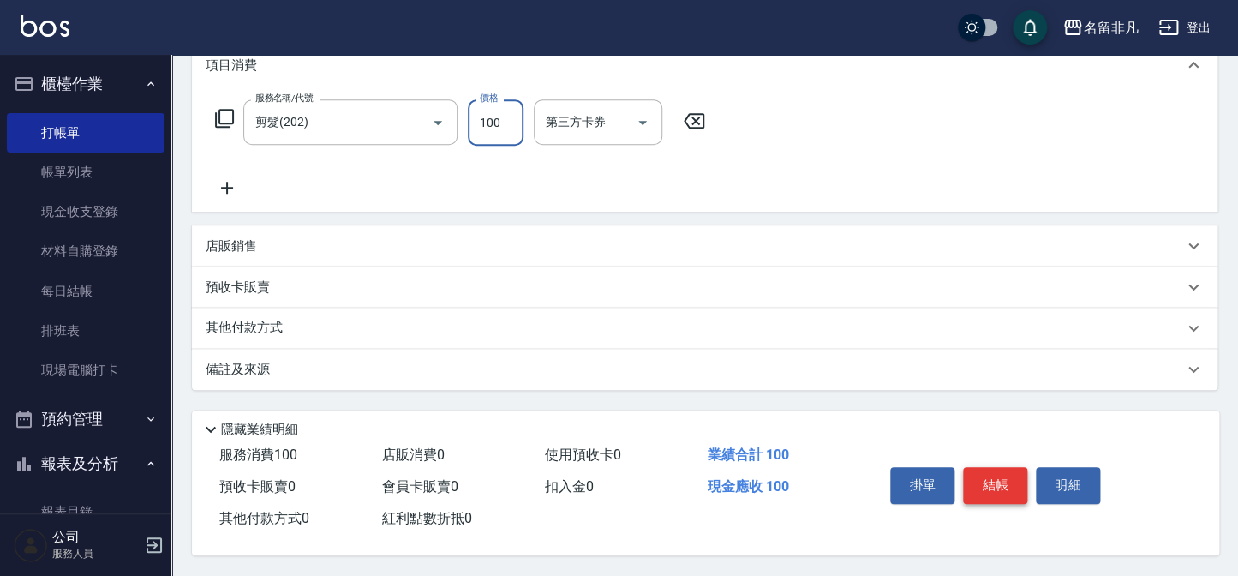
type input "100"
click at [991, 477] on button "結帳" at bounding box center [995, 485] width 64 height 36
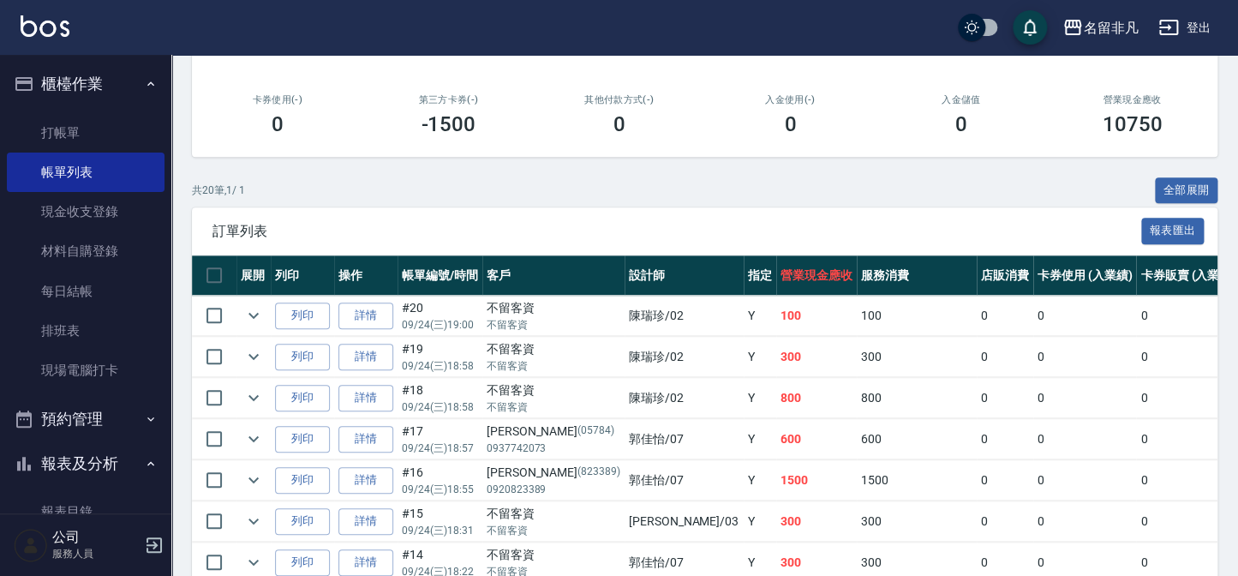
scroll to position [155, 0]
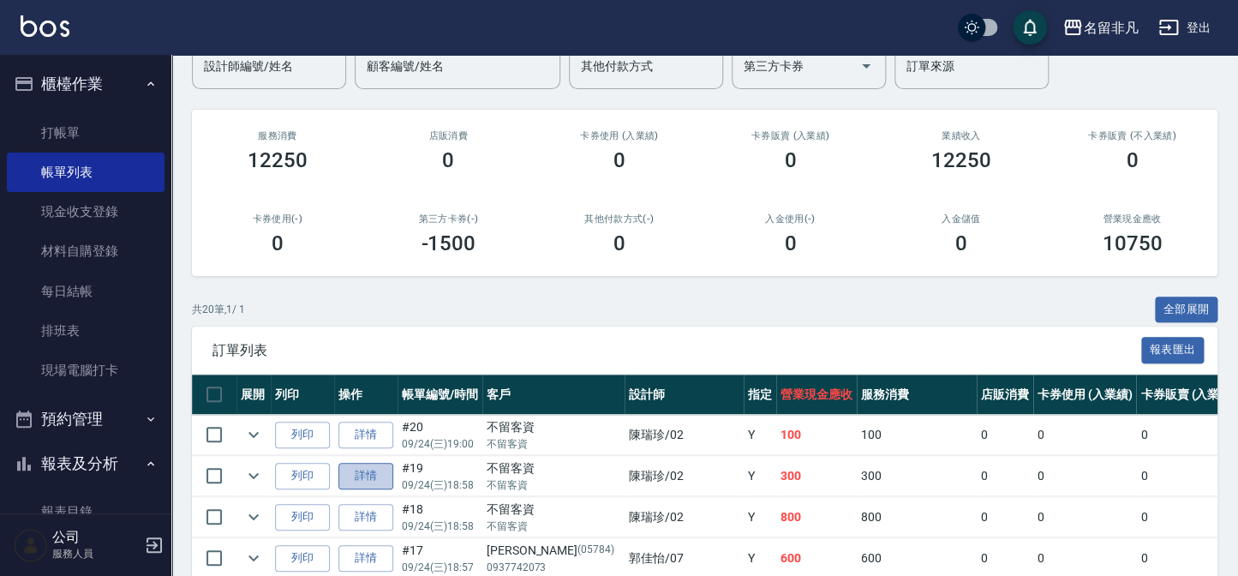
click at [360, 473] on link "詳情" at bounding box center [365, 476] width 55 height 27
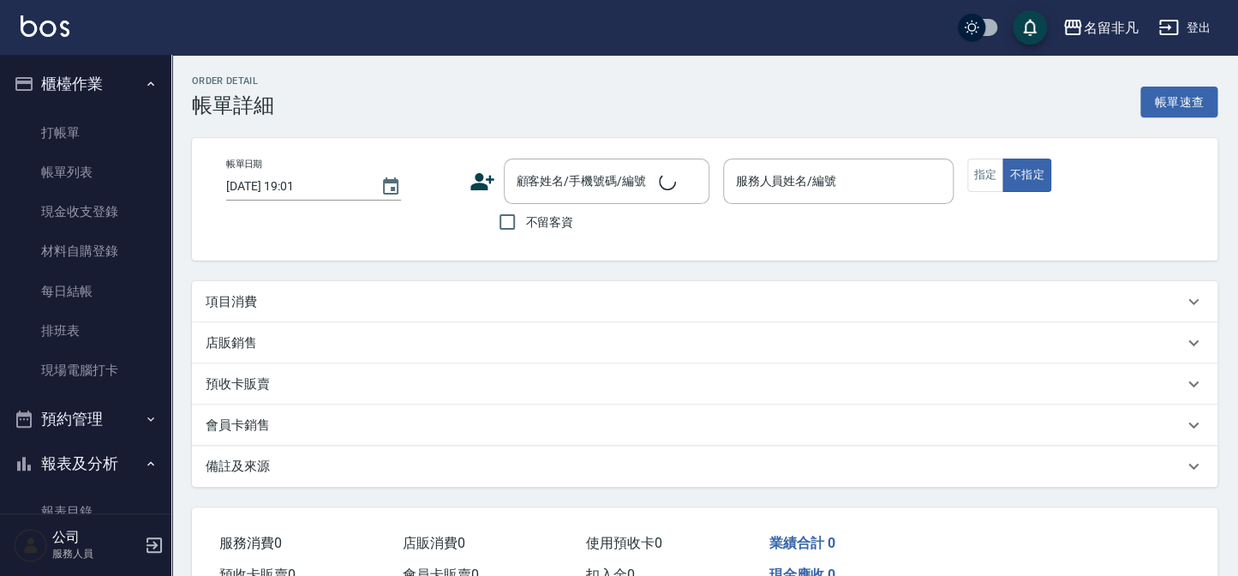
type input "[DATE] 18:58"
checkbox input "true"
type input "[PERSON_NAME]-02"
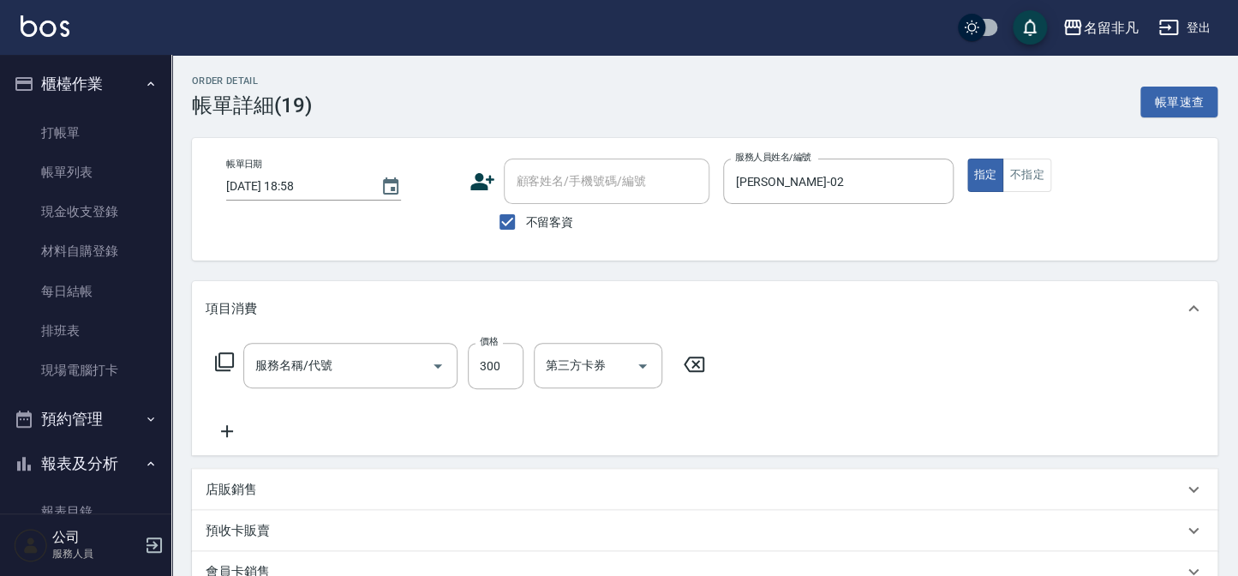
type input "洗髮(104)"
click at [225, 360] on icon at bounding box center [224, 361] width 21 height 21
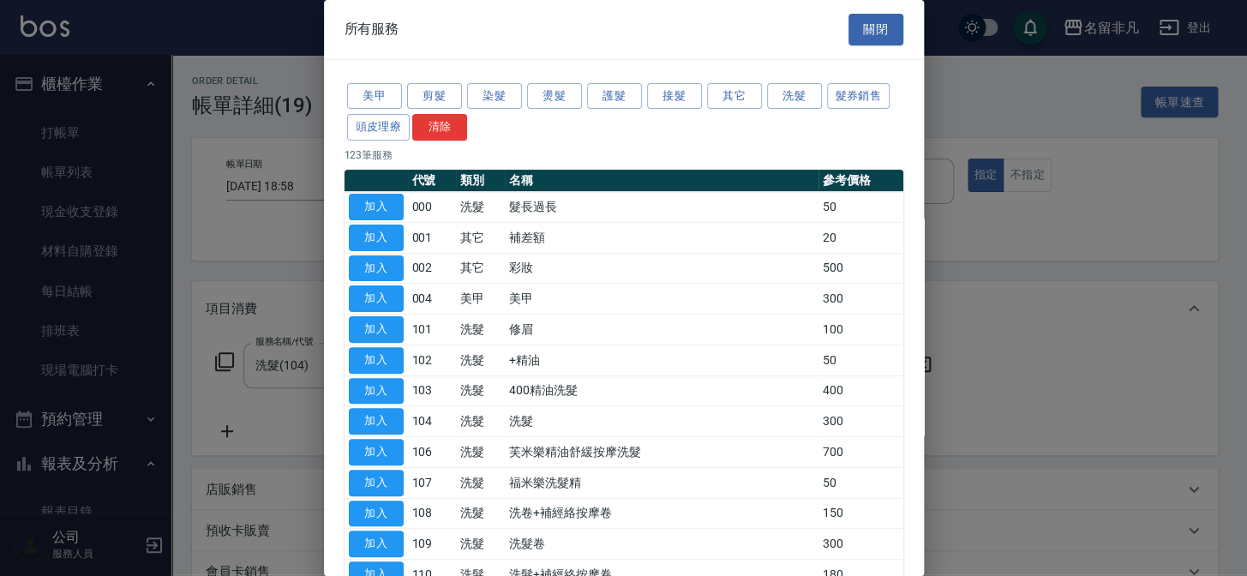
click at [982, 41] on div at bounding box center [623, 288] width 1247 height 576
click at [866, 25] on button "關閉" at bounding box center [875, 30] width 55 height 32
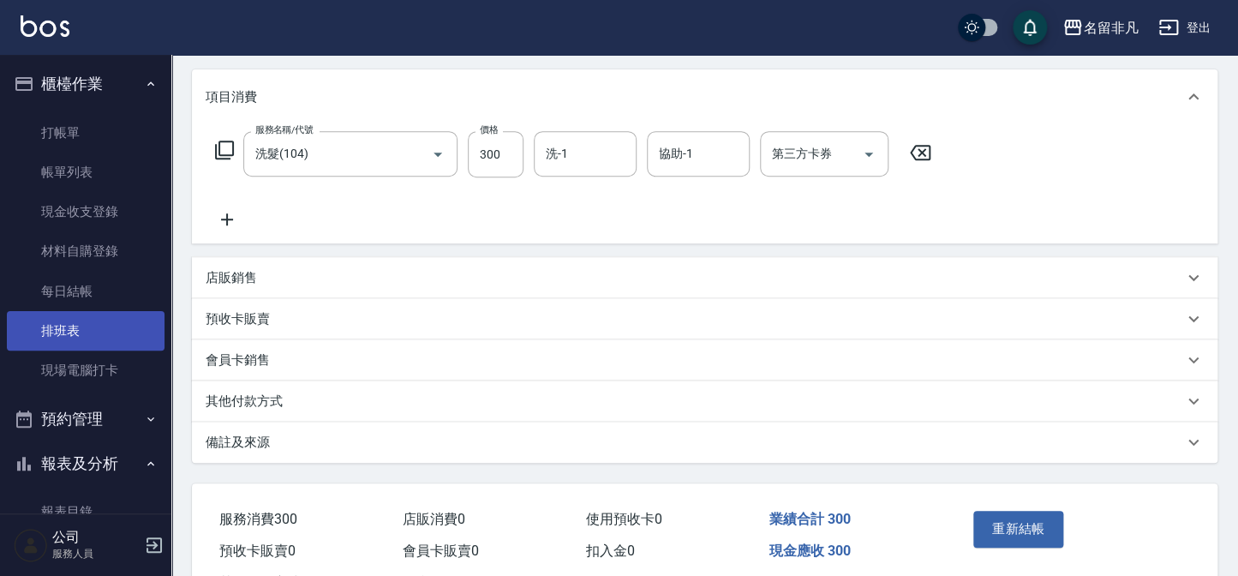
scroll to position [233, 0]
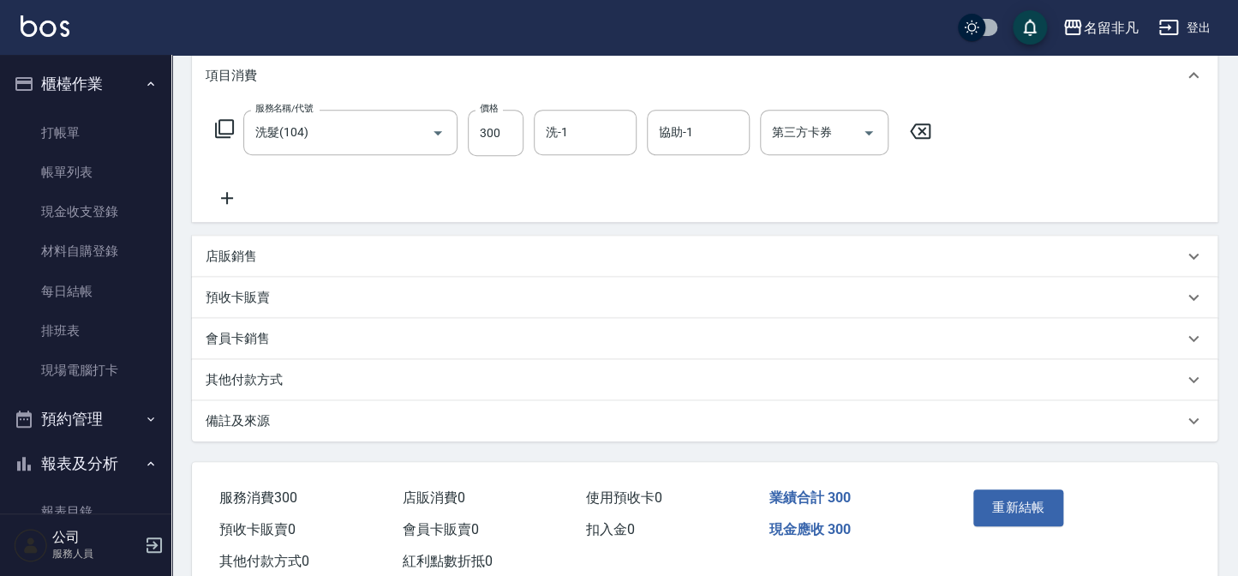
click at [62, 68] on button "櫃檯作業" at bounding box center [86, 84] width 158 height 45
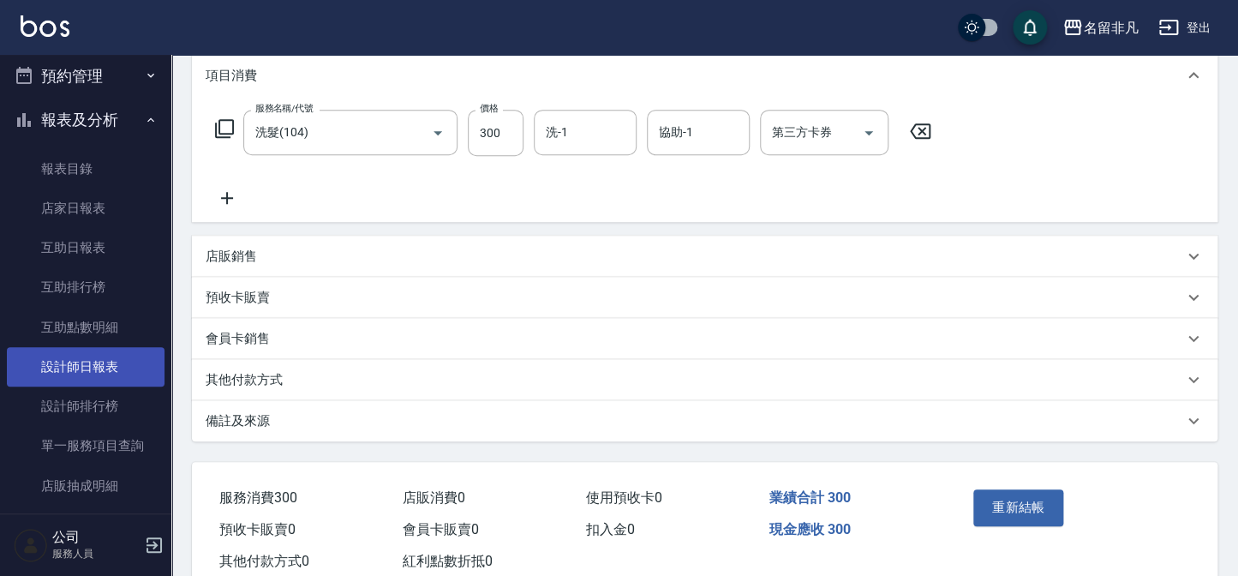
scroll to position [77, 0]
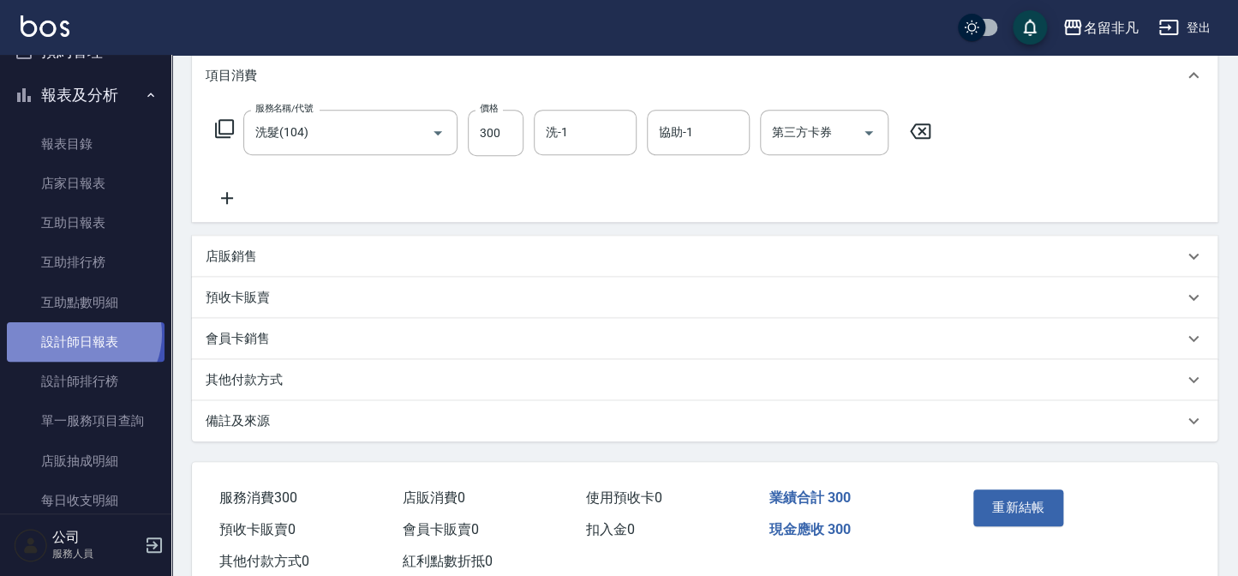
click at [81, 333] on link "設計師日報表" at bounding box center [86, 341] width 158 height 39
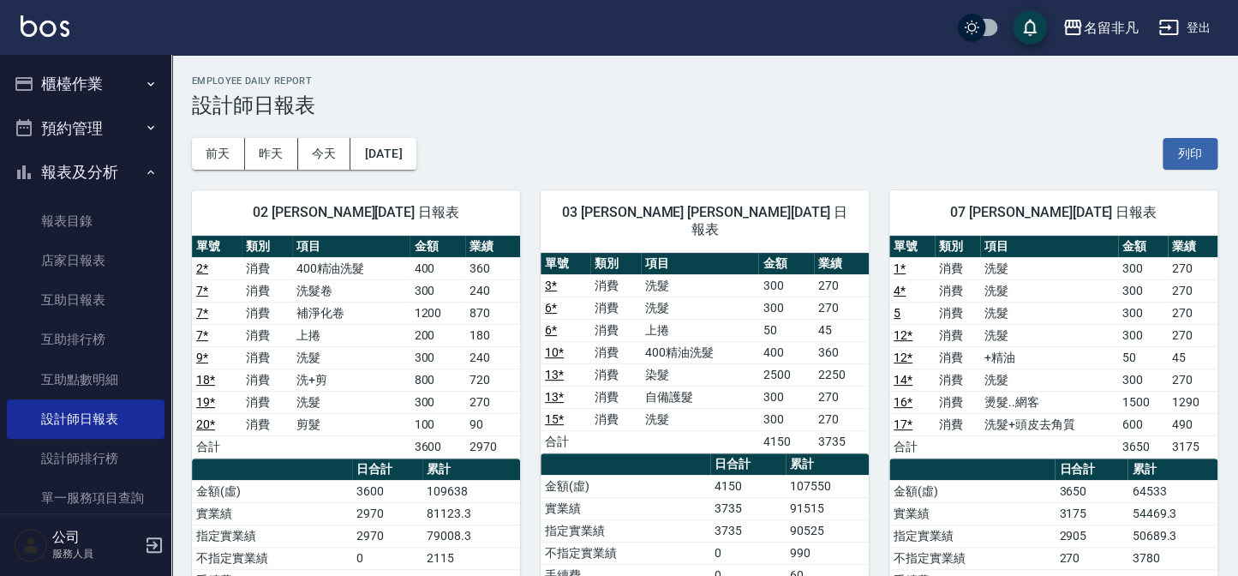
click at [69, 81] on button "櫃檯作業" at bounding box center [86, 84] width 158 height 45
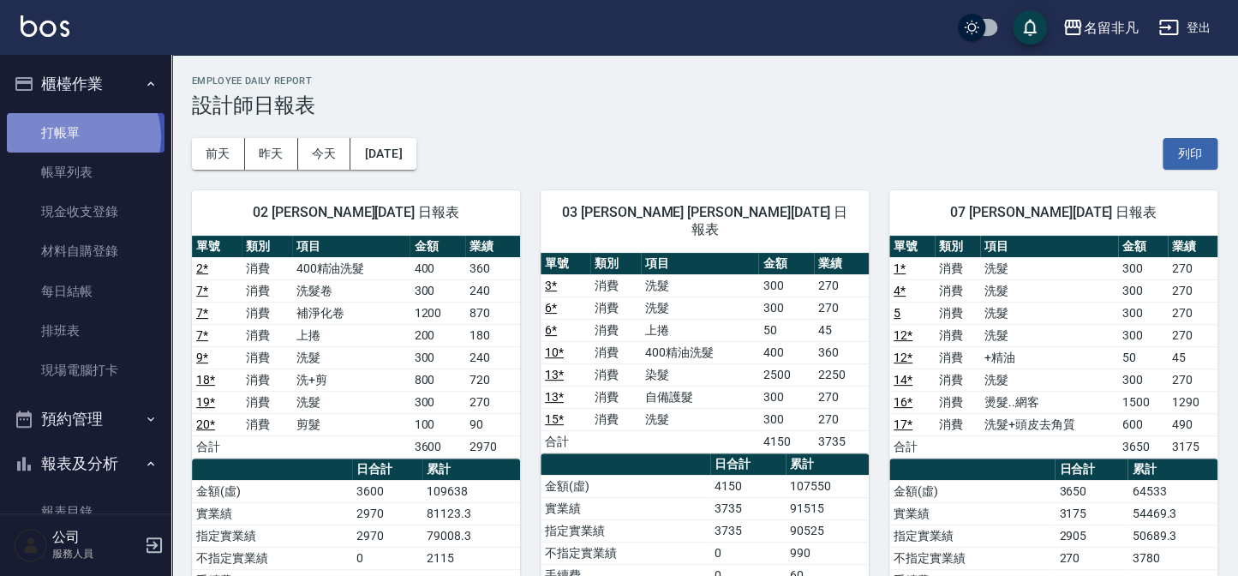
click at [81, 136] on link "打帳單" at bounding box center [86, 132] width 158 height 39
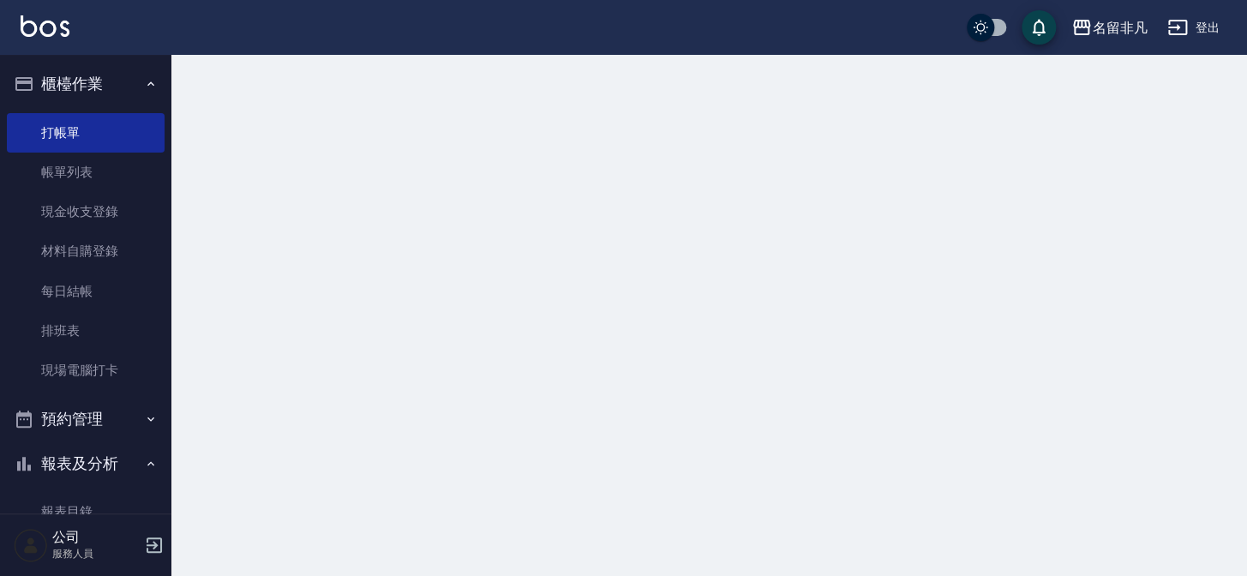
click at [85, 163] on link "帳單列表" at bounding box center [86, 172] width 158 height 39
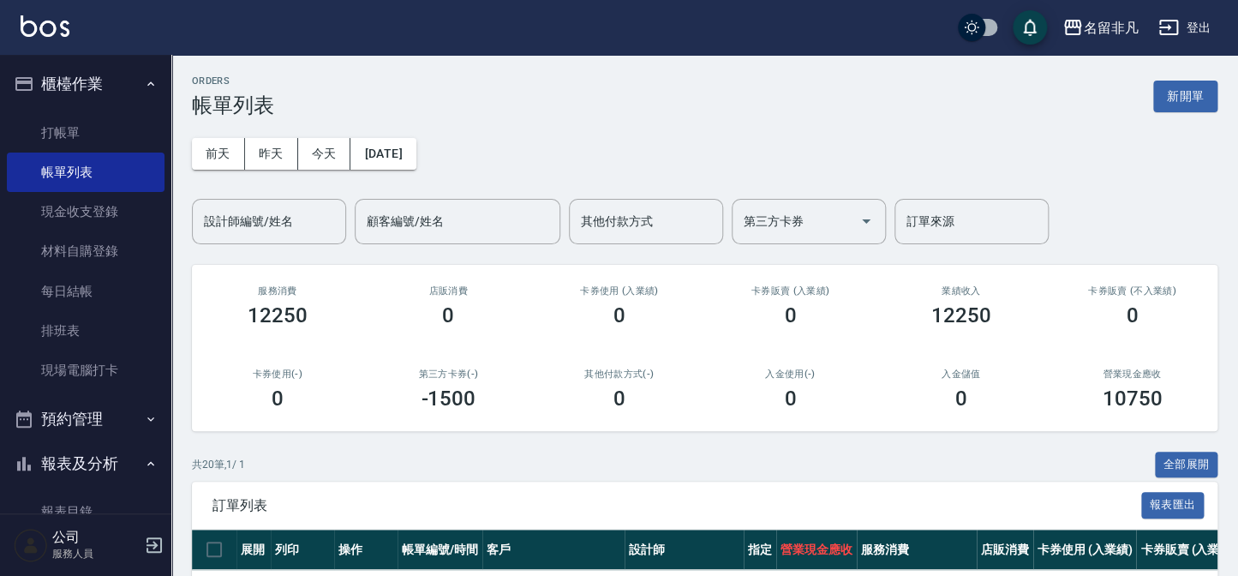
scroll to position [155, 0]
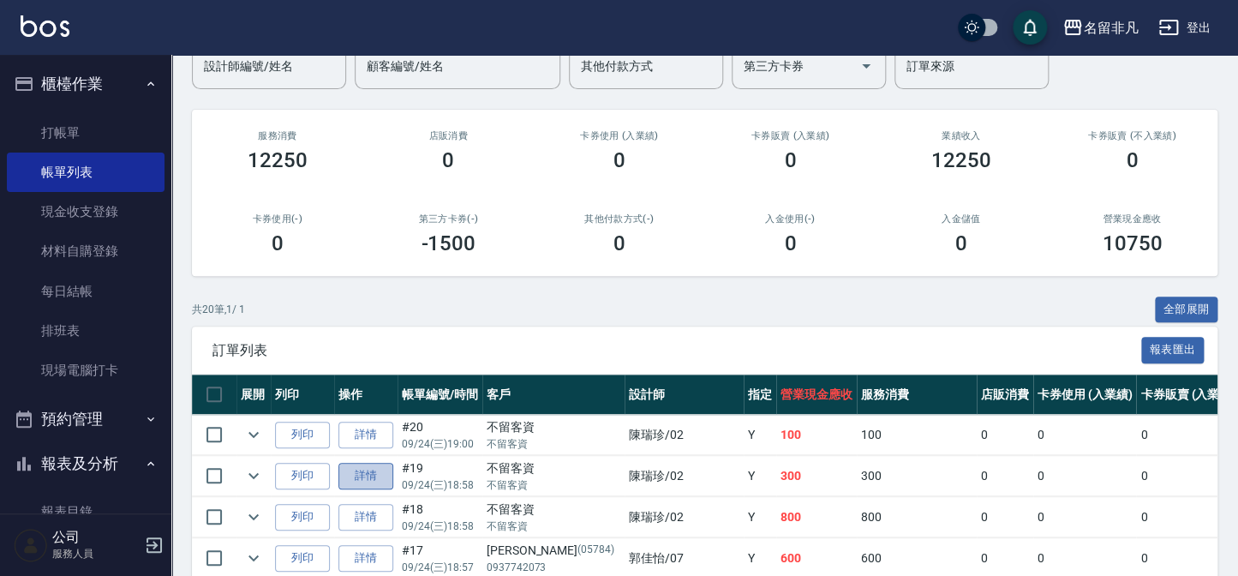
click at [372, 465] on link "詳情" at bounding box center [365, 476] width 55 height 27
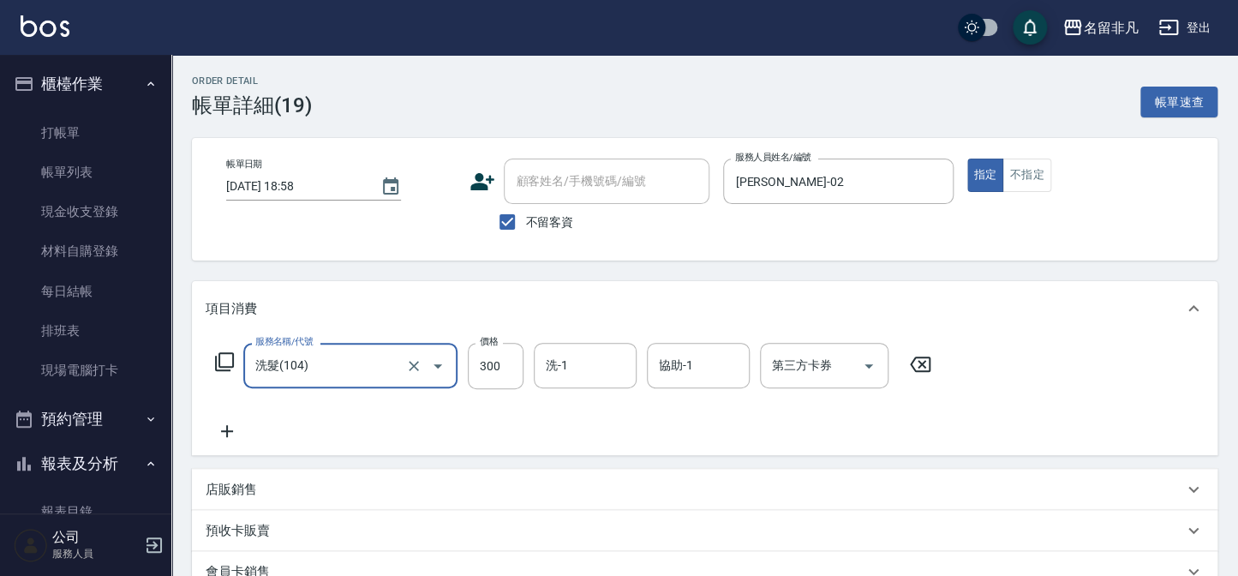
click at [227, 435] on icon at bounding box center [227, 431] width 12 height 12
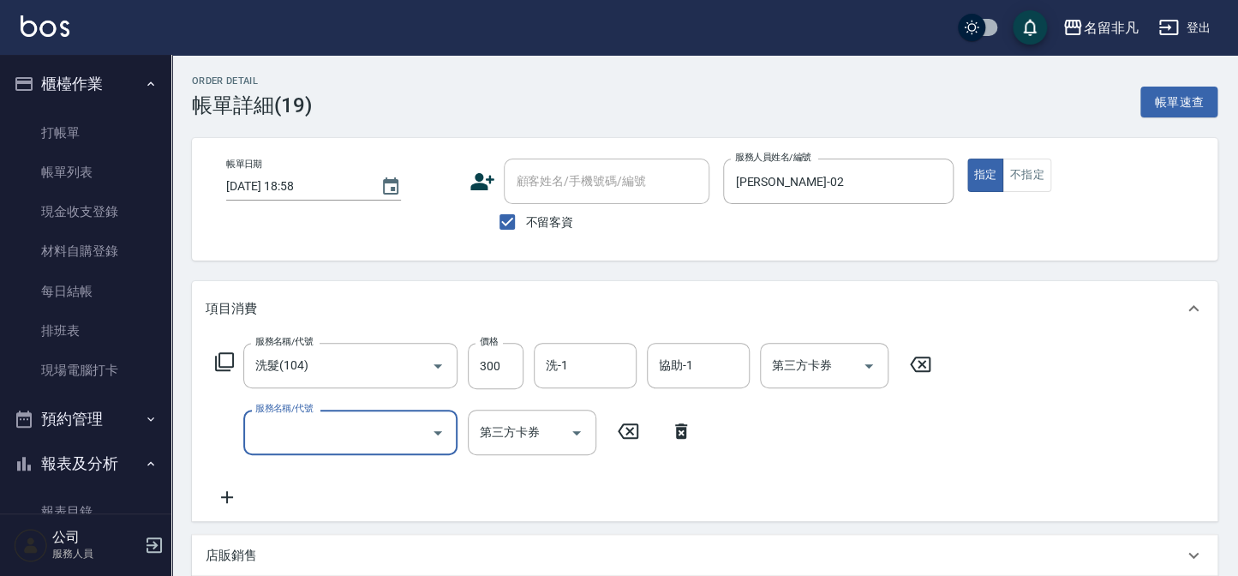
type input "1"
type input "髮長過長(000)"
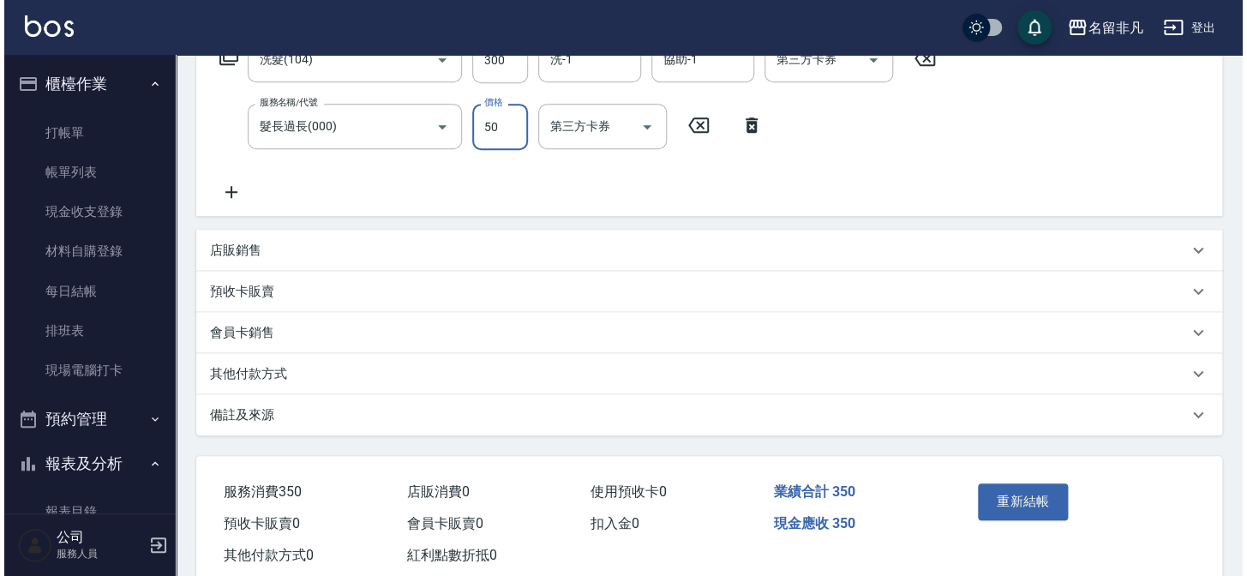
scroll to position [311, 0]
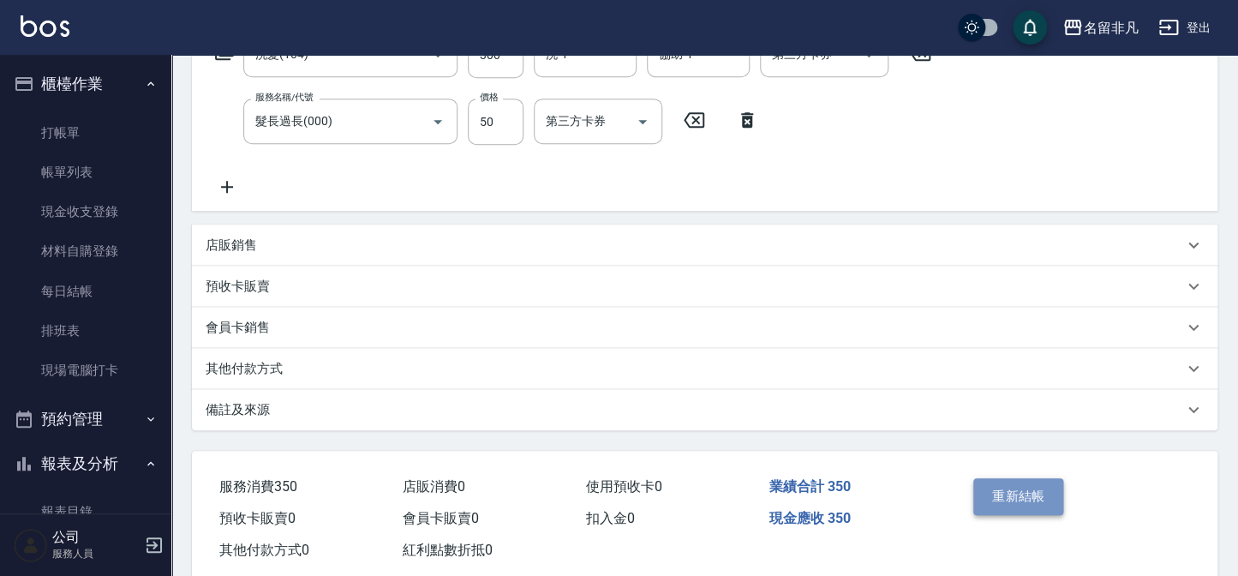
click at [1030, 497] on button "重新結帳" at bounding box center [1018, 496] width 91 height 36
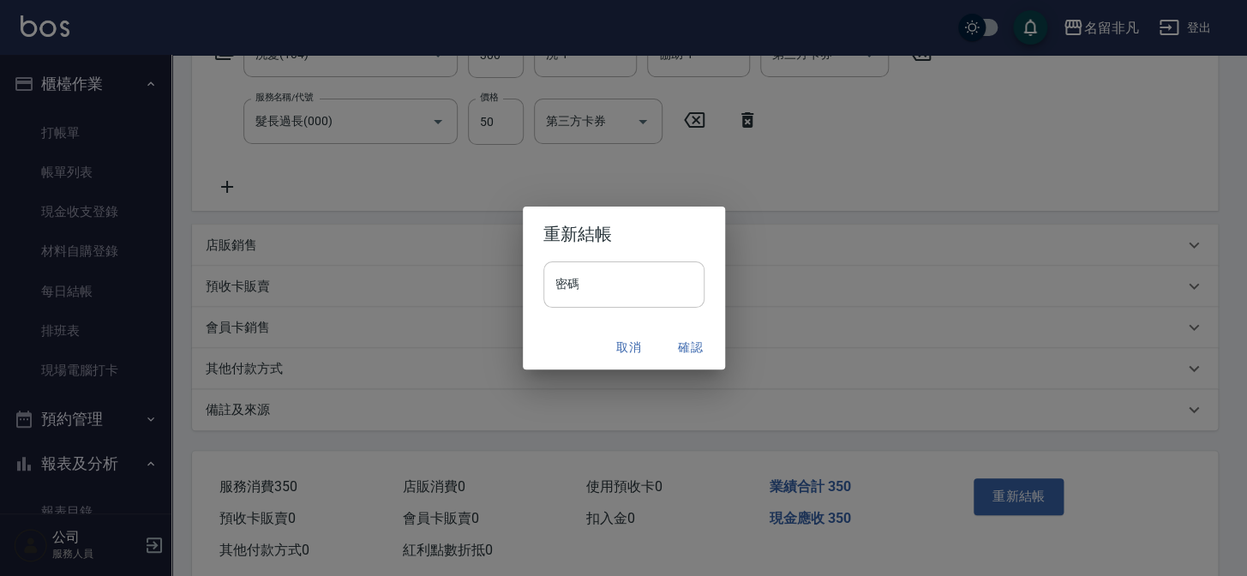
click at [585, 282] on input "密碼" at bounding box center [623, 284] width 161 height 46
type input "****"
click at [682, 344] on button "確認" at bounding box center [690, 348] width 55 height 32
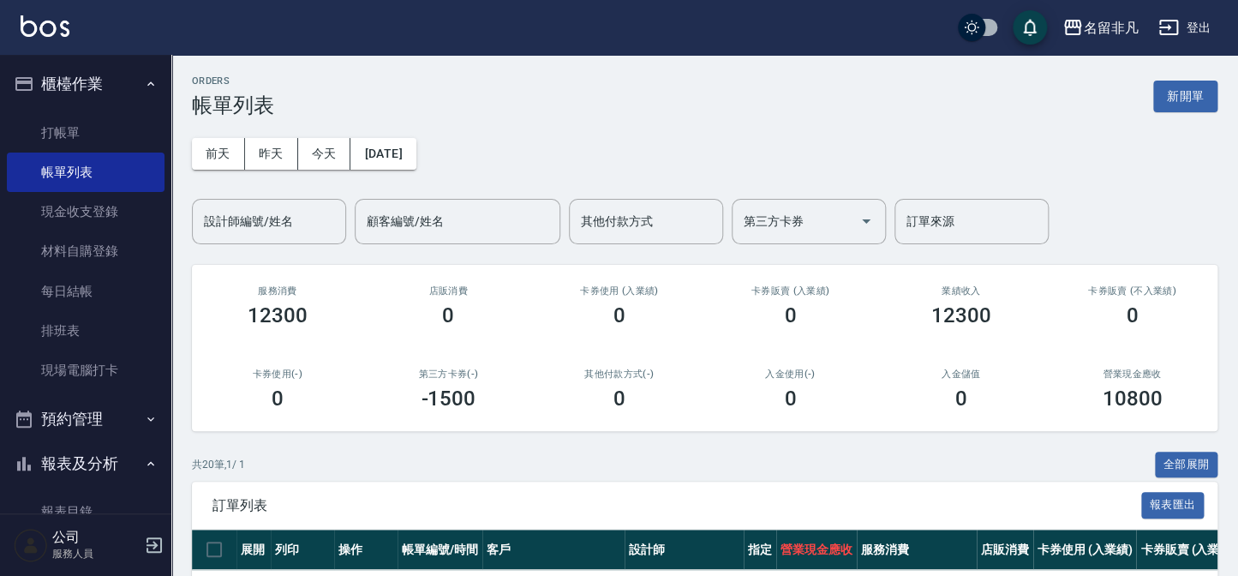
click at [64, 75] on button "櫃檯作業" at bounding box center [86, 84] width 158 height 45
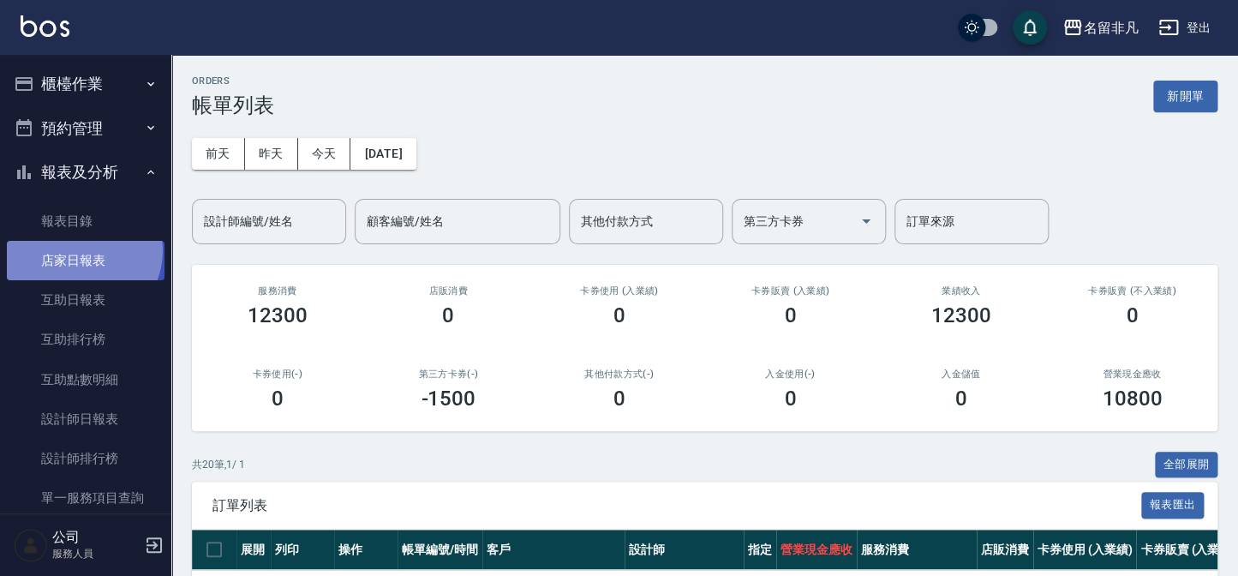
click at [80, 252] on link "店家日報表" at bounding box center [86, 260] width 158 height 39
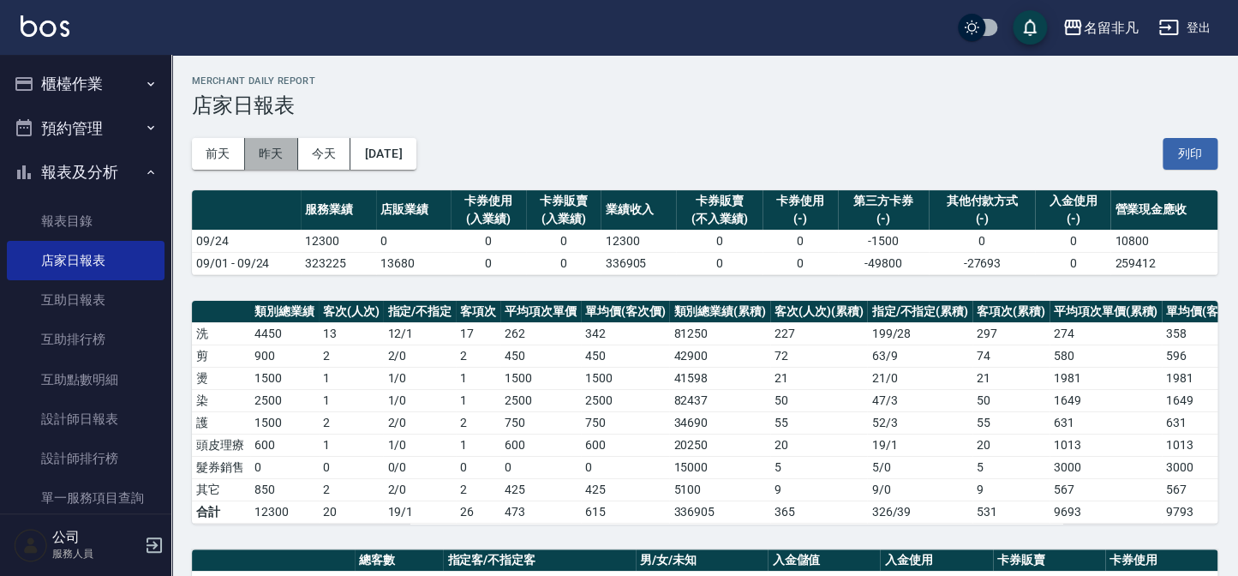
click at [290, 155] on button "昨天" at bounding box center [271, 154] width 53 height 32
click at [376, 166] on button "[DATE]" at bounding box center [382, 154] width 65 height 32
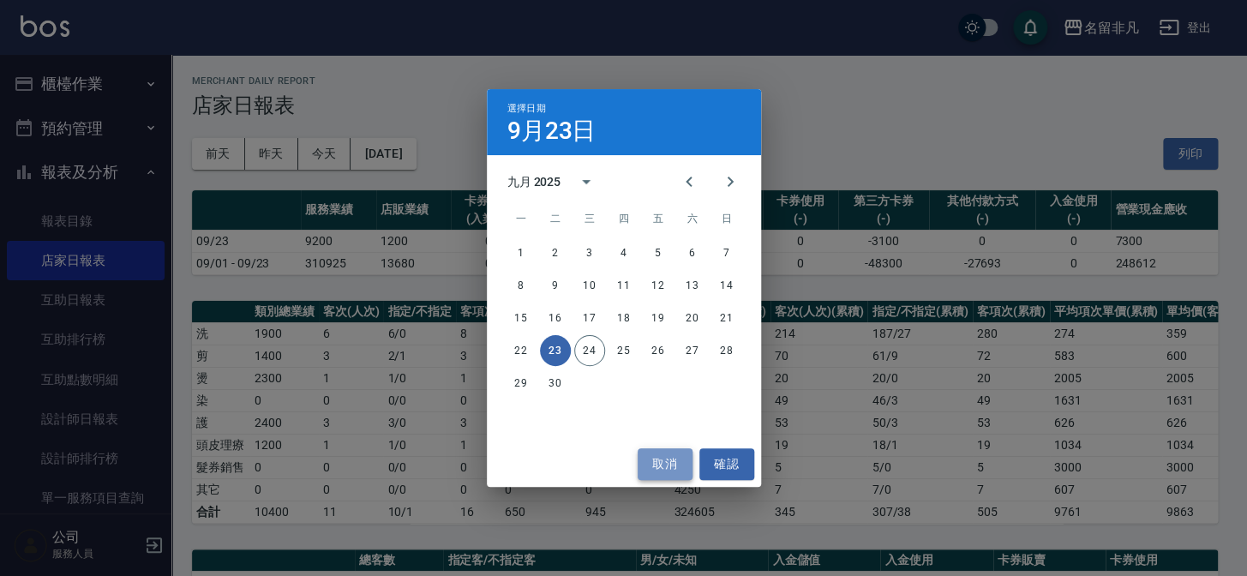
click at [653, 461] on button "取消" at bounding box center [665, 464] width 55 height 32
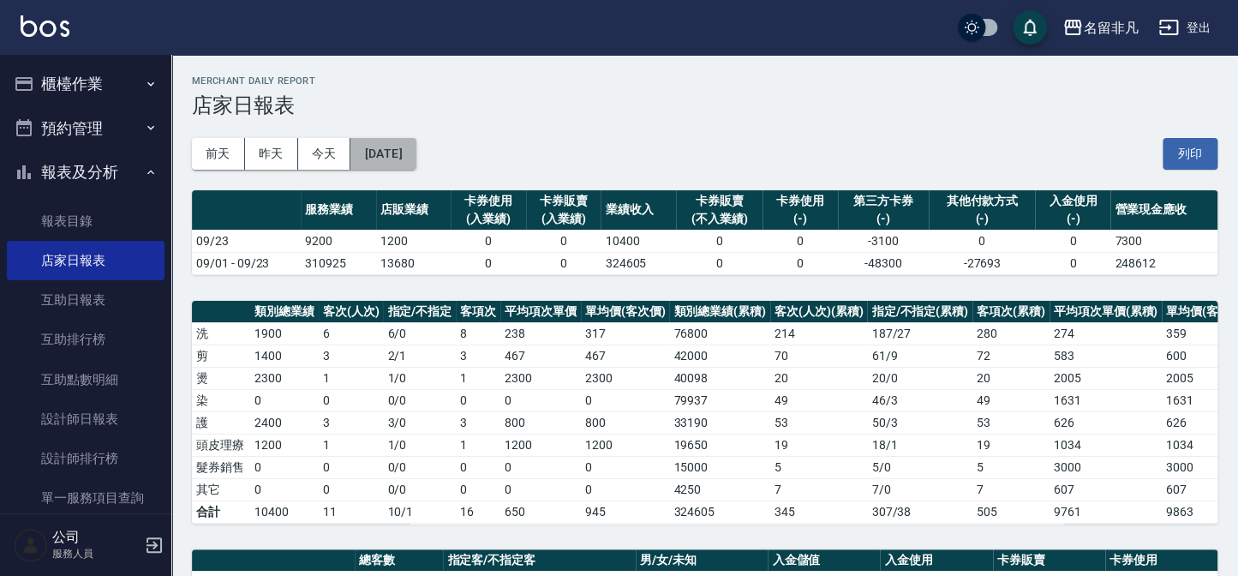
click at [416, 154] on button "[DATE]" at bounding box center [382, 154] width 65 height 32
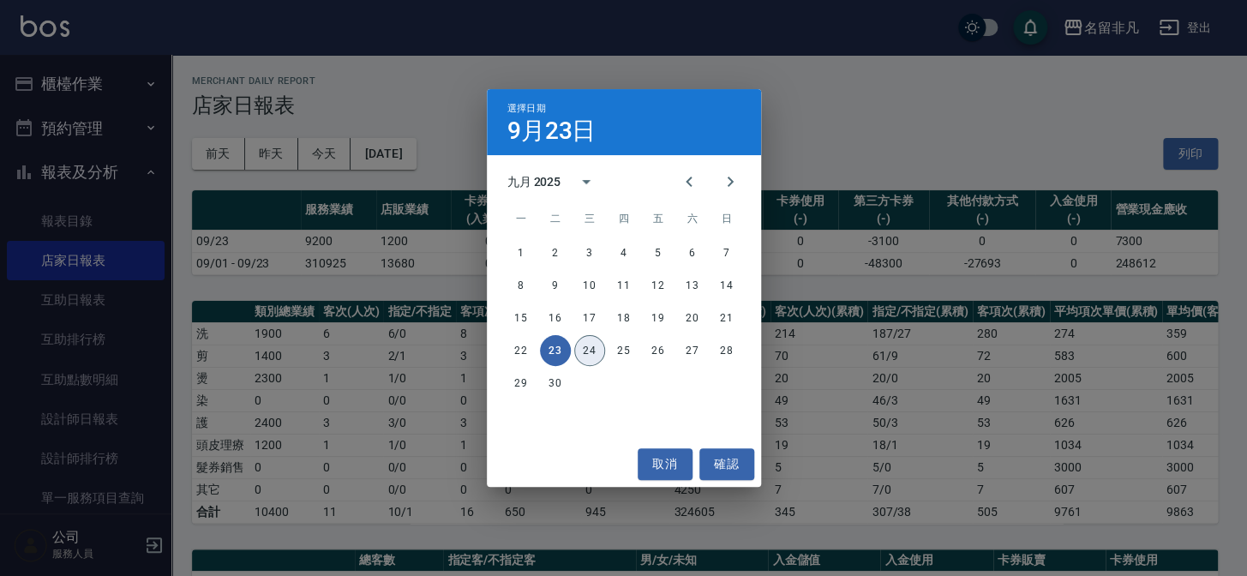
click at [590, 355] on button "24" at bounding box center [589, 350] width 31 height 31
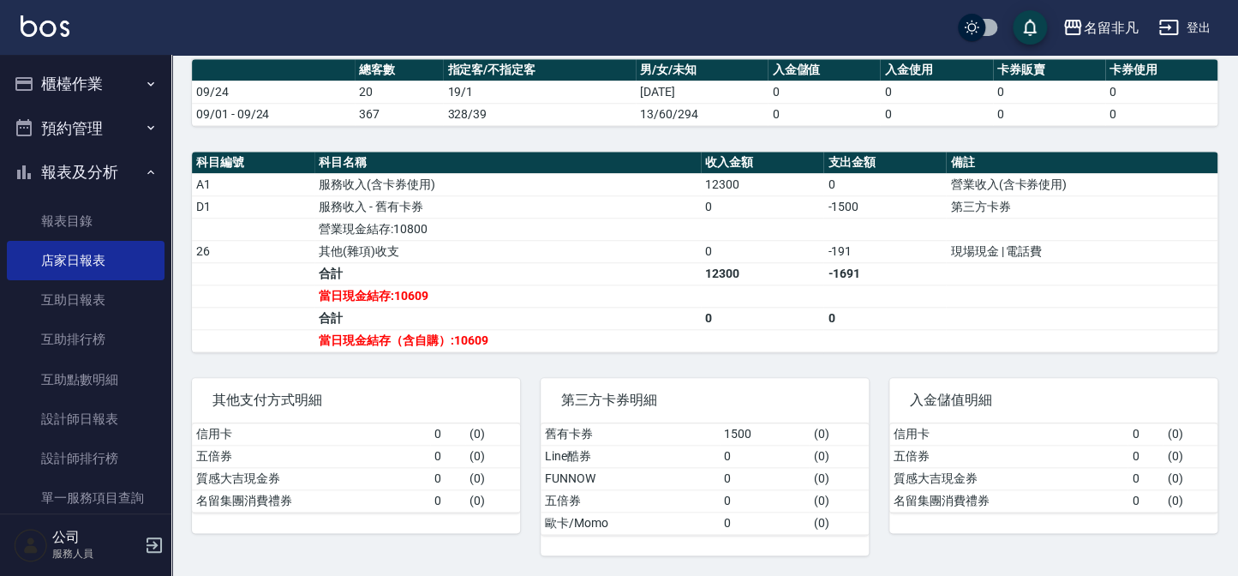
scroll to position [516, 0]
click at [105, 74] on button "櫃檯作業" at bounding box center [86, 84] width 158 height 45
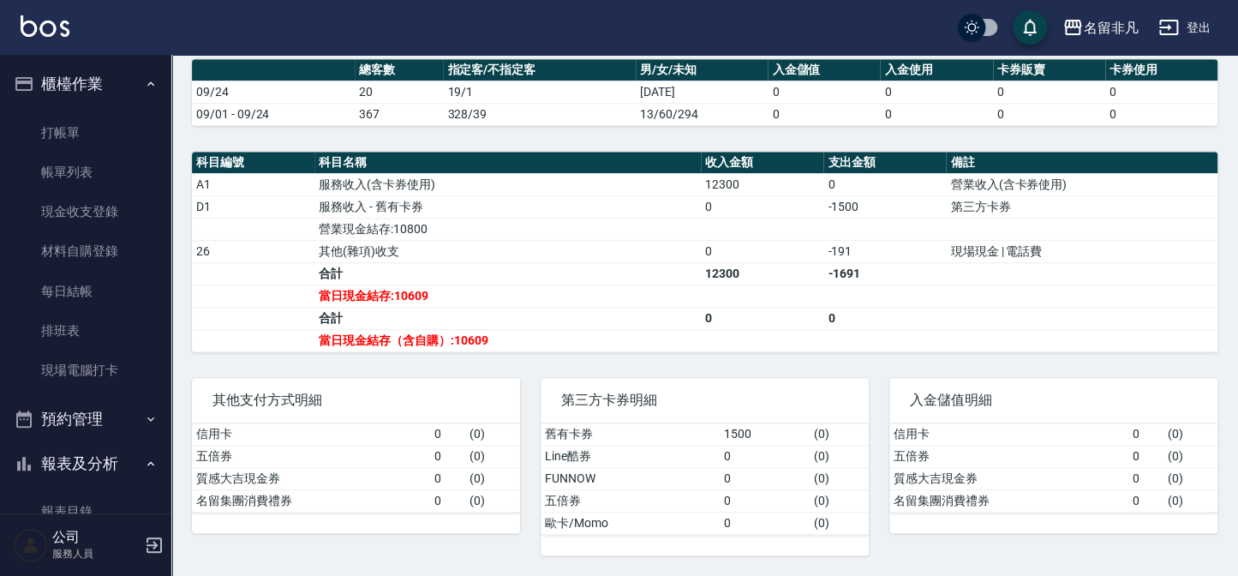
drag, startPoint x: 107, startPoint y: 141, endPoint x: 254, endPoint y: 141, distance: 147.4
click at [109, 141] on link "打帳單" at bounding box center [86, 132] width 158 height 39
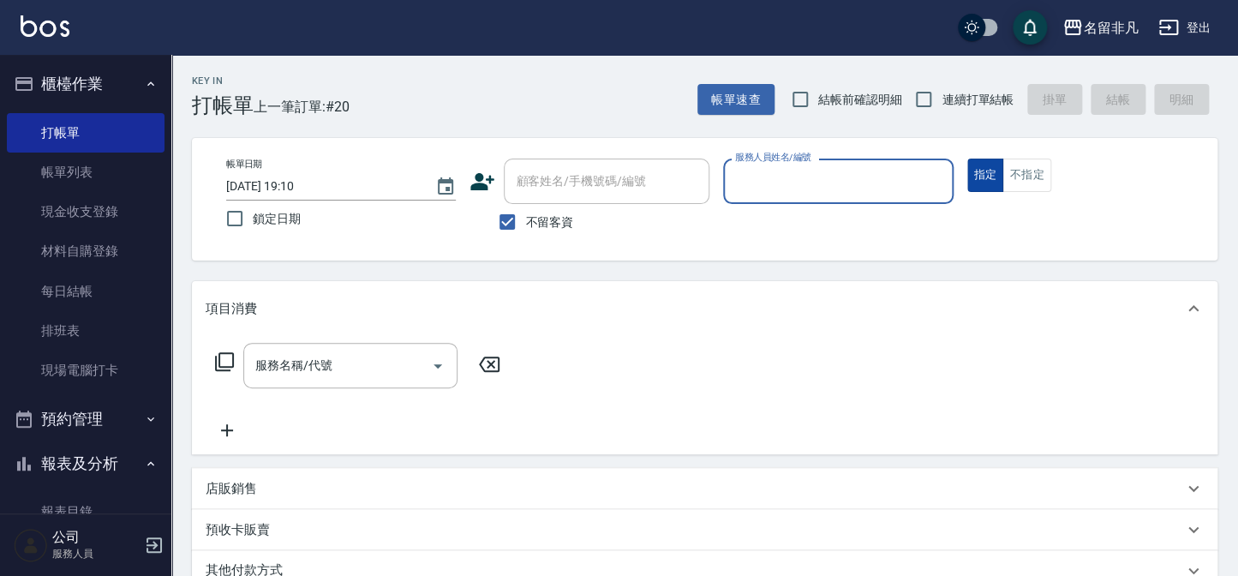
click at [992, 171] on button "指定" at bounding box center [985, 175] width 37 height 33
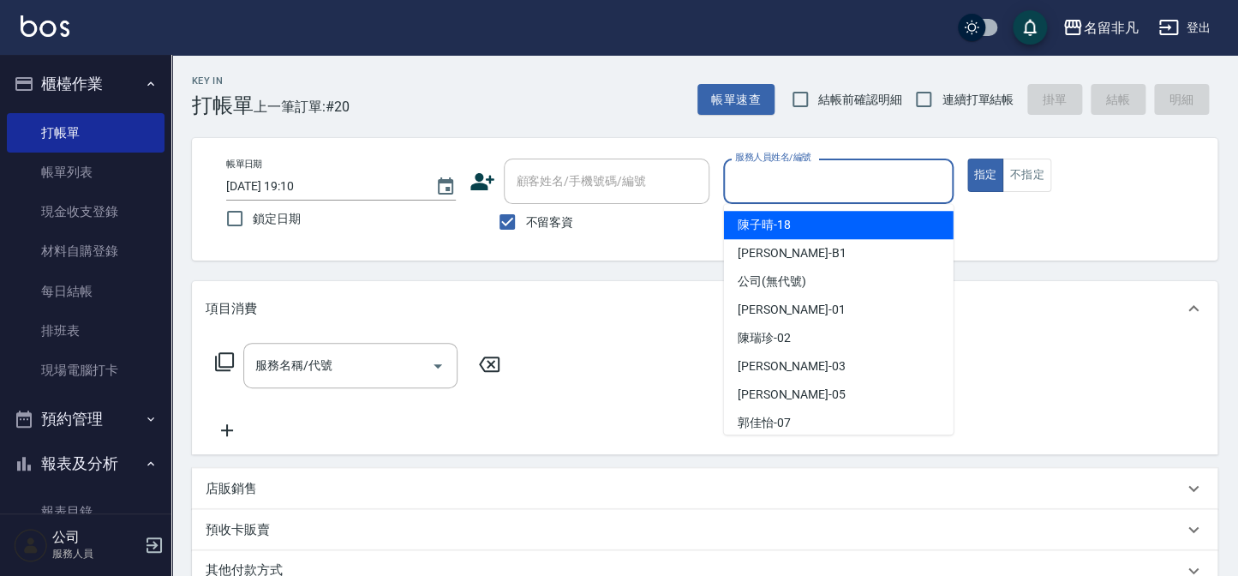
click at [847, 189] on input "服務人員姓名/編號" at bounding box center [838, 181] width 214 height 30
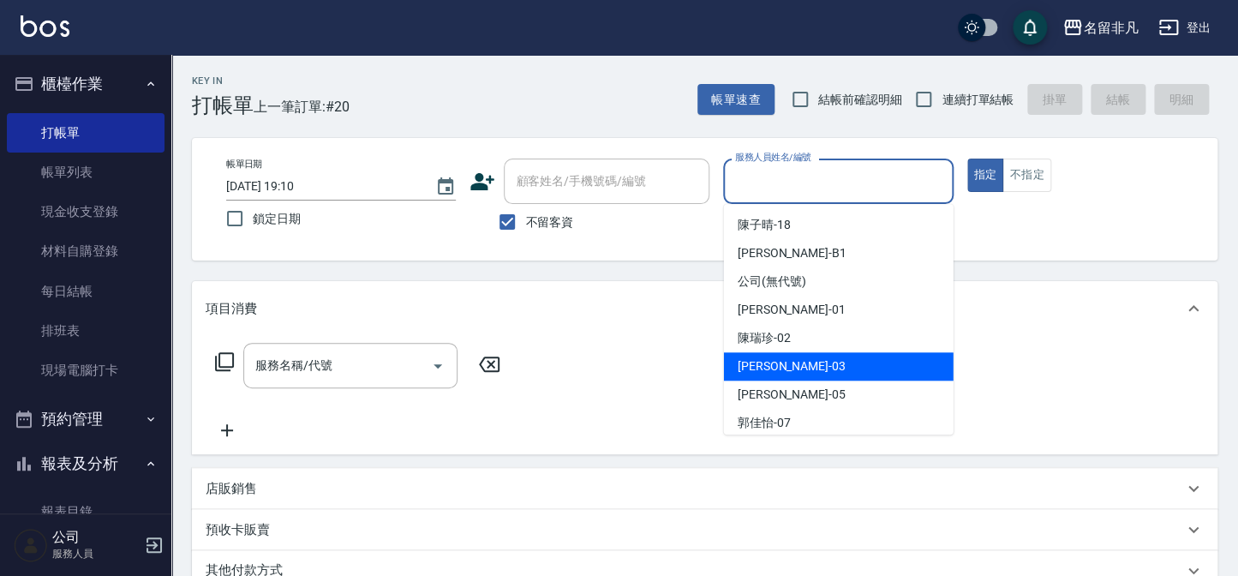
click at [791, 368] on div "[PERSON_NAME] -03" at bounding box center [839, 366] width 230 height 28
type input "[PERSON_NAME]-03"
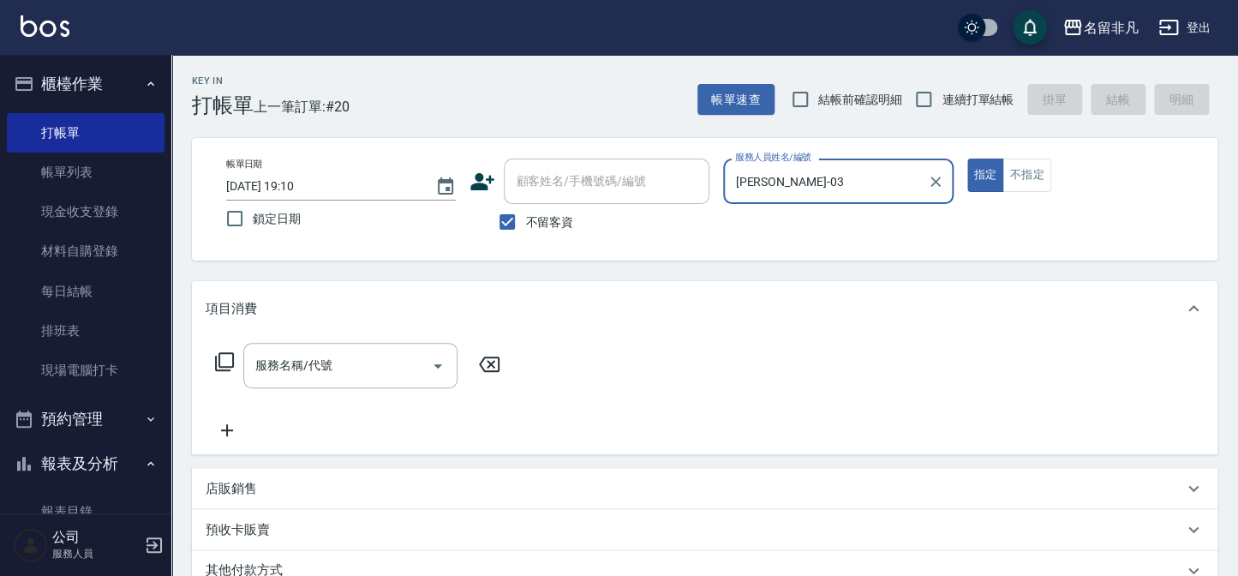
click at [229, 350] on div "服務名稱/代號 服務名稱/代號" at bounding box center [358, 365] width 305 height 45
click at [223, 359] on icon at bounding box center [224, 361] width 21 height 21
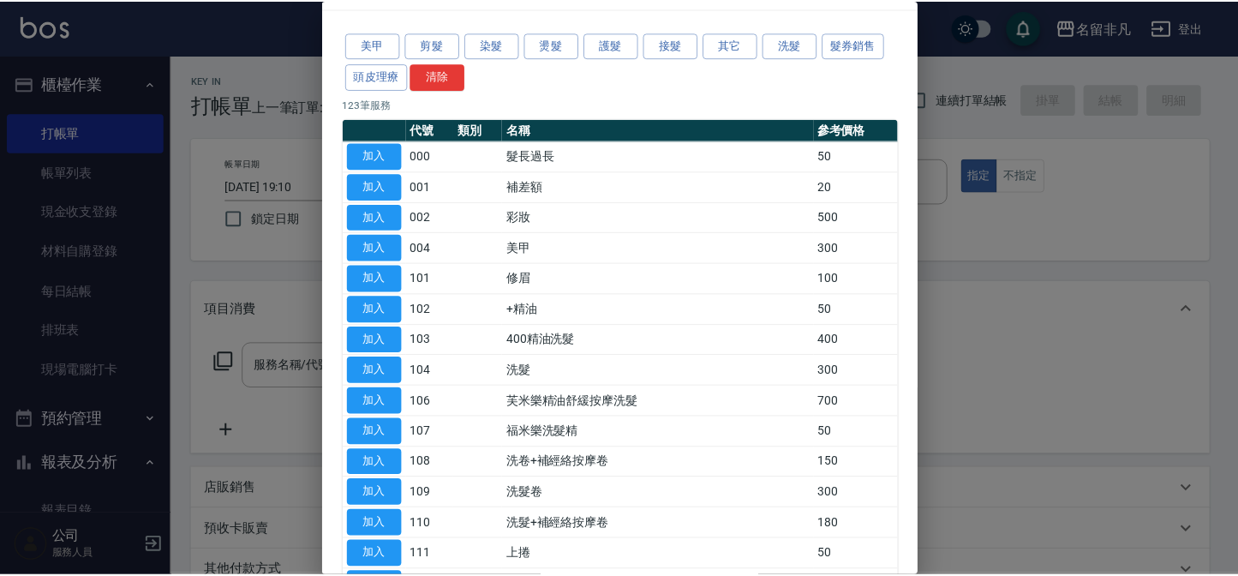
scroll to position [77, 0]
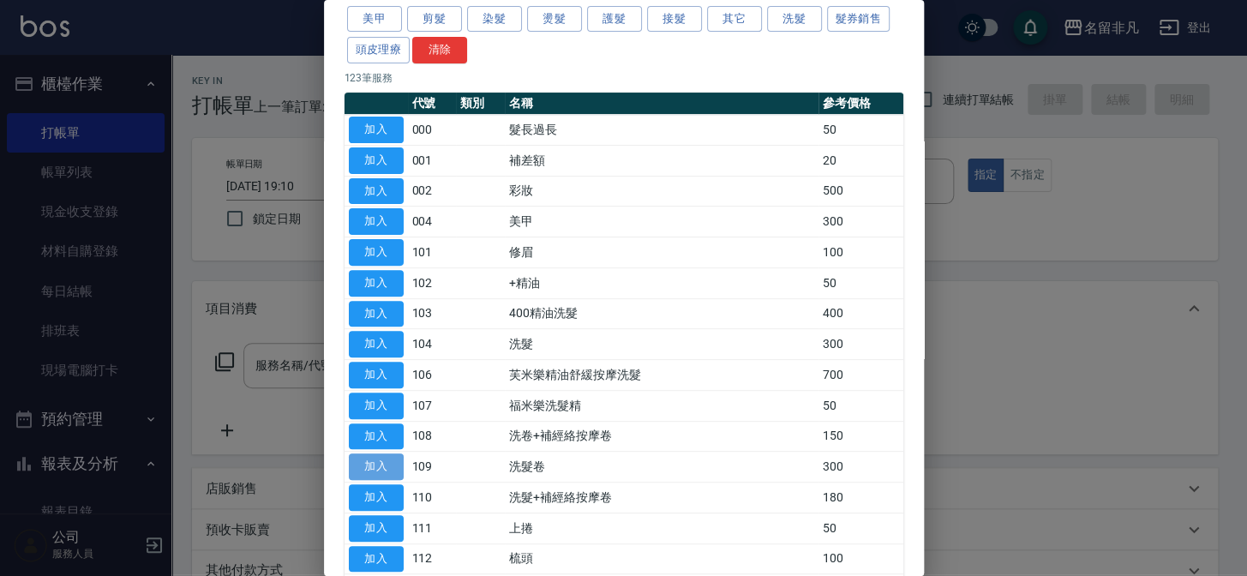
click at [374, 460] on button "加入" at bounding box center [376, 466] width 55 height 27
type input "洗髮卷(109)"
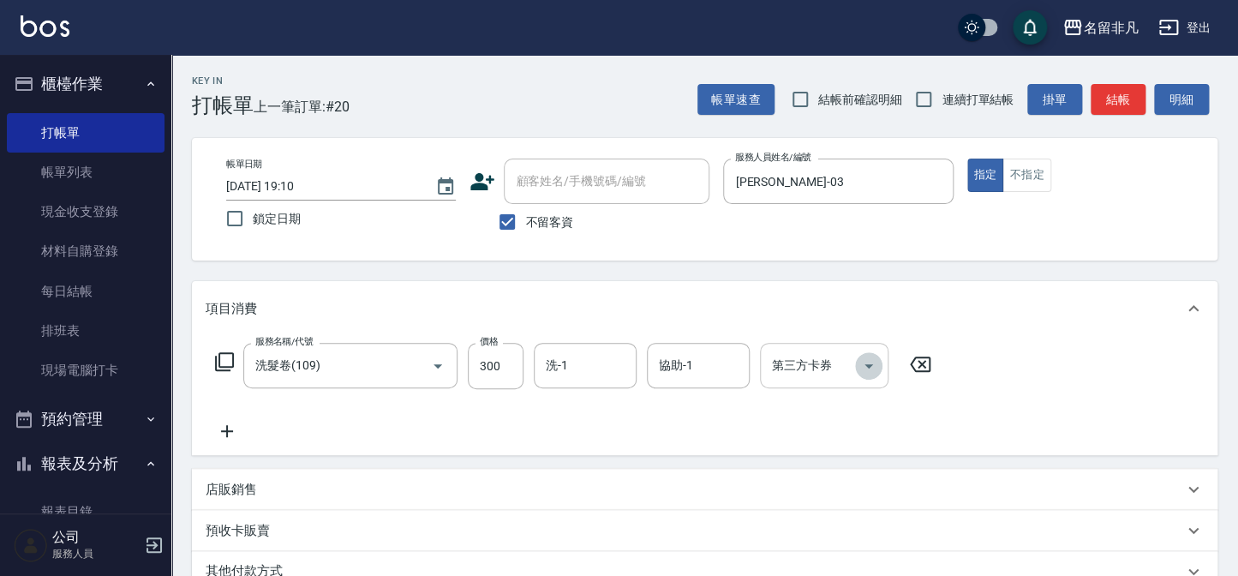
click at [871, 367] on icon "Open" at bounding box center [869, 366] width 21 height 21
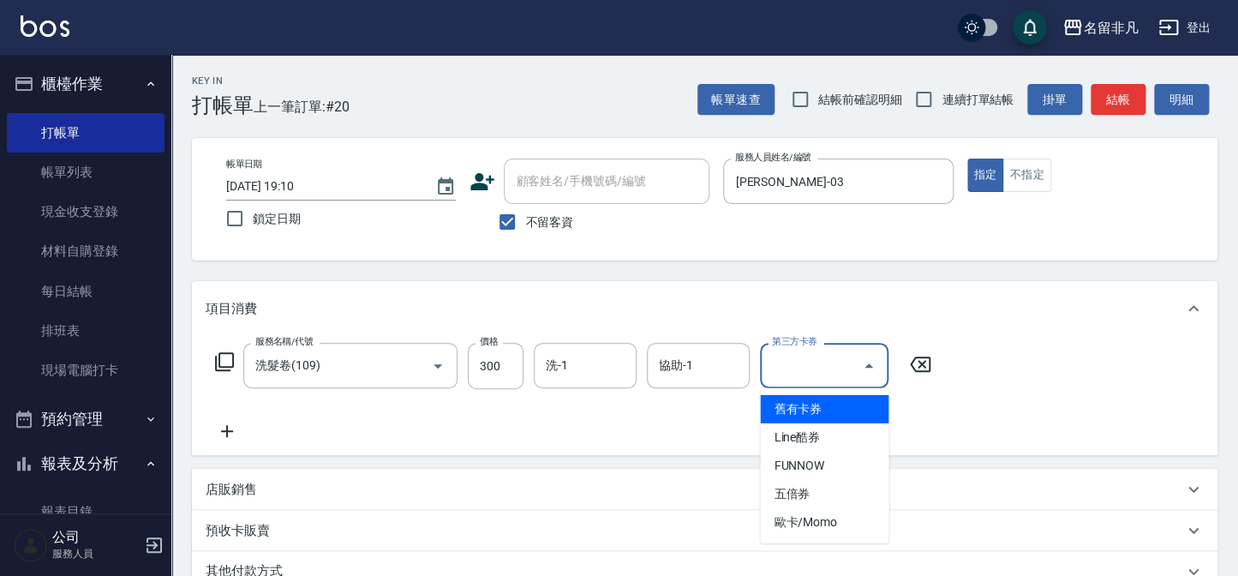
click at [782, 414] on span "舊有卡券" at bounding box center [824, 409] width 129 height 28
type input "舊有卡券"
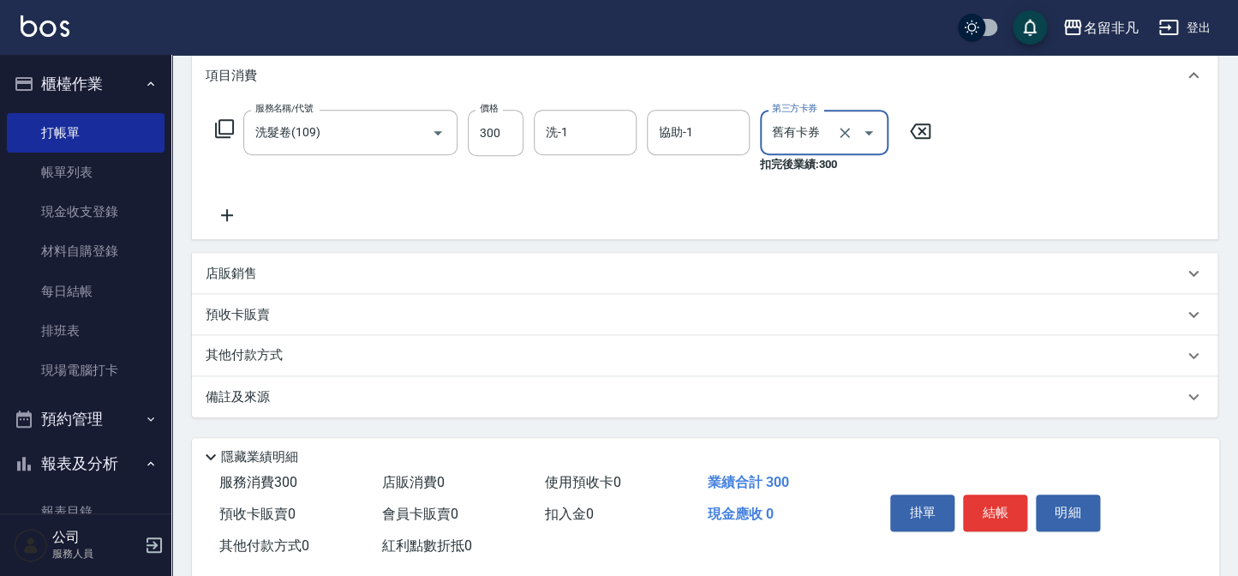
scroll to position [265, 0]
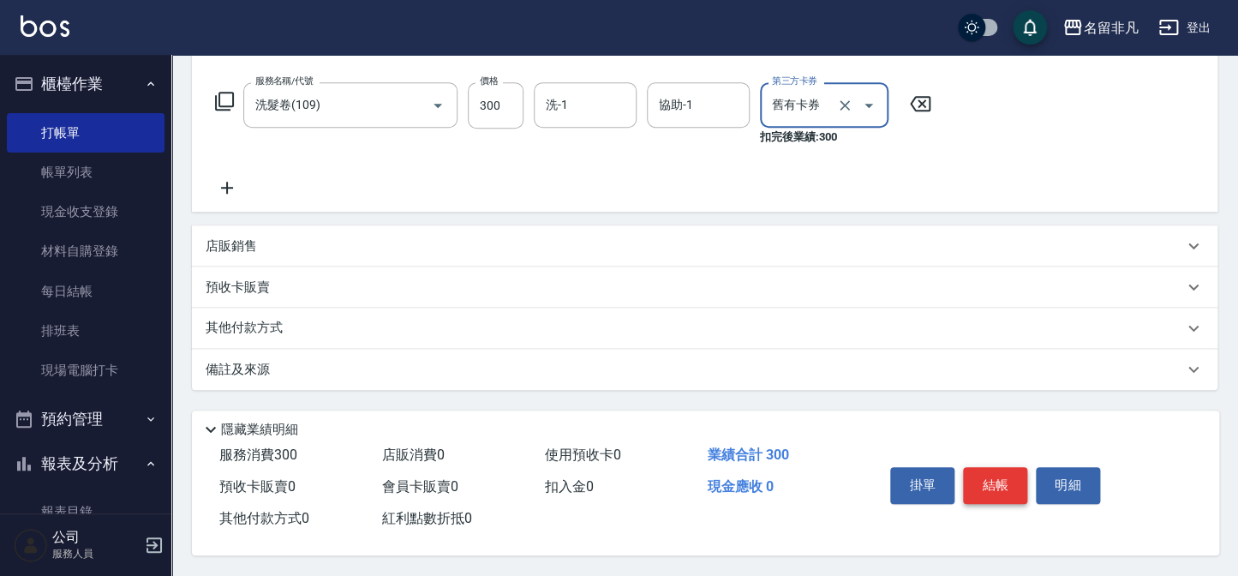
click at [1006, 483] on button "結帳" at bounding box center [995, 485] width 64 height 36
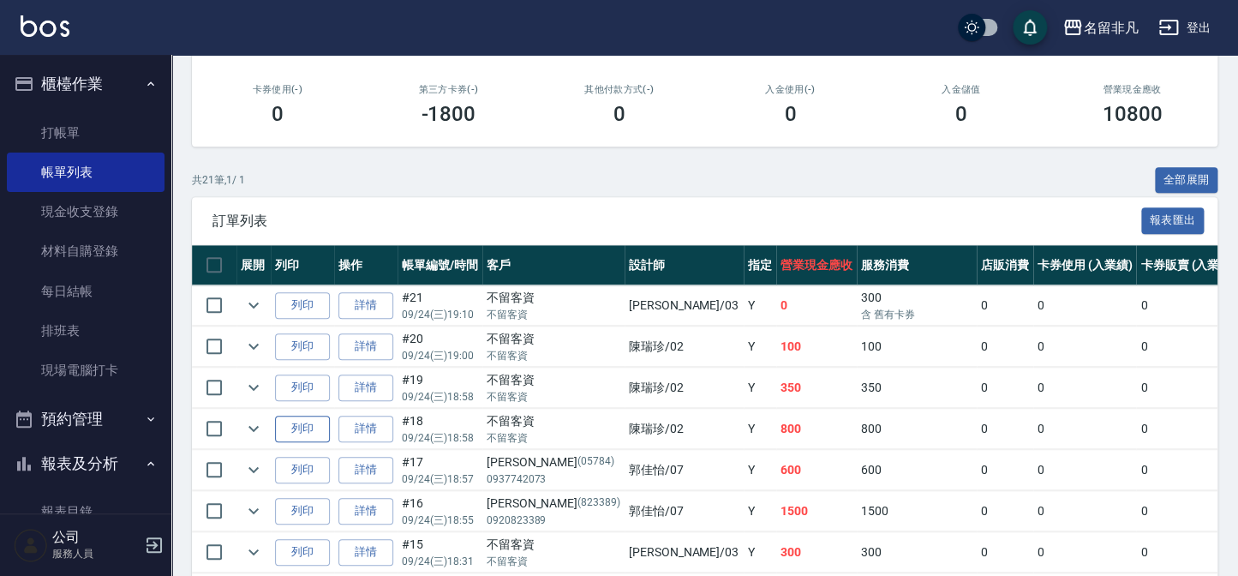
scroll to position [311, 0]
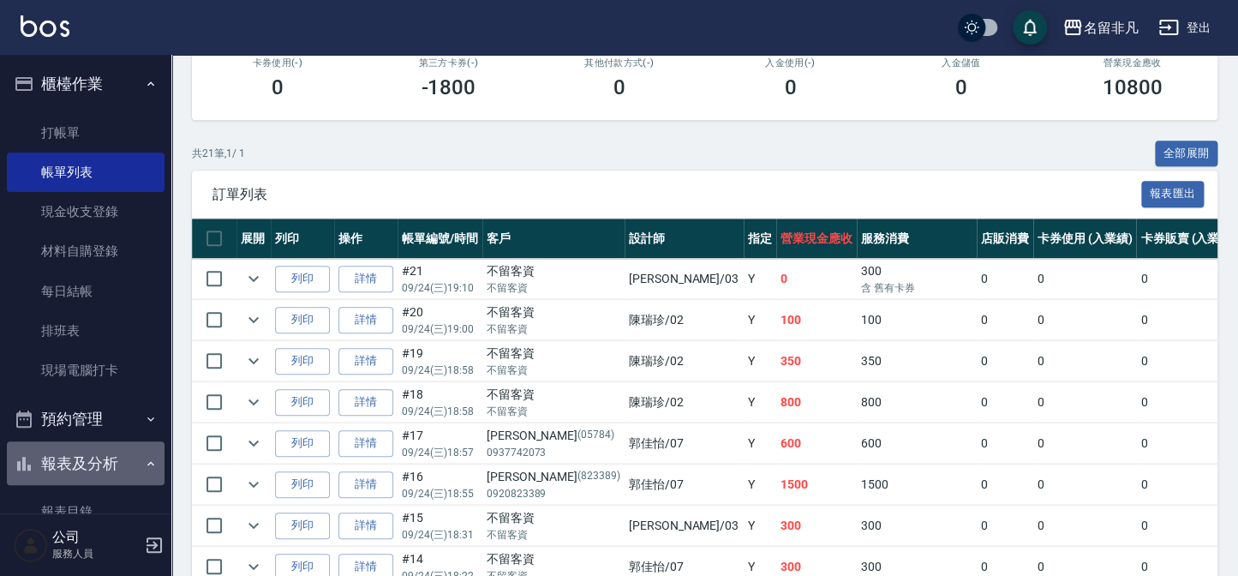
click at [100, 458] on button "報表及分析" at bounding box center [86, 463] width 158 height 45
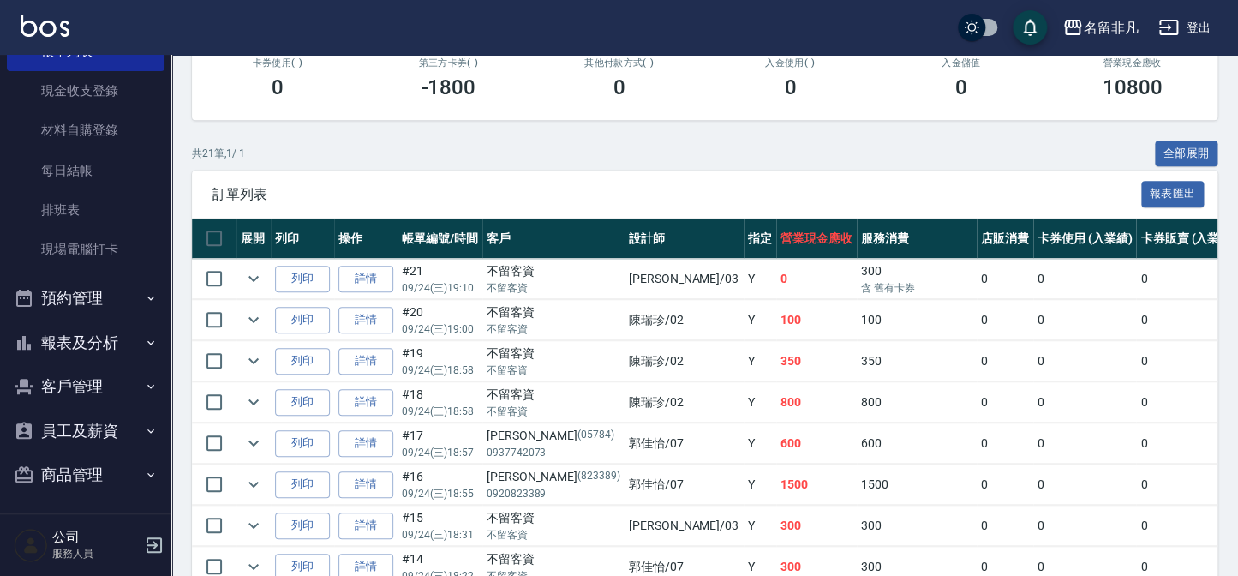
scroll to position [124, 0]
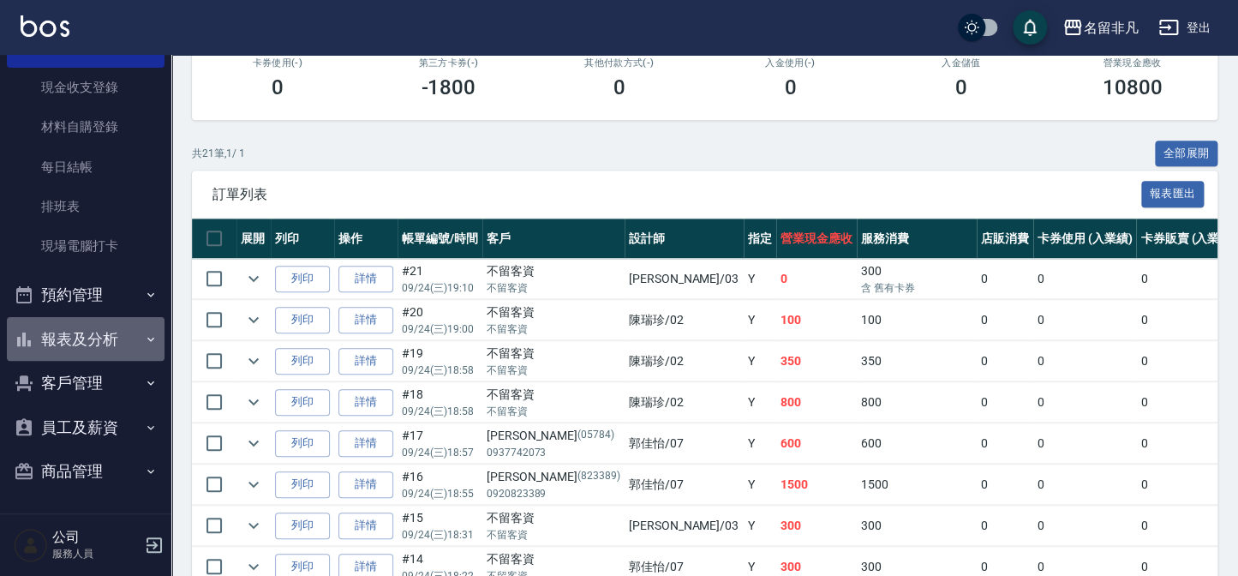
click at [99, 334] on button "報表及分析" at bounding box center [86, 339] width 158 height 45
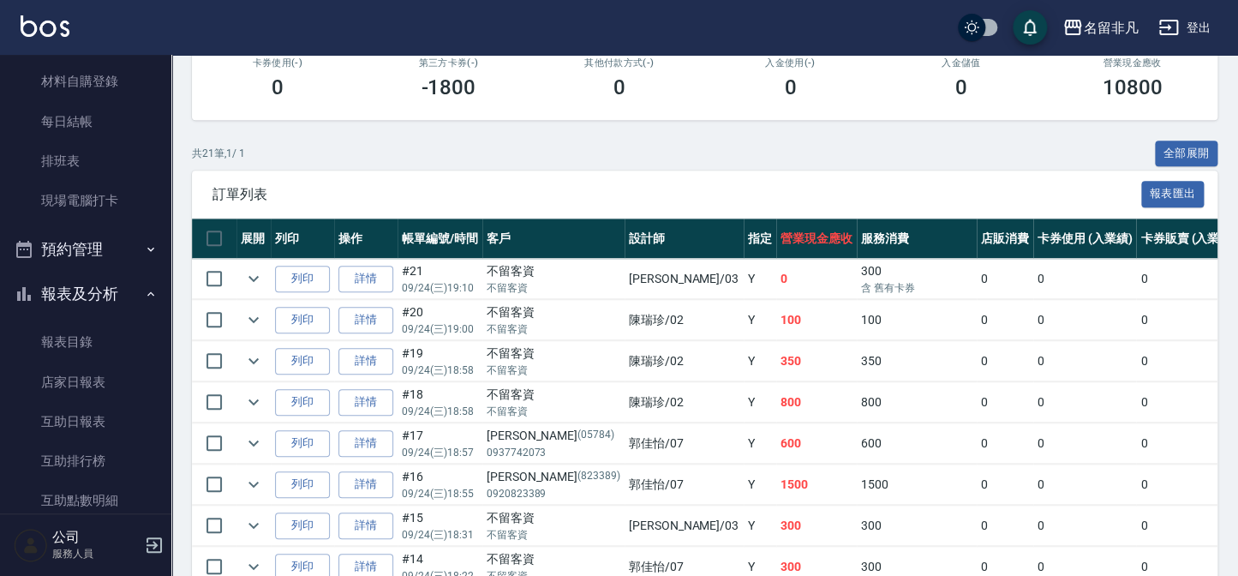
scroll to position [280, 0]
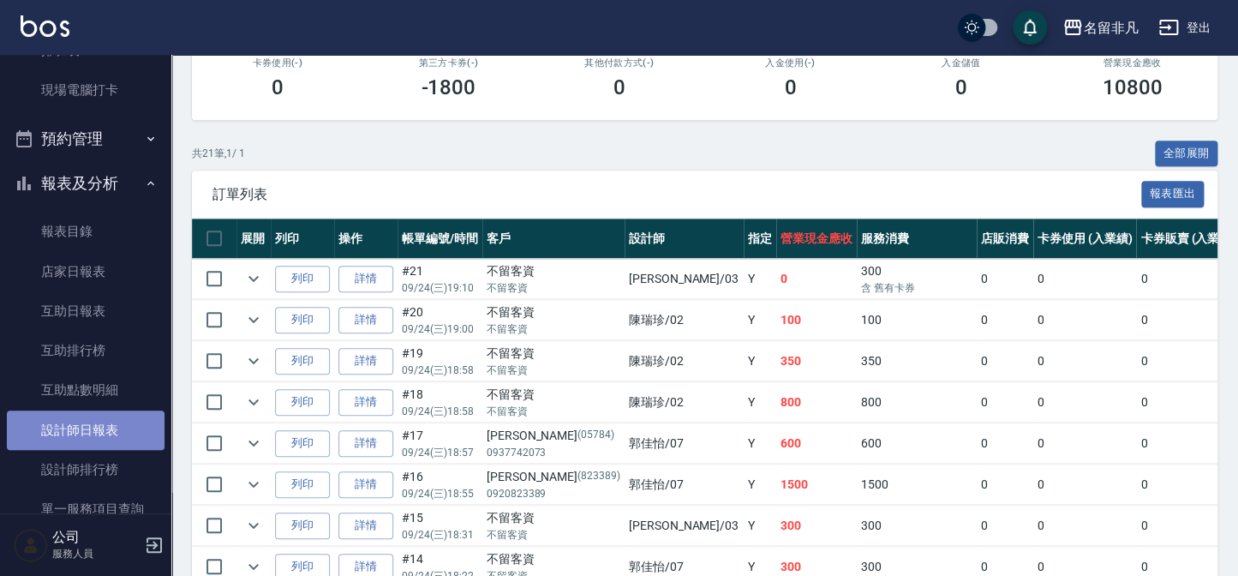
click at [111, 431] on link "設計師日報表" at bounding box center [86, 429] width 158 height 39
